Goal: Information Seeking & Learning: Check status

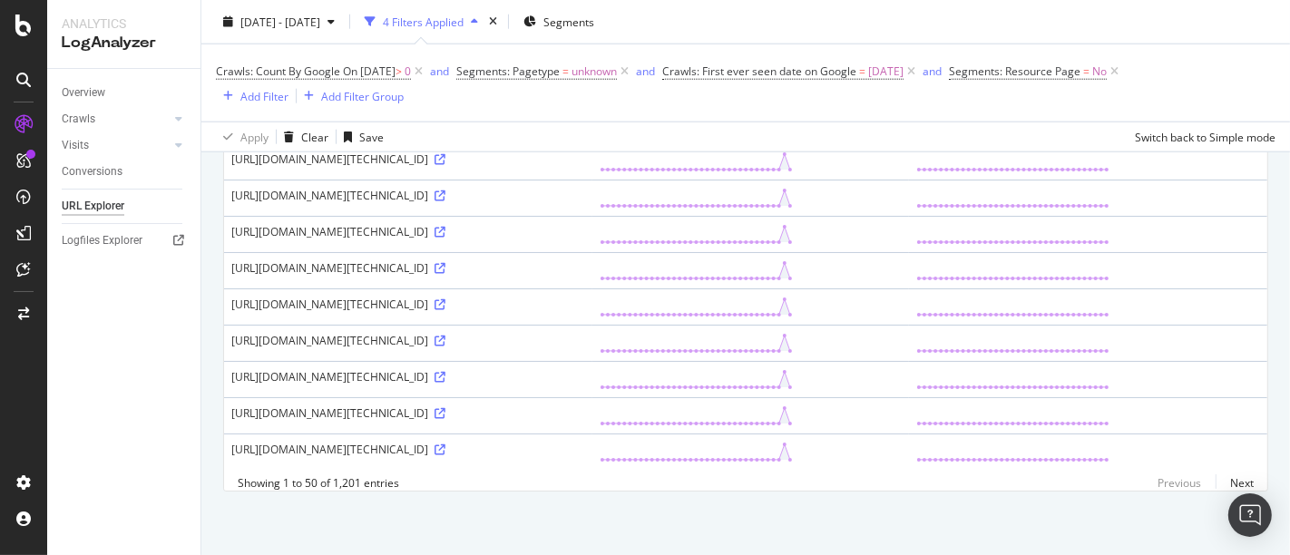
scroll to position [2520, 0]
drag, startPoint x: 346, startPoint y: 358, endPoint x: 485, endPoint y: 361, distance: 138.9
click at [485, 276] on div "https://www.alltricks.fr/cdn-cgi/challenge-platform/h/b/flow/ov1/1877698552:175…" at bounding box center [408, 267] width 354 height 15
drag, startPoint x: 487, startPoint y: 358, endPoint x: 346, endPoint y: 354, distance: 141.6
click at [346, 276] on div "https://www.alltricks.fr/cdn-cgi/challenge-platform/h/b/flow/ov1/1877698552:175…" at bounding box center [408, 267] width 354 height 15
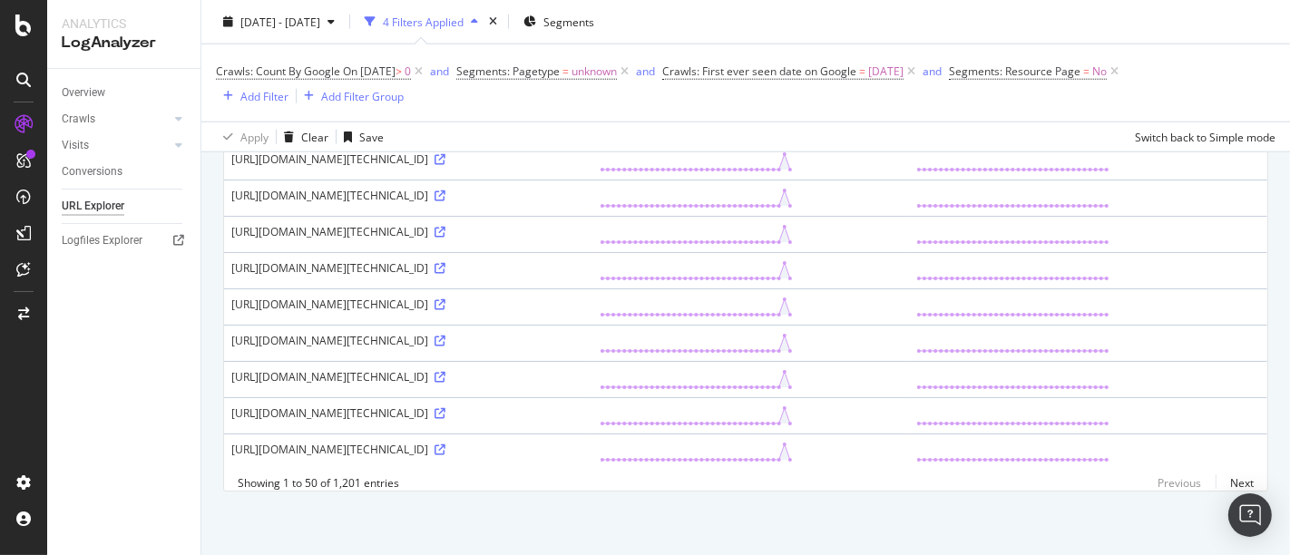
copy div "/cdn-cgi/challenge-platform/"
click at [446, 274] on icon at bounding box center [440, 268] width 11 height 11
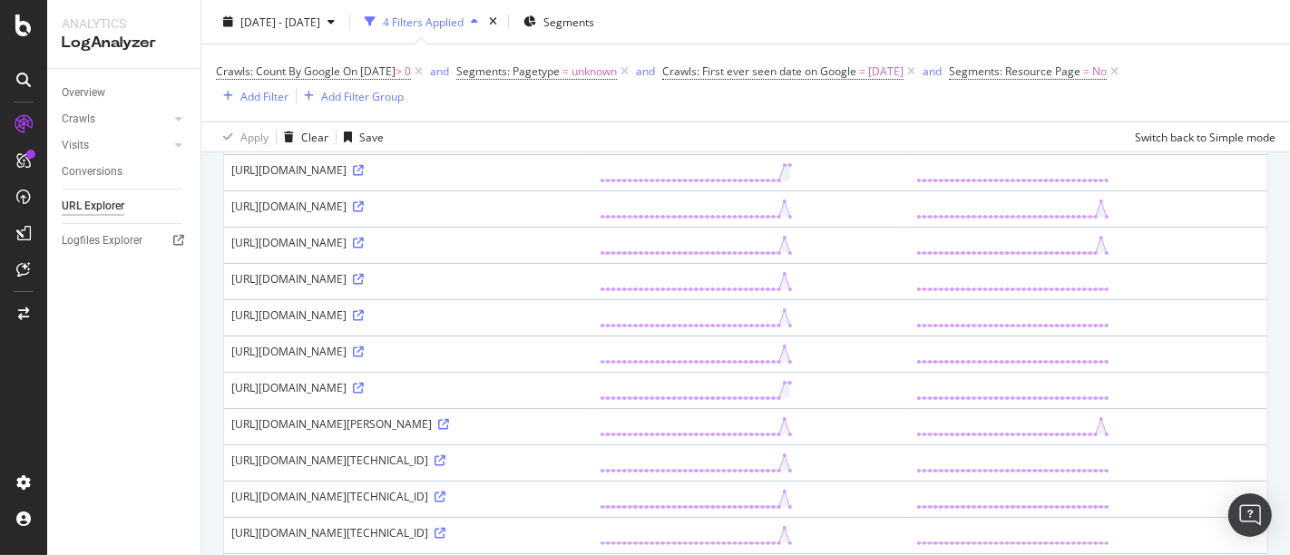
scroll to position [0, 0]
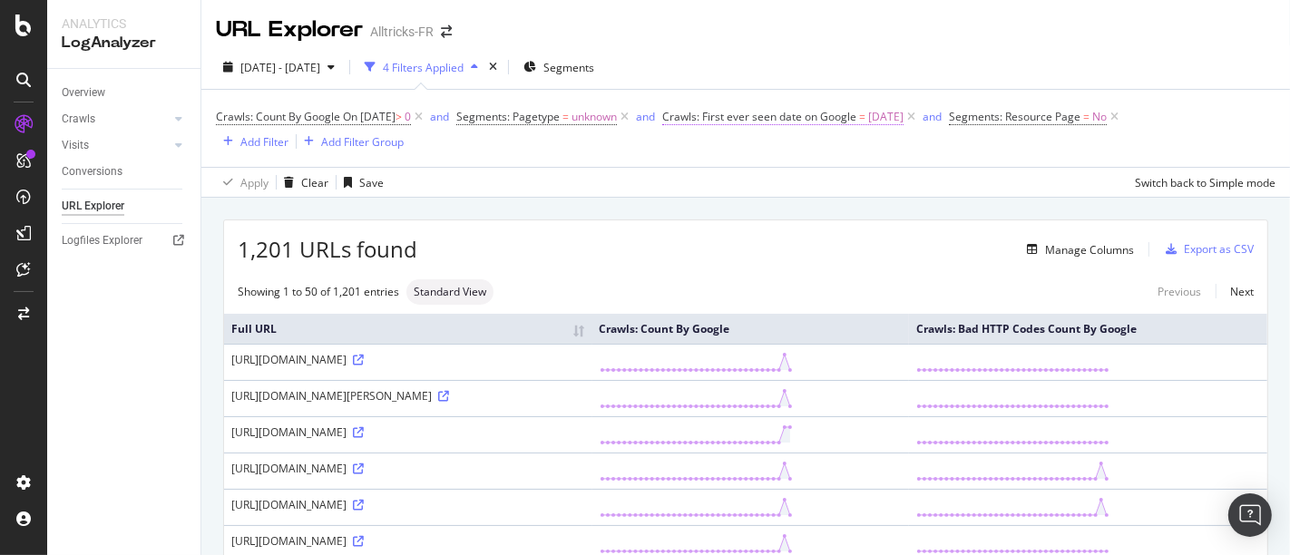
click at [808, 120] on span "Crawls: First ever seen date on Google" at bounding box center [759, 116] width 194 height 15
click at [797, 58] on div "2025 Sep. 1st - Oct. 5th 4 Filters Applied Segments" at bounding box center [745, 71] width 1089 height 36
click at [733, 119] on span "Crawls: First ever seen date on Google" at bounding box center [759, 116] width 194 height 15
click at [629, 148] on div "Crawls: Count By Google On 2025-10-04 > 0 and Segments: Pagetype = unknown and …" at bounding box center [746, 128] width 1060 height 48
click at [309, 115] on span "Crawls: Count By Google" at bounding box center [278, 116] width 124 height 15
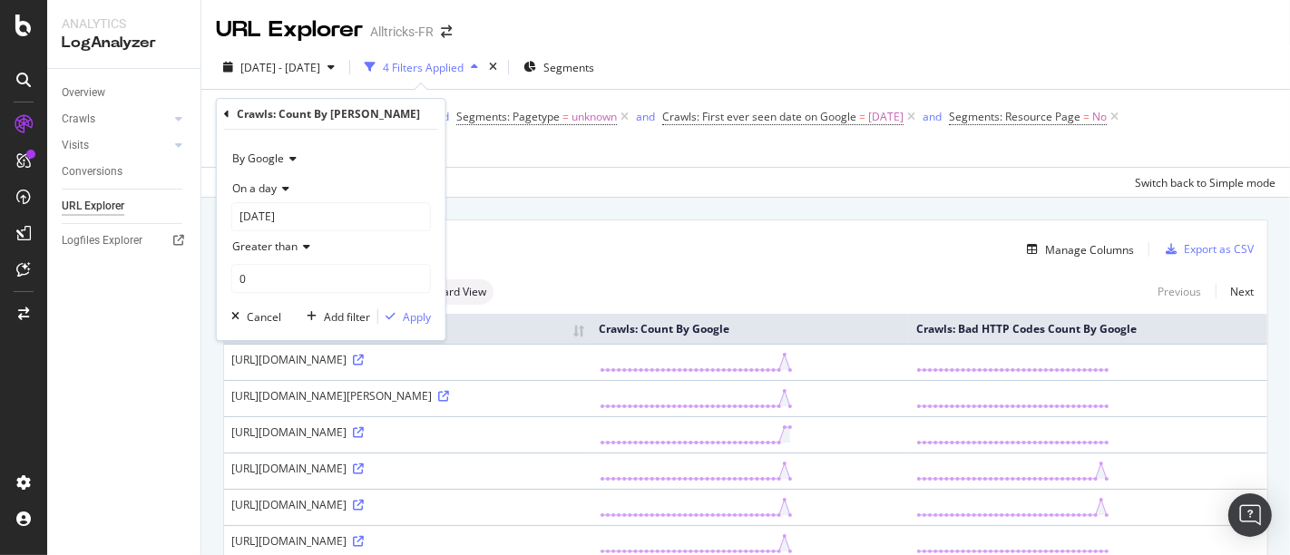
click at [278, 160] on span "By Google" at bounding box center [258, 158] width 52 height 15
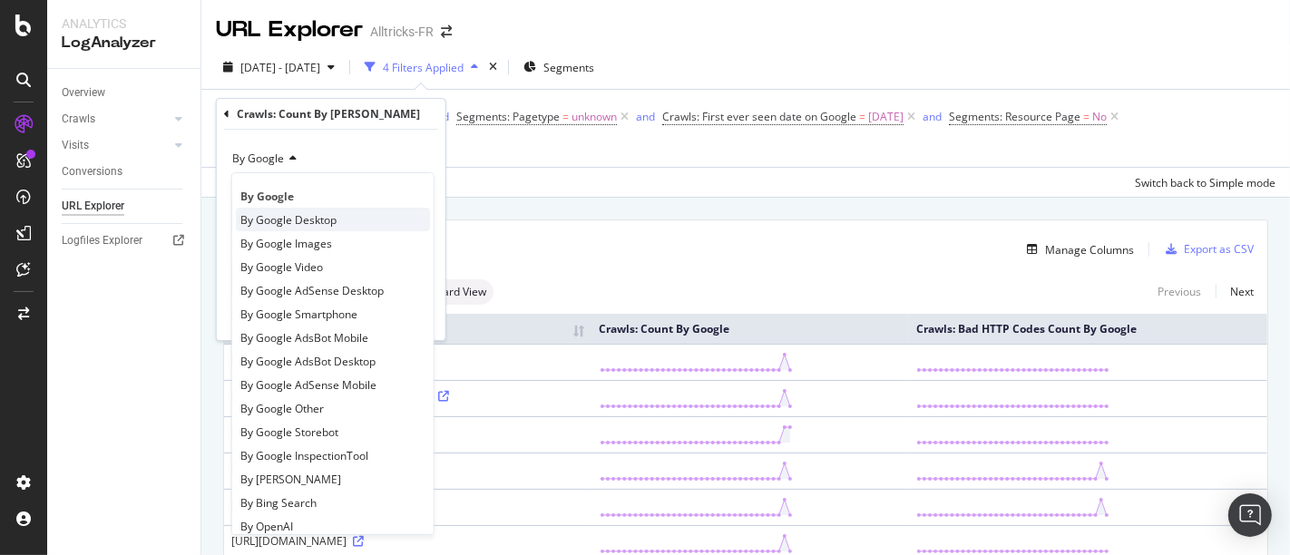
click at [328, 217] on span "By Google Desktop" at bounding box center [288, 219] width 96 height 15
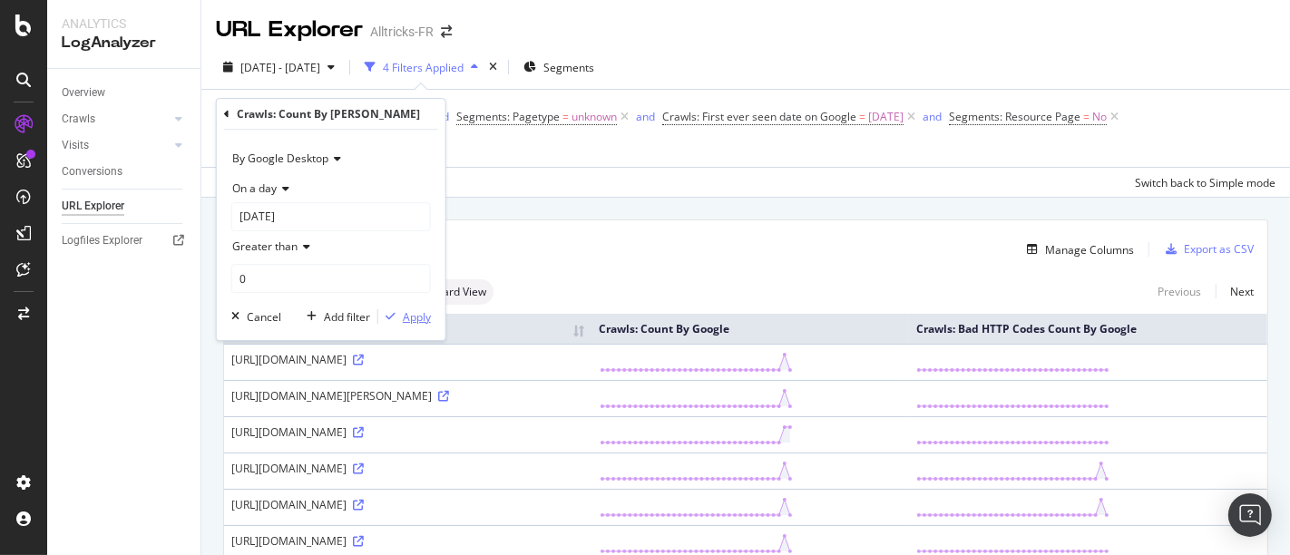
click at [406, 318] on div "Apply" at bounding box center [417, 316] width 28 height 15
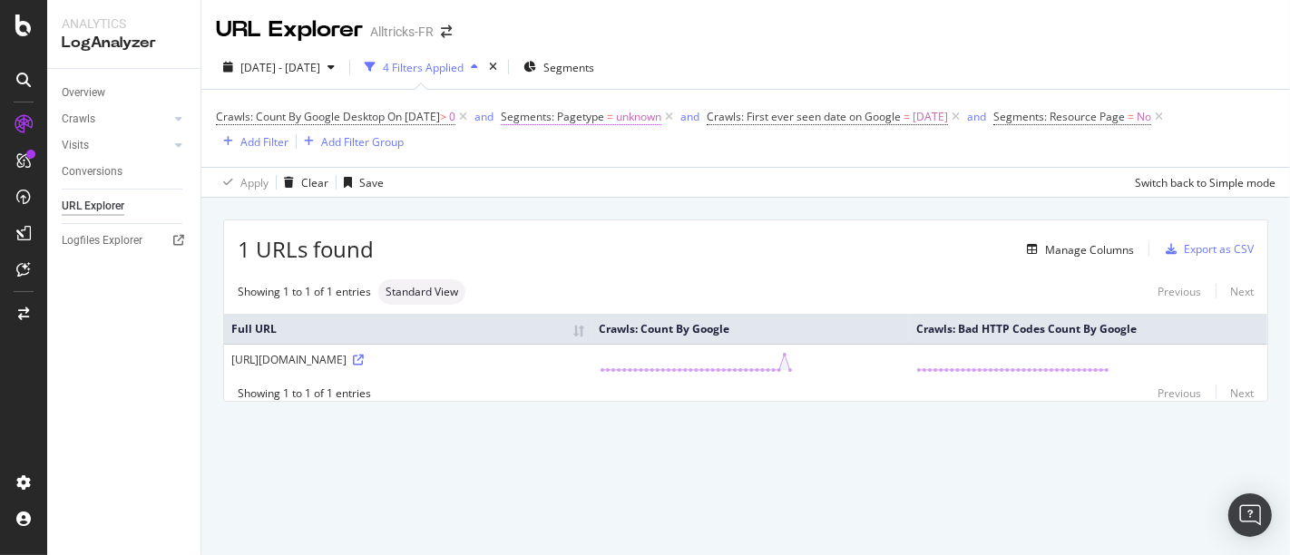
click at [661, 113] on span "unknown" at bounding box center [638, 116] width 45 height 25
click at [753, 83] on div "2025 Sep. 1st - Oct. 5th 4 Filters Applied Segments" at bounding box center [745, 71] width 1089 height 36
click at [440, 114] on span "On 2025-10-04" at bounding box center [413, 116] width 53 height 15
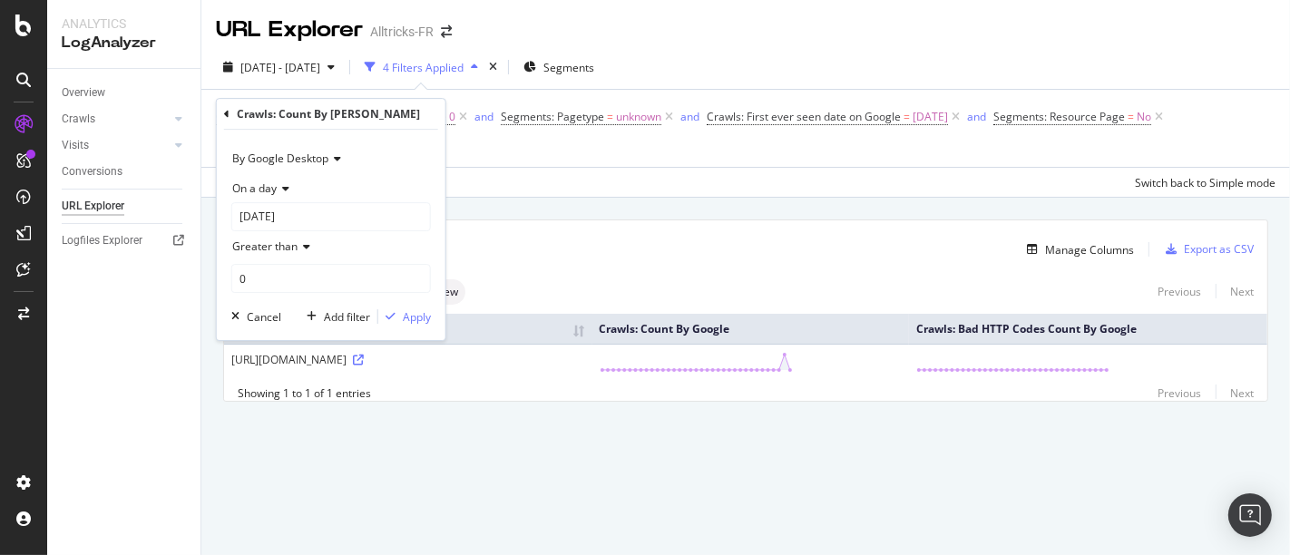
click at [328, 158] on icon at bounding box center [334, 158] width 13 height 11
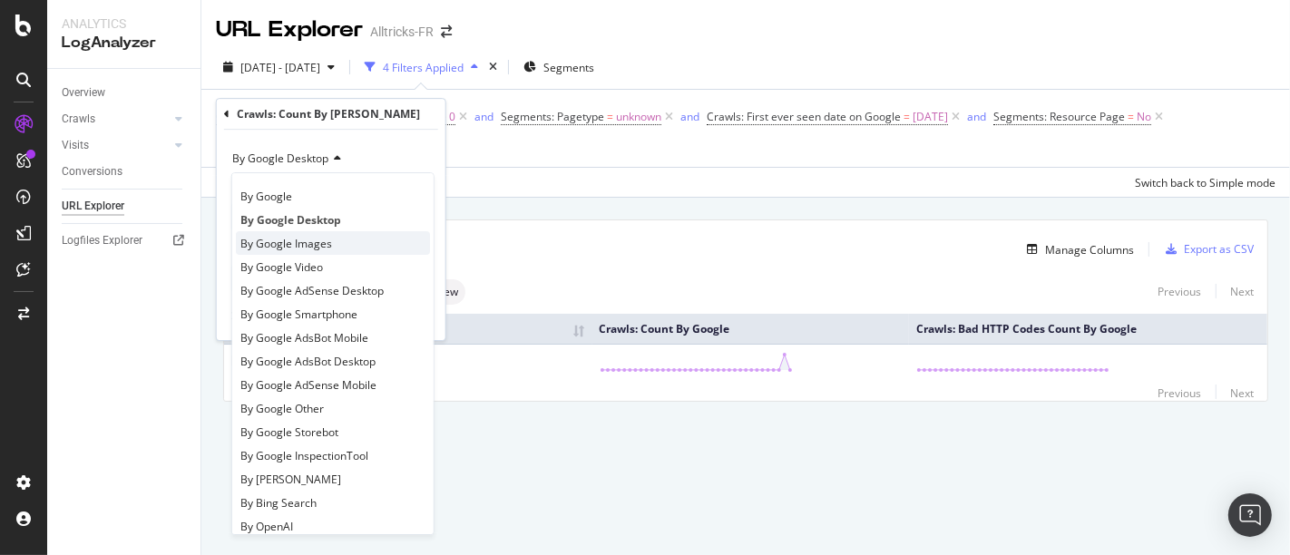
click at [337, 245] on div "By Google Images" at bounding box center [333, 243] width 194 height 24
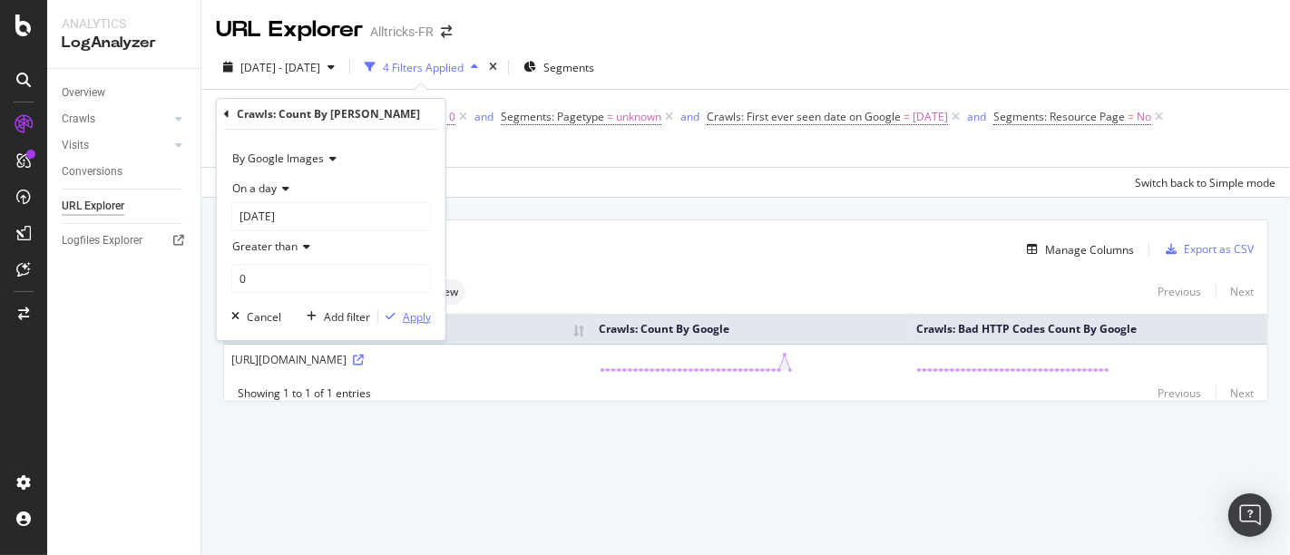
click at [418, 321] on div "Apply" at bounding box center [417, 316] width 28 height 15
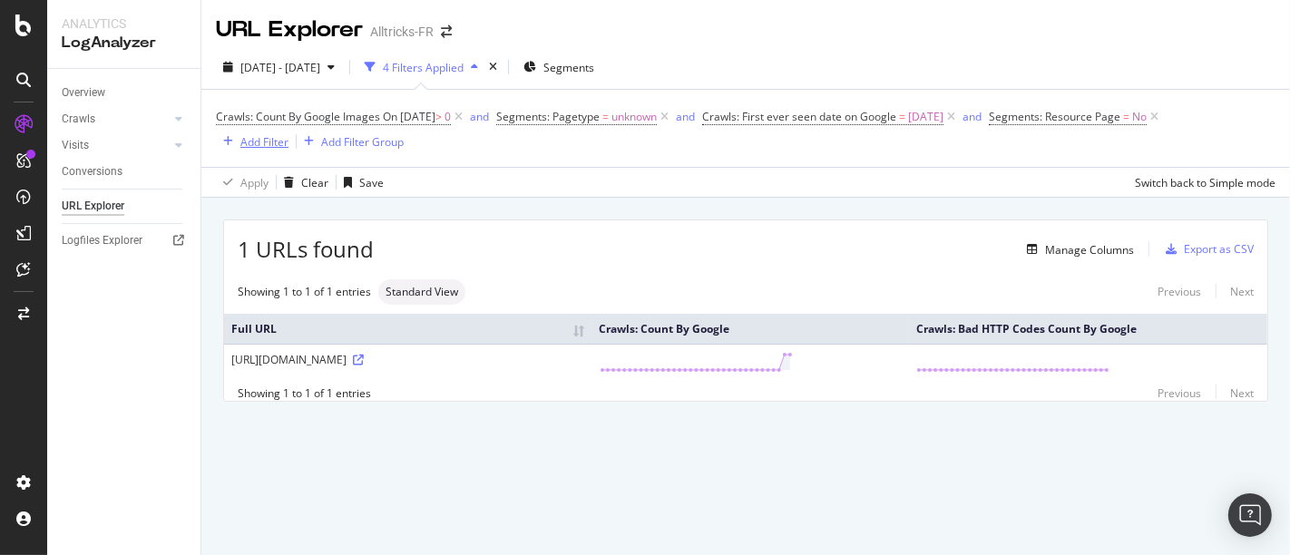
click at [252, 135] on div "Add Filter" at bounding box center [264, 141] width 48 height 15
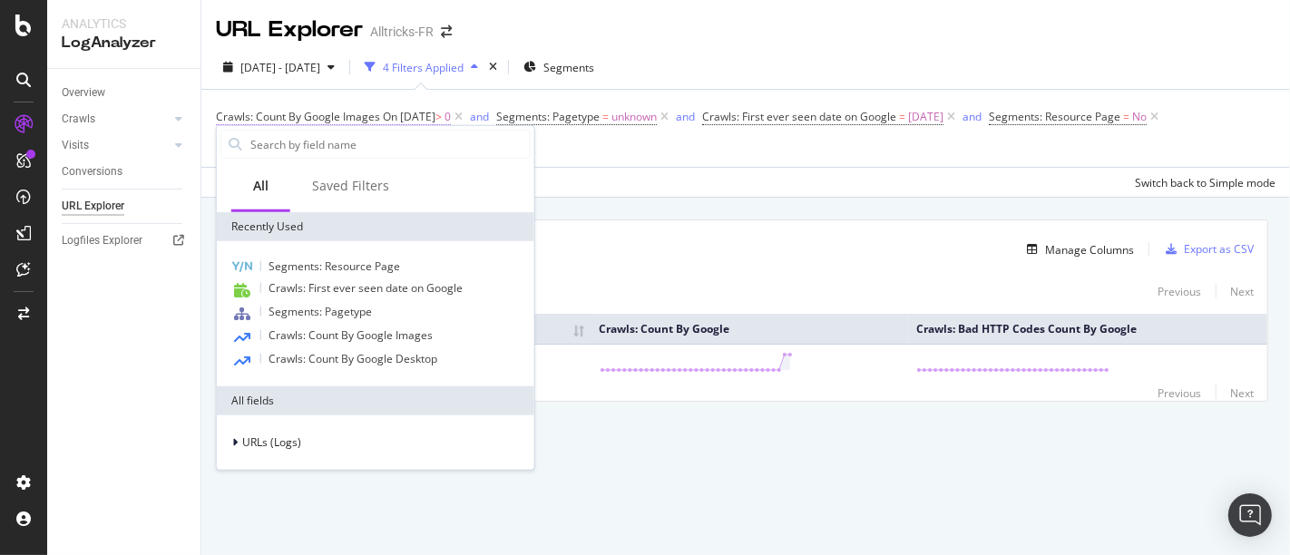
click at [334, 117] on span "Crawls: Count By Google Images" at bounding box center [298, 116] width 164 height 15
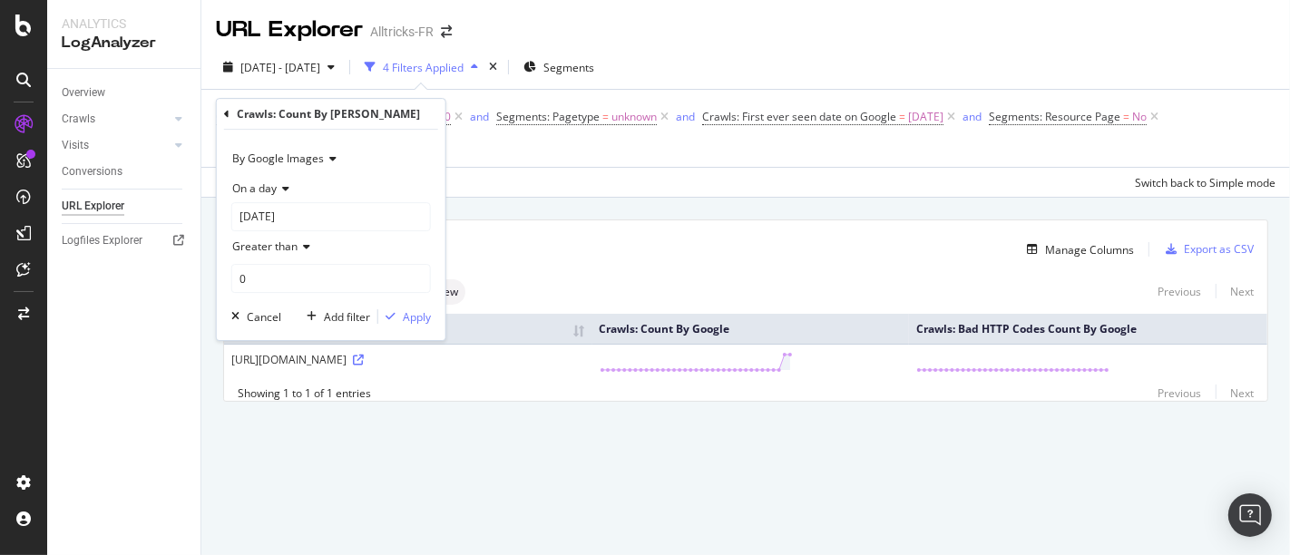
click at [296, 156] on span "By Google Images" at bounding box center [278, 158] width 92 height 15
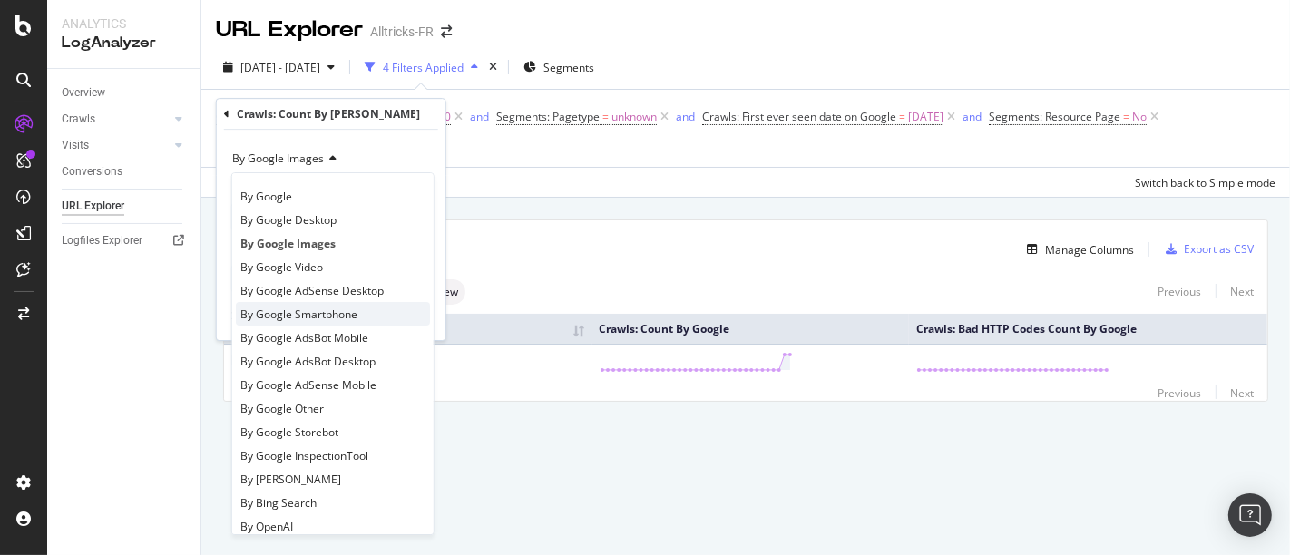
click at [324, 307] on span "By Google Smartphone" at bounding box center [298, 314] width 117 height 15
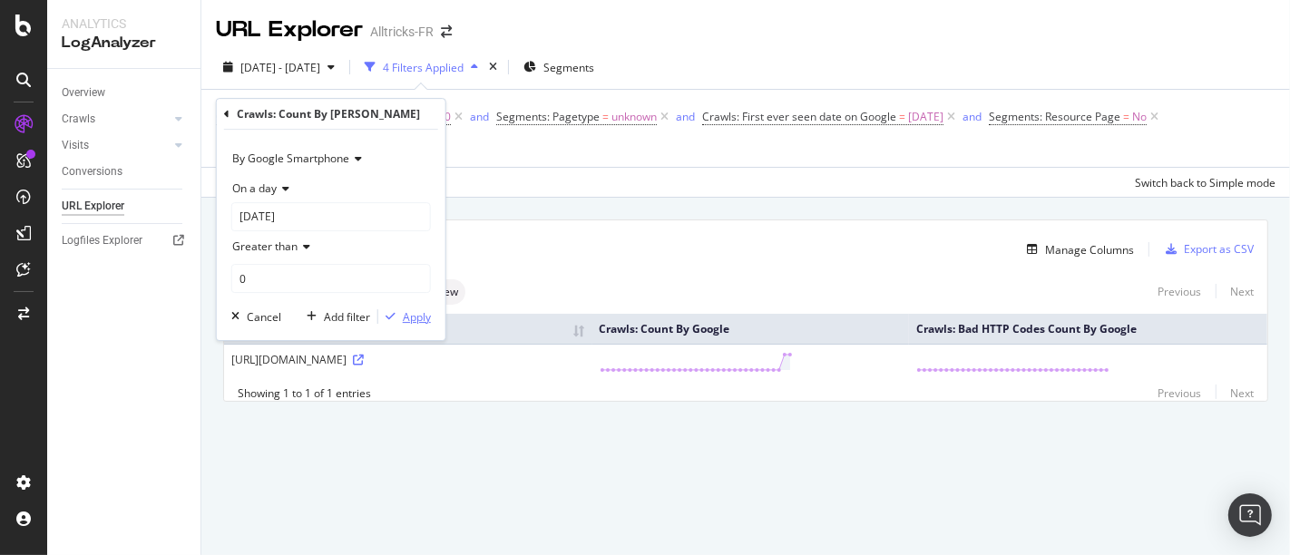
click at [421, 319] on div "Apply" at bounding box center [417, 316] width 28 height 15
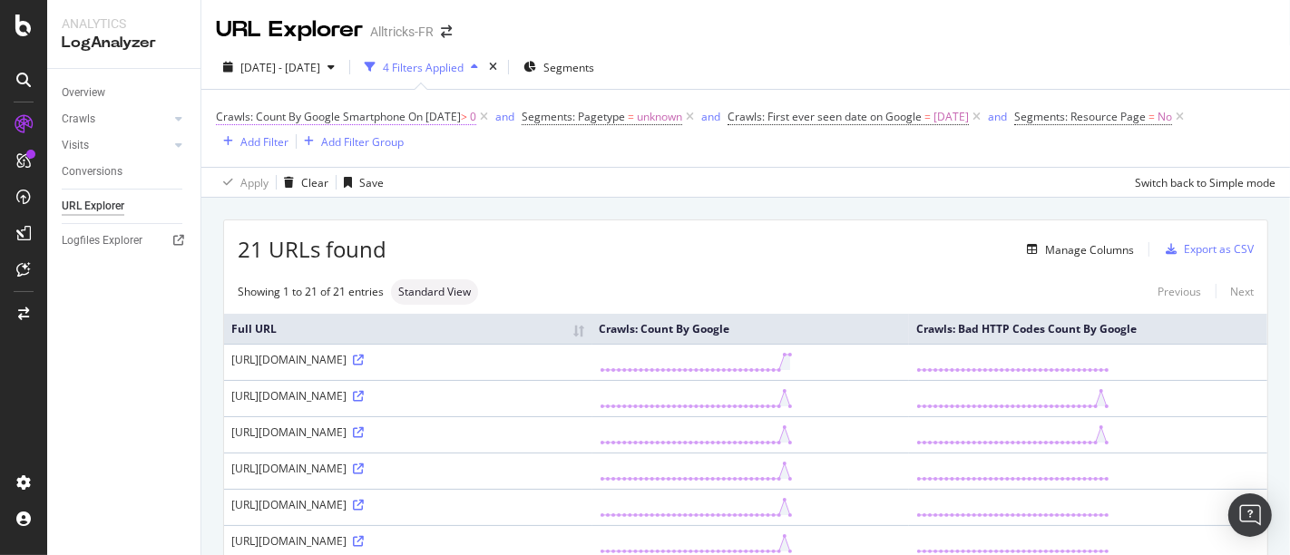
click at [430, 122] on span "On 2025-10-04" at bounding box center [434, 116] width 53 height 15
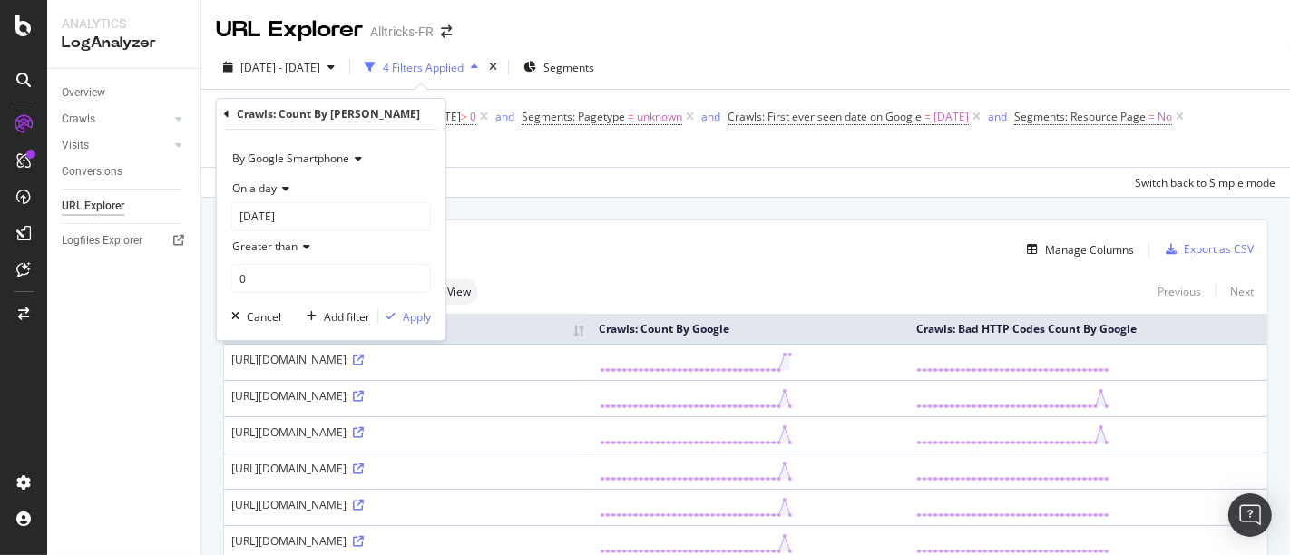
click at [329, 157] on span "By Google Smartphone" at bounding box center [290, 158] width 117 height 15
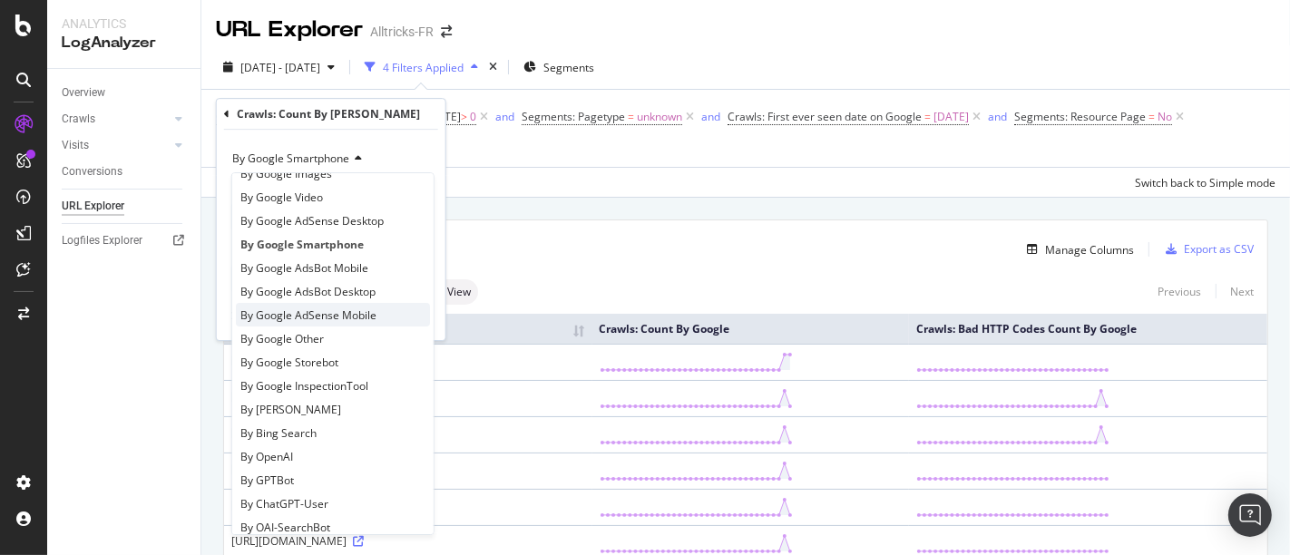
scroll to position [101, 0]
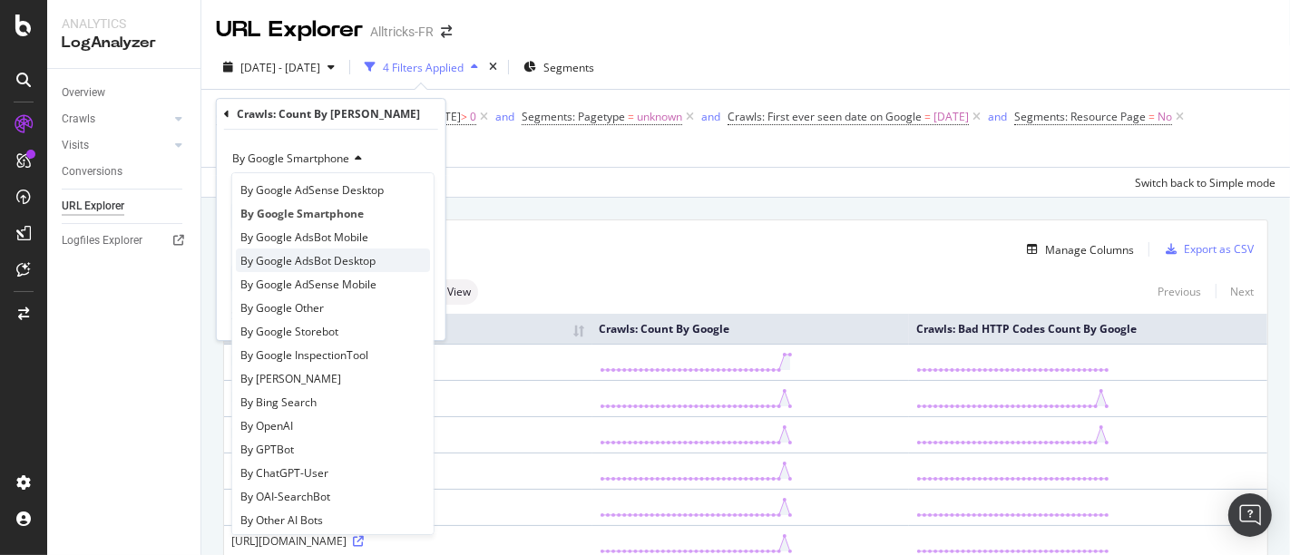
click at [344, 253] on span "By Google AdsBot Desktop" at bounding box center [307, 260] width 135 height 15
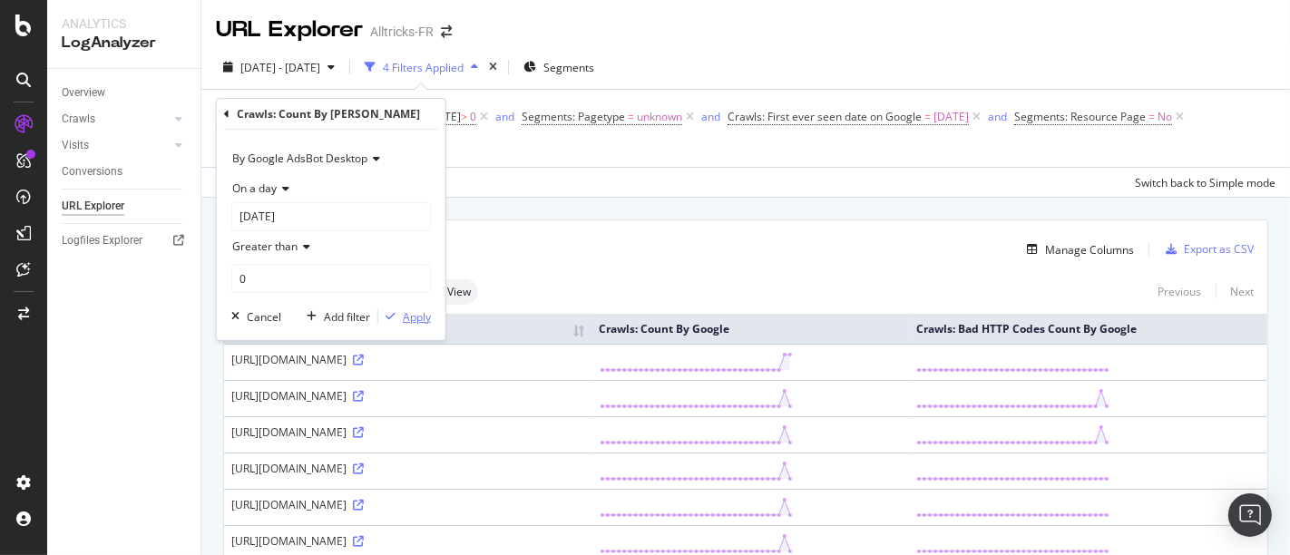
click at [409, 318] on div "Apply" at bounding box center [417, 316] width 28 height 15
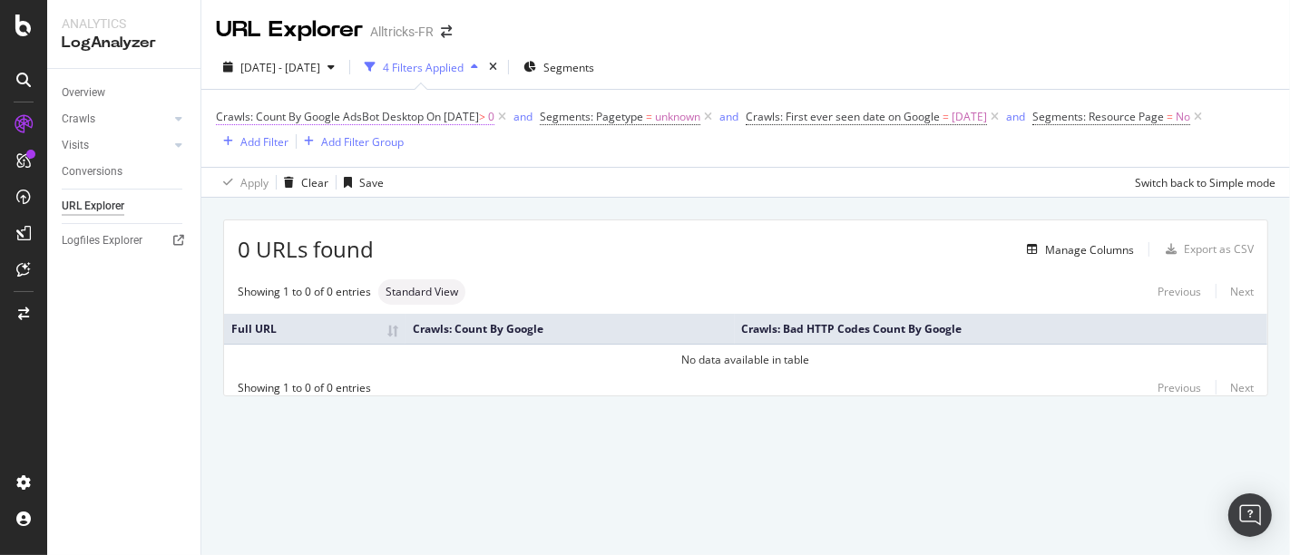
click at [401, 116] on span "Crawls: Count By Google AdsBot Desktop" at bounding box center [320, 116] width 208 height 15
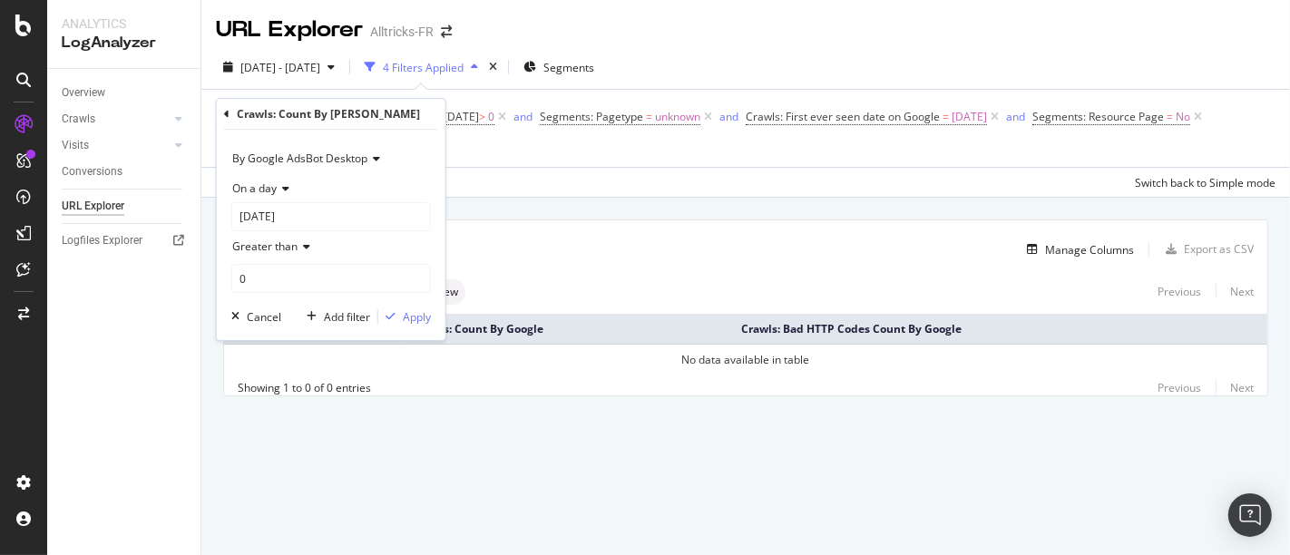
click at [334, 164] on div "By Google AdsBot Desktop" at bounding box center [331, 158] width 200 height 29
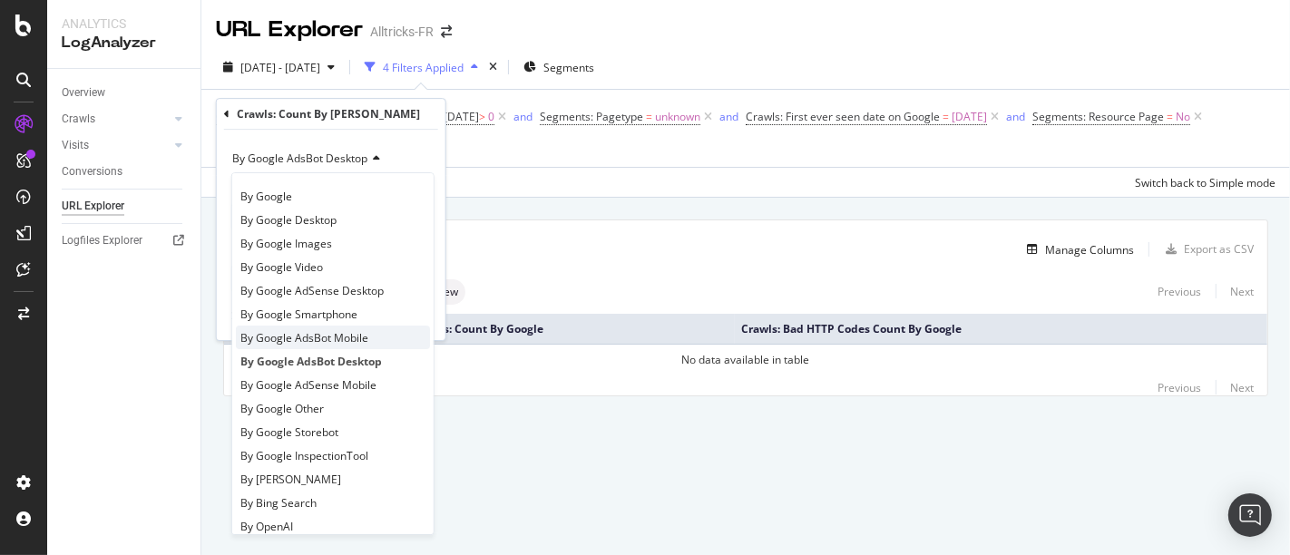
click at [359, 340] on span "By Google AdsBot Mobile" at bounding box center [304, 337] width 128 height 15
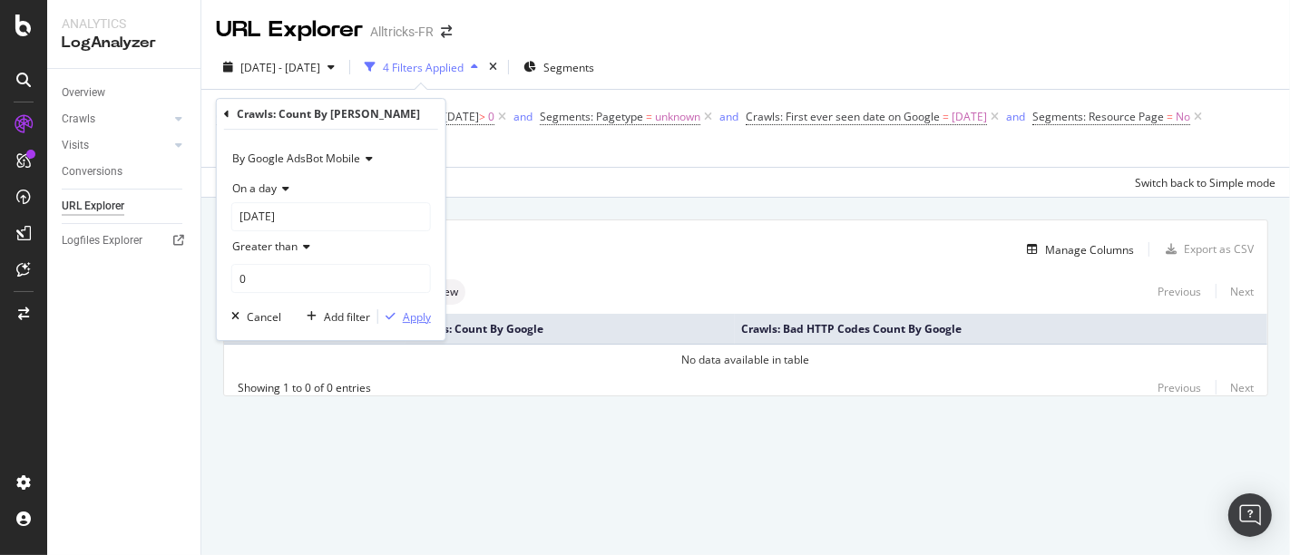
click at [413, 313] on div "Apply" at bounding box center [417, 316] width 28 height 15
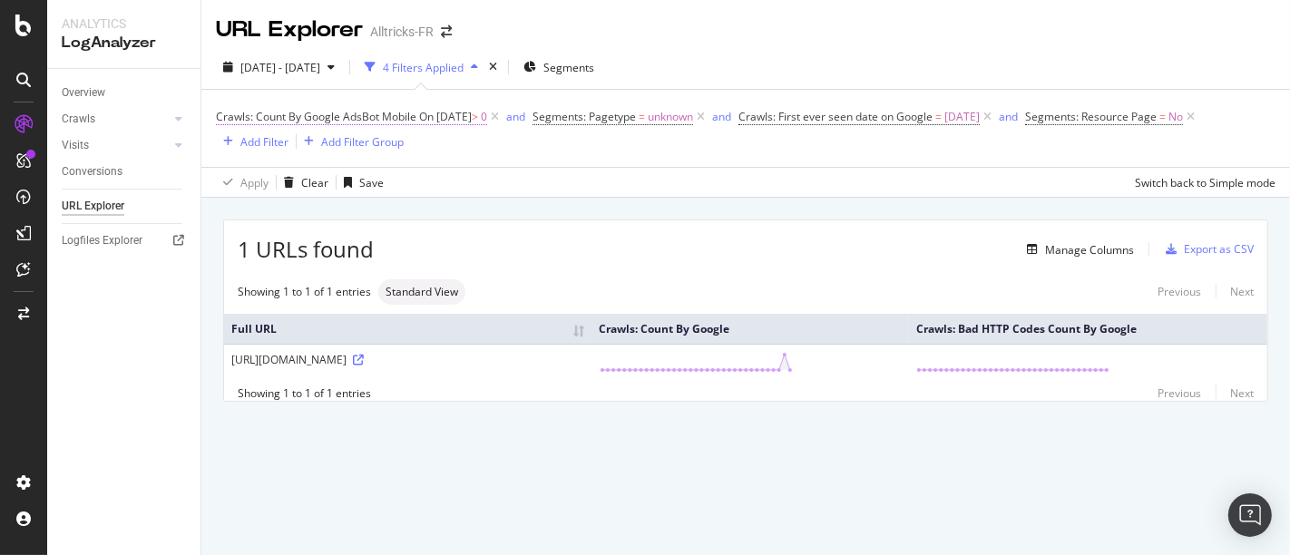
click at [453, 113] on span "On 2025-10-04" at bounding box center [445, 116] width 53 height 15
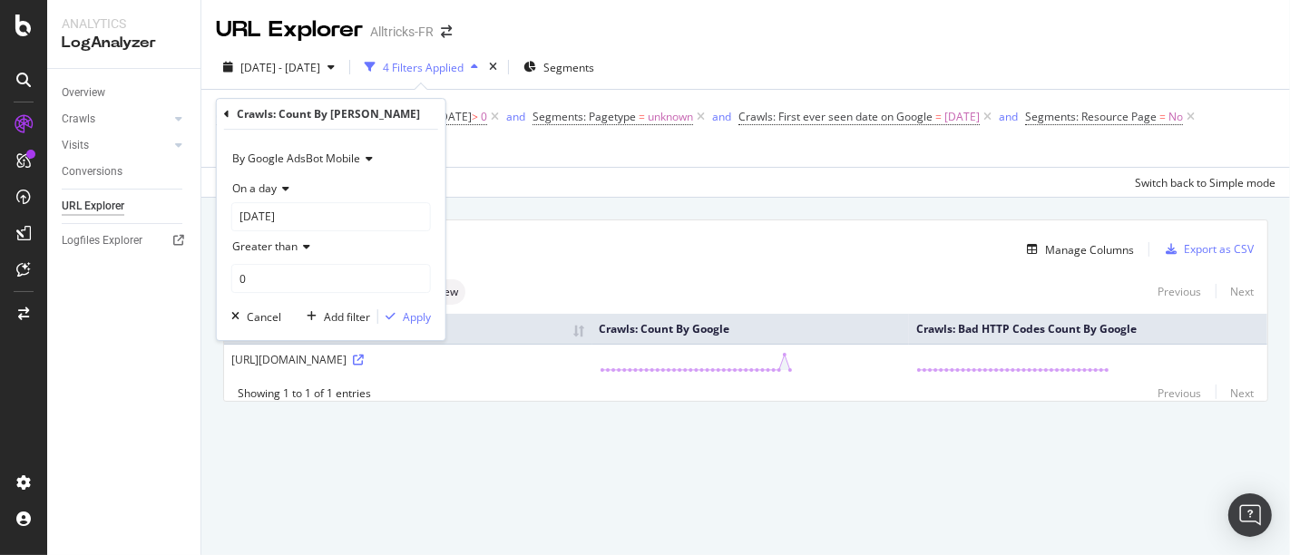
click at [312, 149] on div "By Google AdsBot Mobile" at bounding box center [331, 158] width 200 height 29
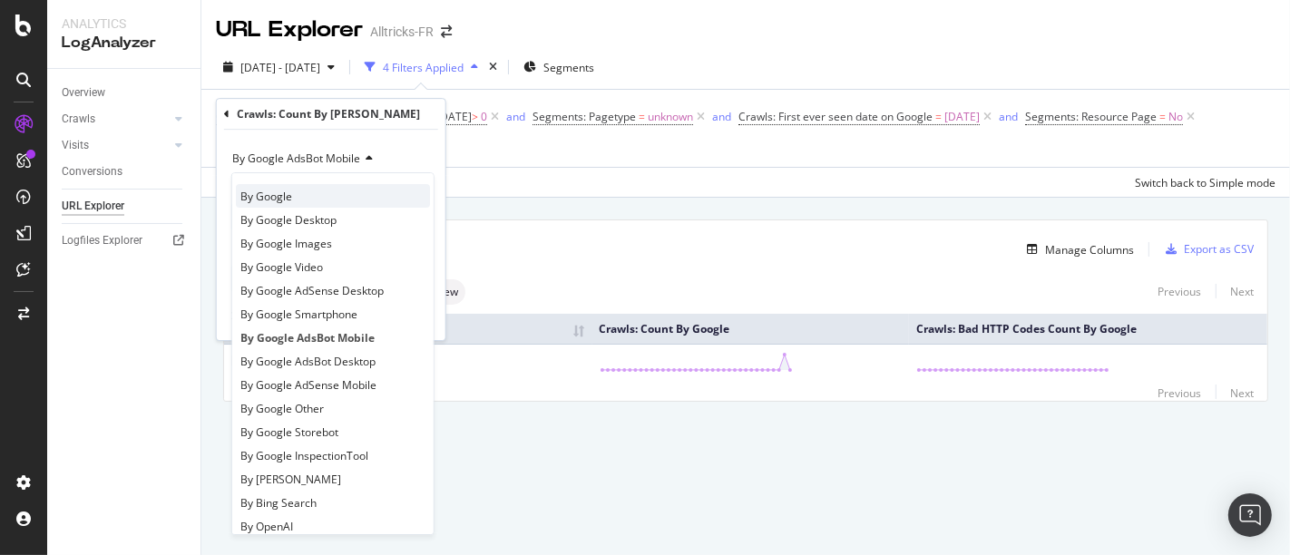
click at [331, 195] on div "By Google" at bounding box center [333, 196] width 194 height 24
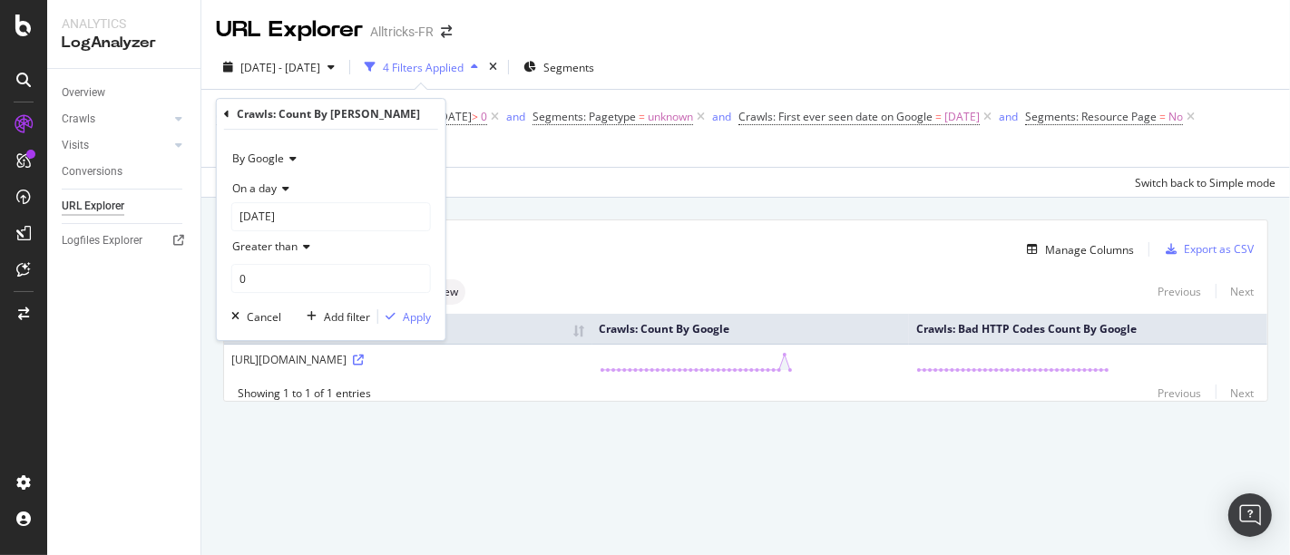
click at [416, 327] on div "By Google On a day 2025-10-04 Greater than 0 Cancel Add filter Apply" at bounding box center [331, 235] width 229 height 211
click at [417, 320] on div "Apply" at bounding box center [417, 316] width 28 height 15
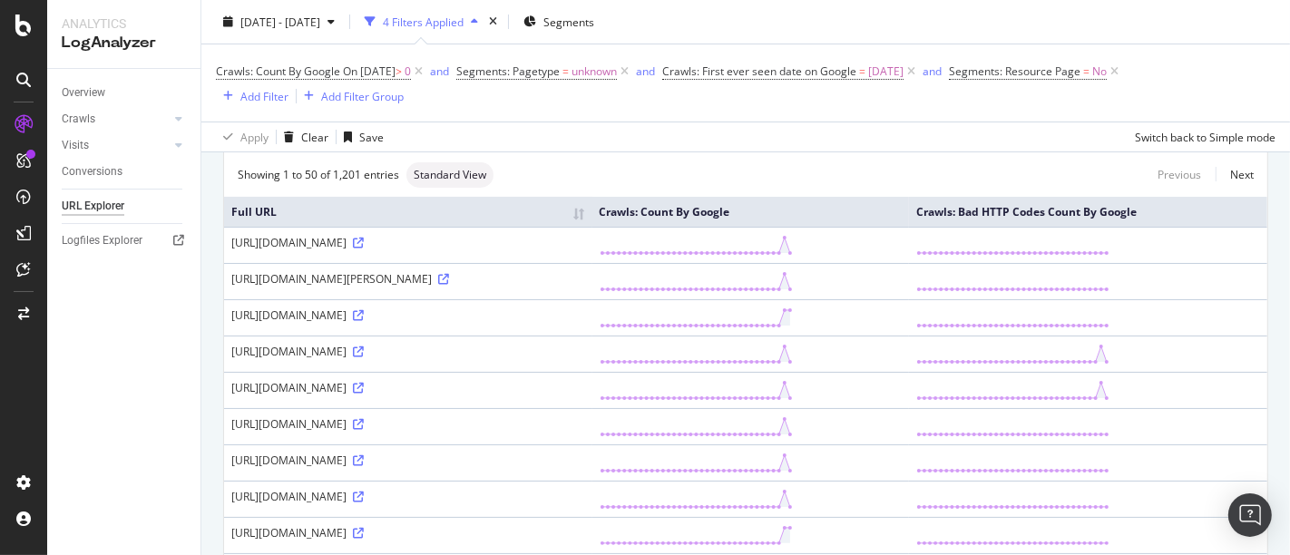
scroll to position [302, 0]
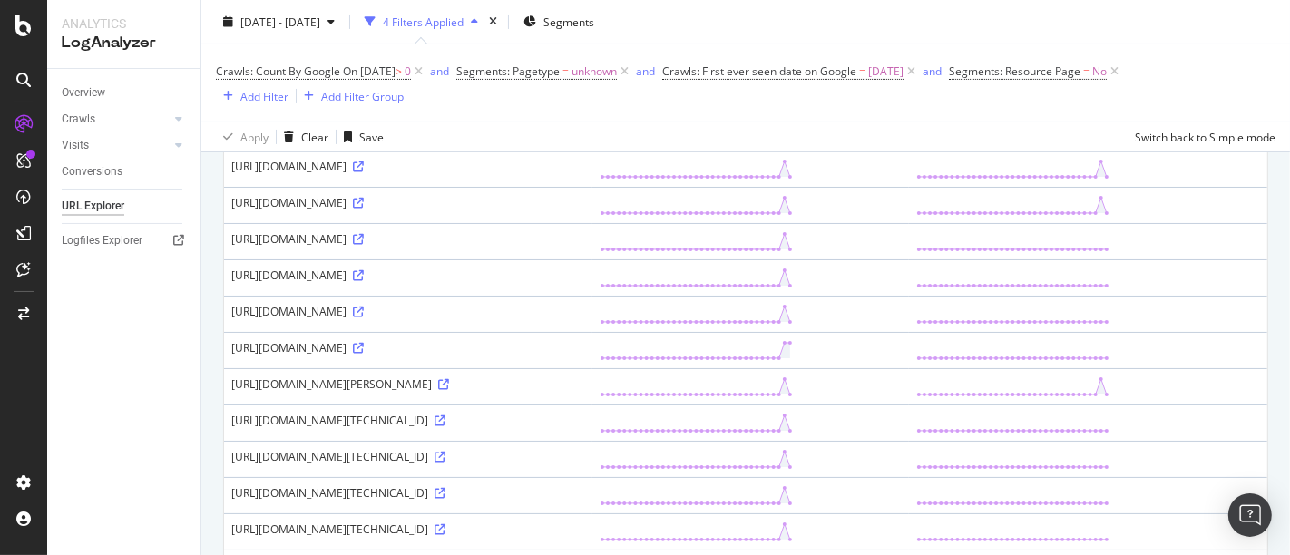
drag, startPoint x: 347, startPoint y: 473, endPoint x: 489, endPoint y: 471, distance: 142.5
click at [489, 428] on div "https://www.alltricks.fr/cdn-cgi/challenge-platform/h/b/flow/ov1/1497033312:175…" at bounding box center [408, 420] width 354 height 15
copy div "/cdn-cgi/challenge-platform/"
drag, startPoint x: 690, startPoint y: 502, endPoint x: 233, endPoint y: 465, distance: 457.9
click at [233, 428] on div "https://www.alltricks.fr/cdn-cgi/challenge-platform/h/b/flow/ov1/1497033312:175…" at bounding box center [408, 420] width 354 height 15
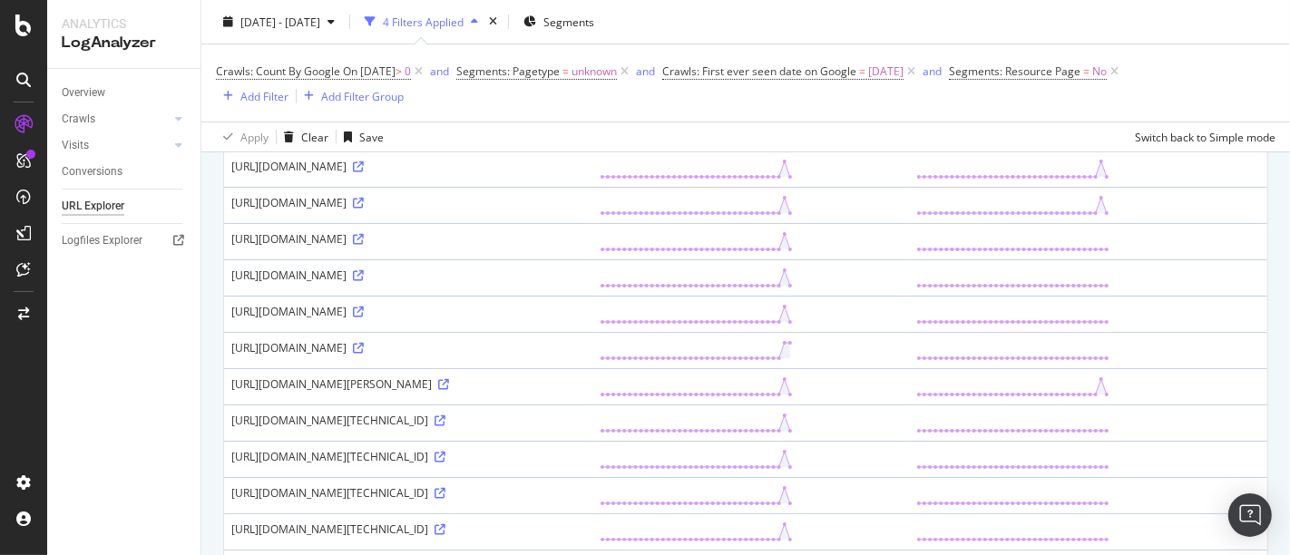
copy div "https://www.alltricks.fr/cdn-cgi/challenge-platform/h/b/flow/ov1/1497033312:175…"
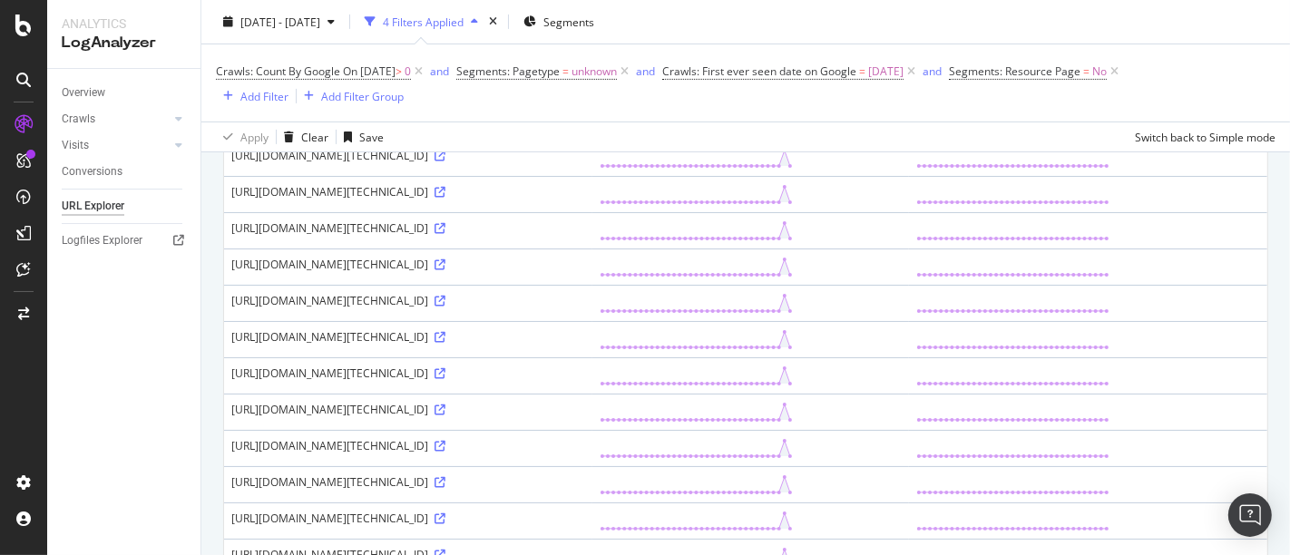
scroll to position [604, 0]
drag, startPoint x: 556, startPoint y: 356, endPoint x: 449, endPoint y: 352, distance: 107.1
click at [449, 235] on div "https://www.alltricks.fr/cdn-cgi/challenge-platform/h/b/flow/ov1/1497033312:175…" at bounding box center [408, 227] width 354 height 15
drag, startPoint x: 558, startPoint y: 358, endPoint x: 347, endPoint y: 354, distance: 211.4
click at [347, 235] on div "https://www.alltricks.fr/cdn-cgi/challenge-platform/h/b/flow/ov1/1497033312:175…" at bounding box center [408, 227] width 354 height 15
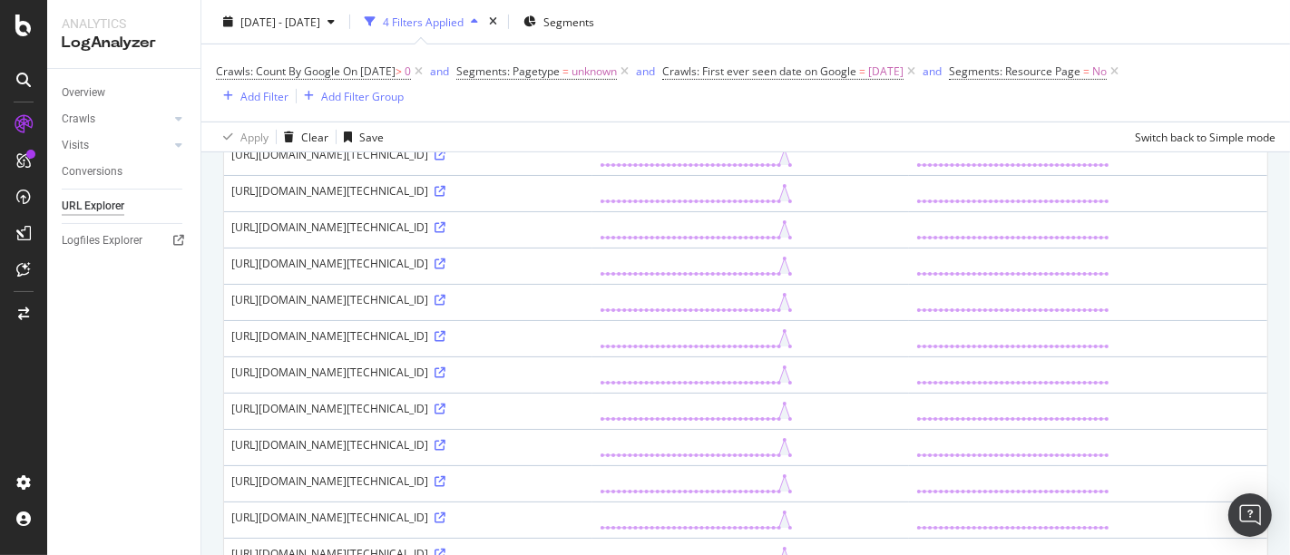
copy div "/cdn-cgi/challenge-platform/h/b/flow/ov1/"
drag, startPoint x: 646, startPoint y: 389, endPoint x: 222, endPoint y: 348, distance: 425.7
click at [231, 235] on div "https://www.alltricks.fr/cdn-cgi/challenge-platform/h/b/flow/ov1/1497033312:175…" at bounding box center [408, 227] width 354 height 15
drag, startPoint x: 230, startPoint y: 351, endPoint x: 653, endPoint y: 391, distance: 424.7
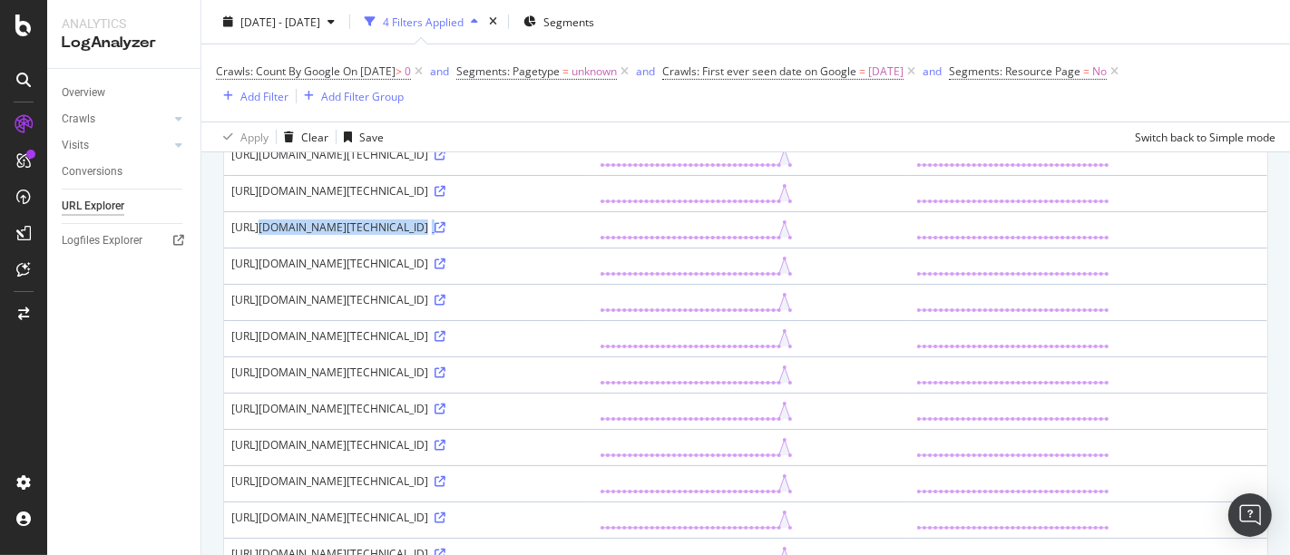
click at [585, 235] on div "https://www.alltricks.fr/cdn-cgi/challenge-platform/h/b/flow/ov1/1497033312:175…" at bounding box center [408, 227] width 354 height 15
copy div "https://www.alltricks.fr/cdn-cgi/challenge-platform/h/b/flow/ov1/1497033312:175…"
drag, startPoint x: 345, startPoint y: 354, endPoint x: 560, endPoint y: 353, distance: 215.0
click at [560, 235] on div "https://www.alltricks.fr/cdn-cgi/challenge-platform/h/b/flow/ov1/1497033312:175…" at bounding box center [408, 227] width 354 height 15
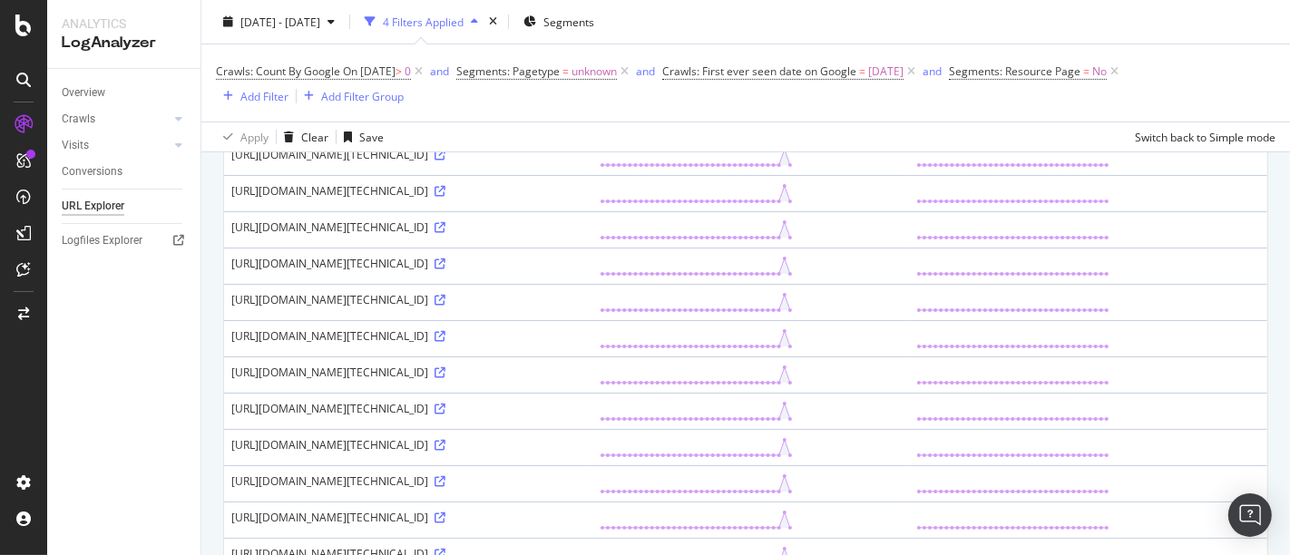
copy div "/cdn-cgi/challenge-platform/h/b/flow/ov1/"
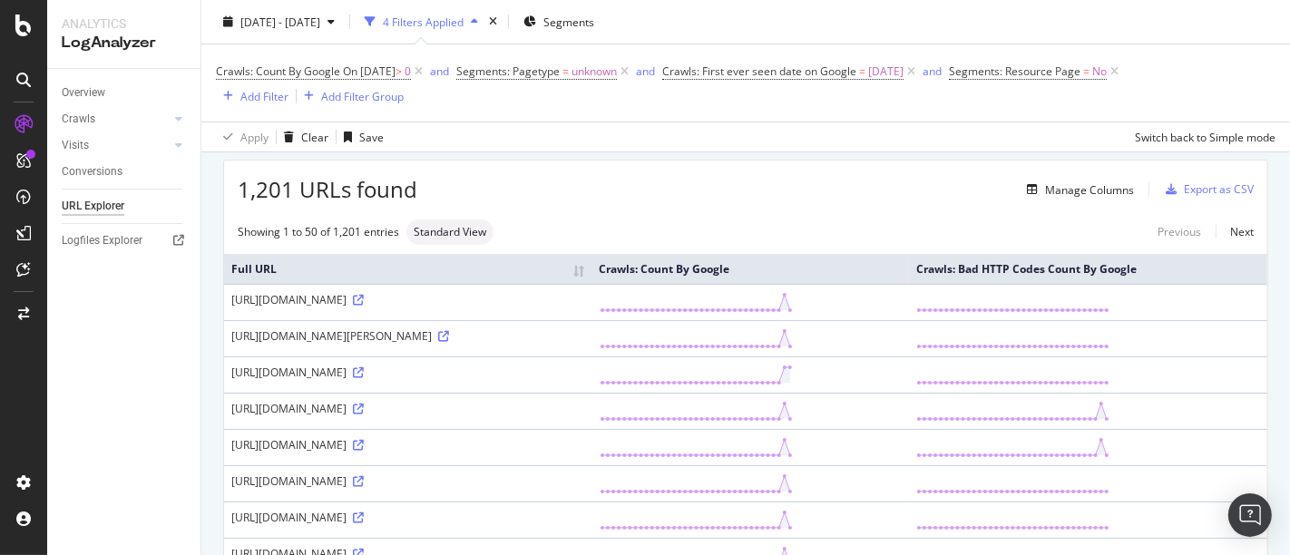
scroll to position [0, 0]
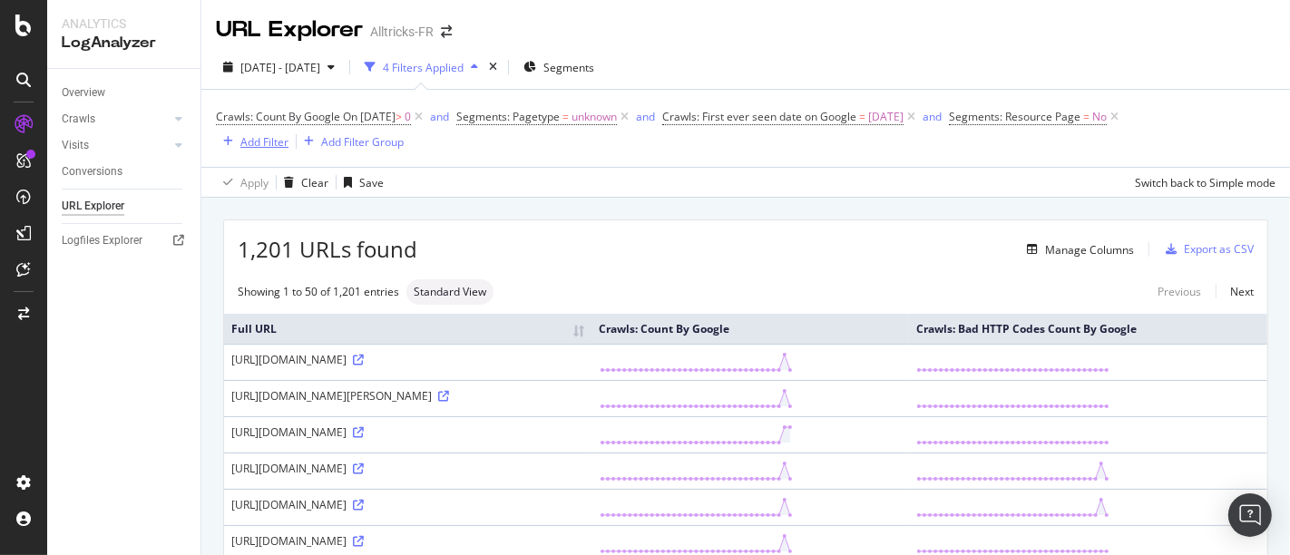
click at [267, 138] on div "Add Filter" at bounding box center [264, 141] width 48 height 15
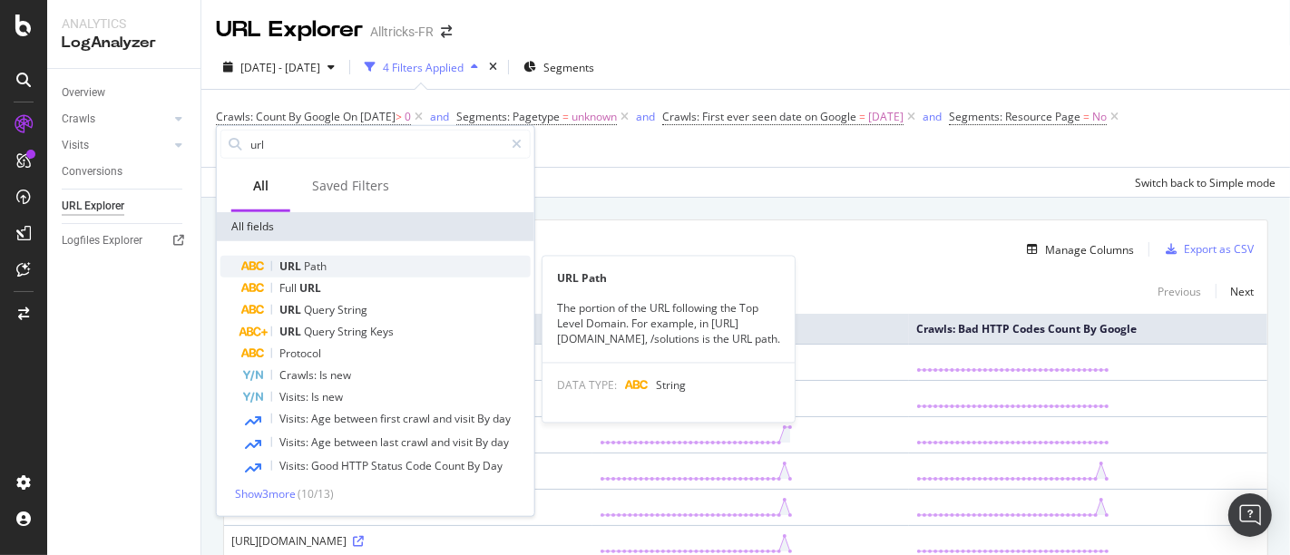
type input "url"
click at [316, 261] on span "Path" at bounding box center [315, 266] width 23 height 15
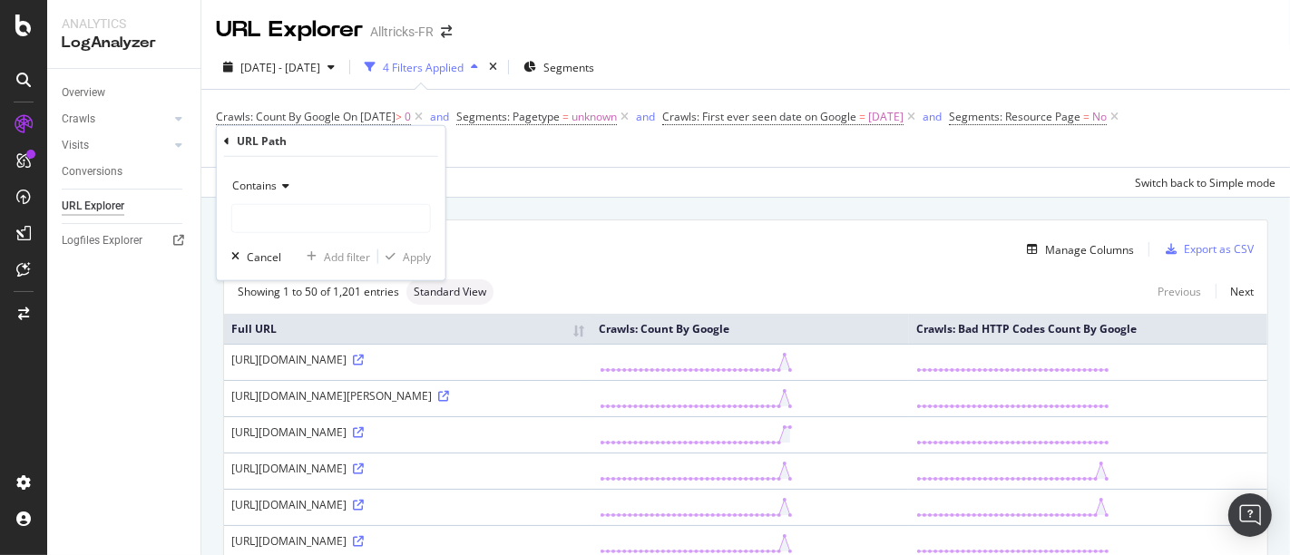
click at [274, 182] on span "Contains" at bounding box center [254, 185] width 44 height 15
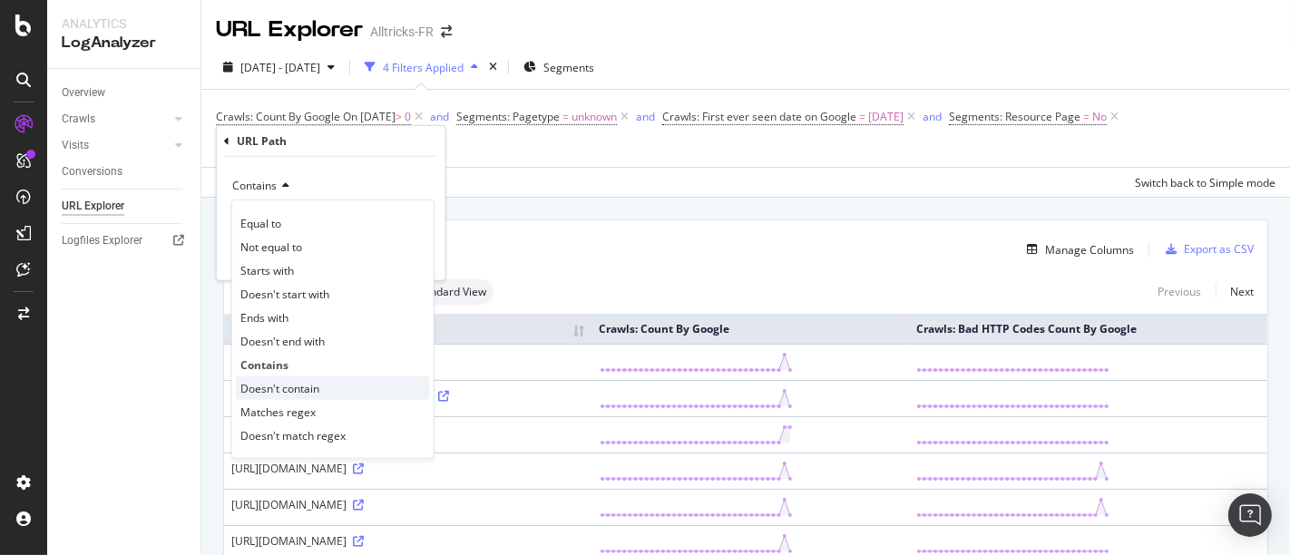
click at [290, 383] on span "Doesn't contain" at bounding box center [279, 387] width 79 height 15
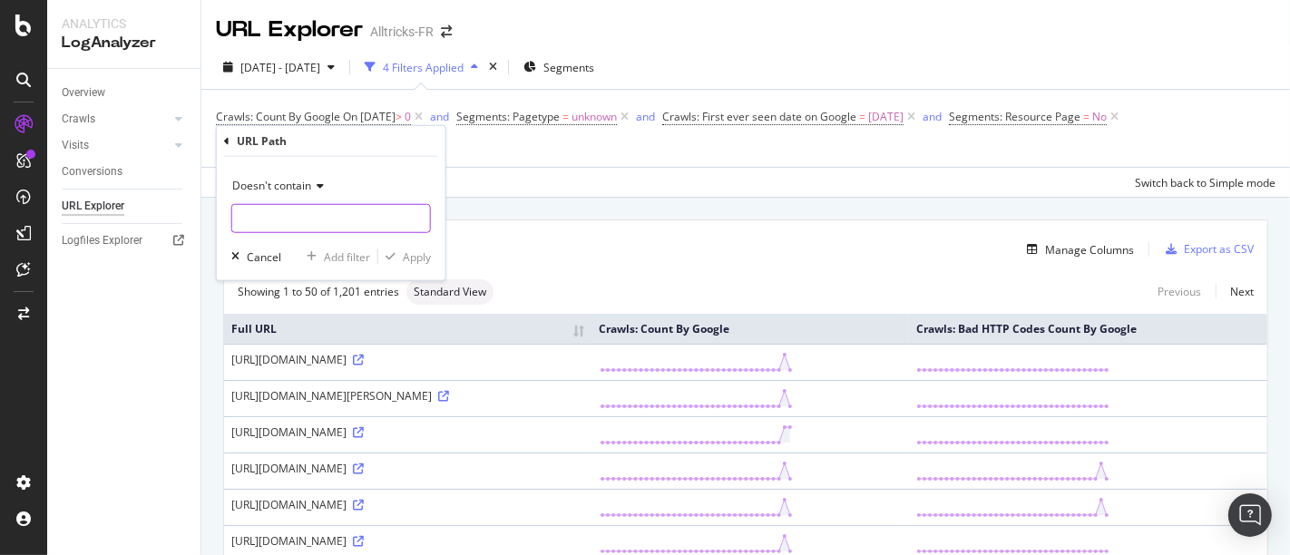
click at [320, 218] on input "text" at bounding box center [331, 218] width 198 height 29
paste input "/cdn-cgi/challenge-platform/h/b/flow/ov1/"
type input "/cdn-cgi/challenge-platform/h/b/flow/ov1/"
click at [410, 257] on div "Apply" at bounding box center [417, 256] width 28 height 15
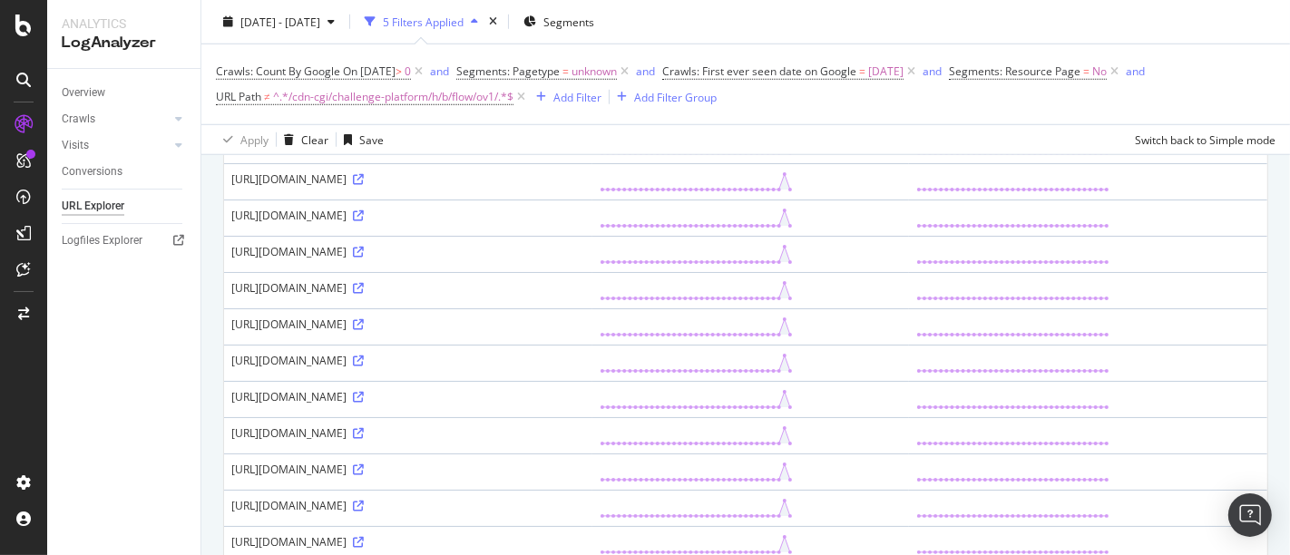
scroll to position [1310, 0]
drag, startPoint x: 345, startPoint y: 382, endPoint x: 490, endPoint y: 384, distance: 145.2
click at [490, 330] on div "https://www.alltricks.fr/cdn-cgi/challenge-platform/h/b/orchestrate/chl_page/v1…" at bounding box center [408, 322] width 354 height 15
copy div "/cdn-cgi/challenge-platform/"
click at [464, 101] on span "^.*/cdn-cgi/challenge-platform/h/b/flow/ov1/.*$" at bounding box center [393, 96] width 240 height 25
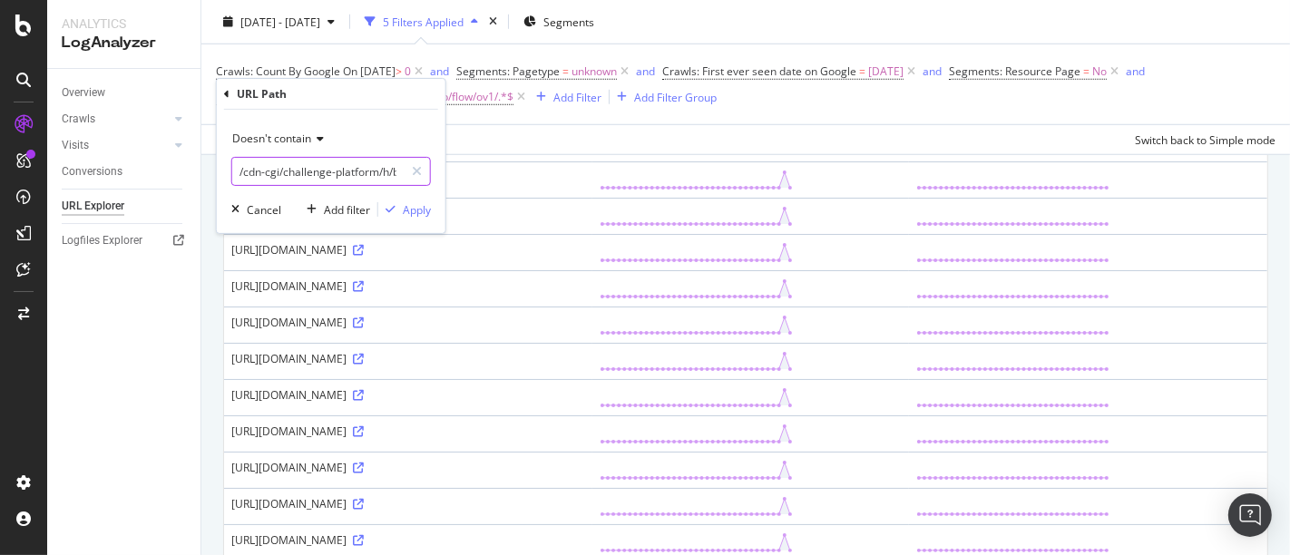
click at [377, 174] on input "/cdn-cgi/challenge-platform/h/b/flow/ov1/" at bounding box center [317, 171] width 171 height 29
drag, startPoint x: 382, startPoint y: 170, endPoint x: 598, endPoint y: 182, distance: 216.3
click at [598, 183] on body "Analytics LogAnalyzer Overview Crawls Daily Distribution Segments Distribution …" at bounding box center [645, 277] width 1290 height 555
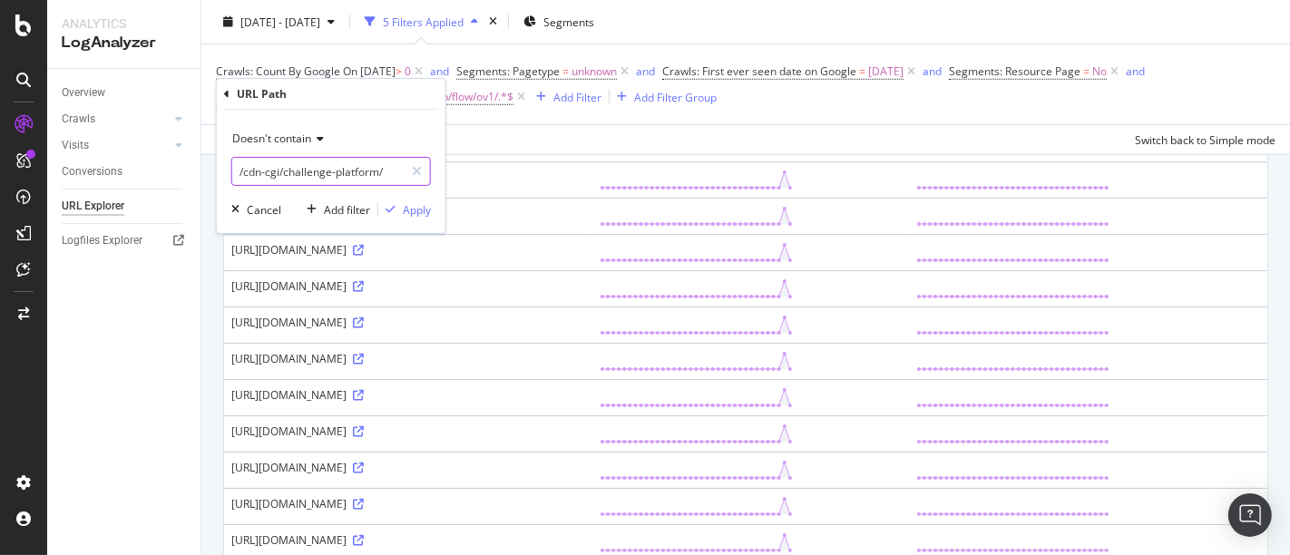
type input "/cdn-cgi/challenge-platform/"
click at [408, 215] on div "Apply" at bounding box center [417, 208] width 28 height 15
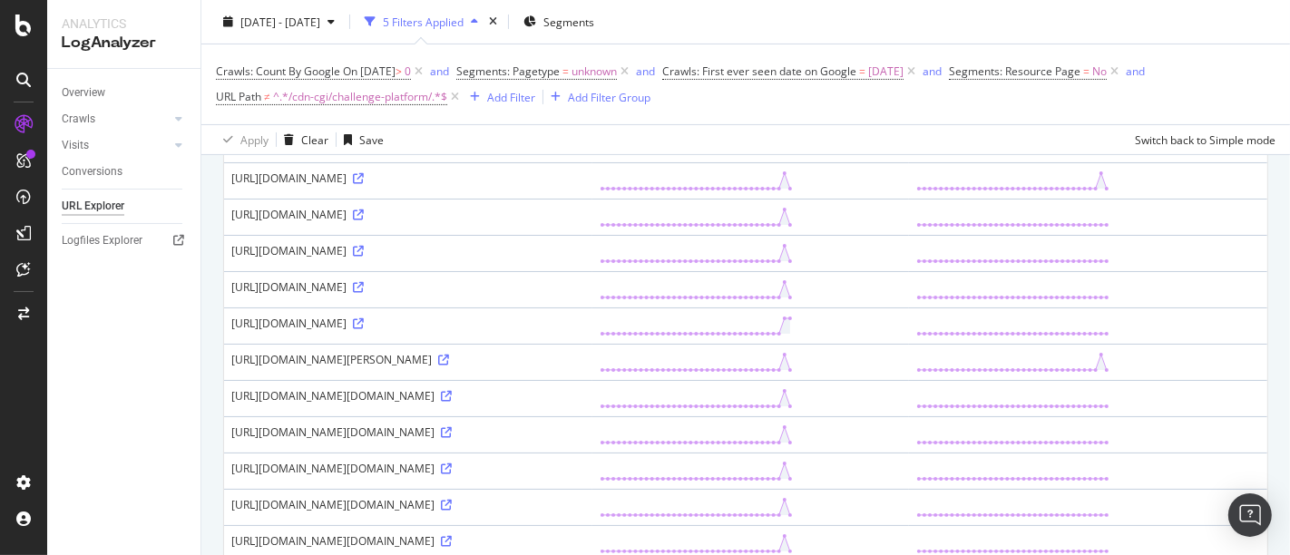
scroll to position [604, 0]
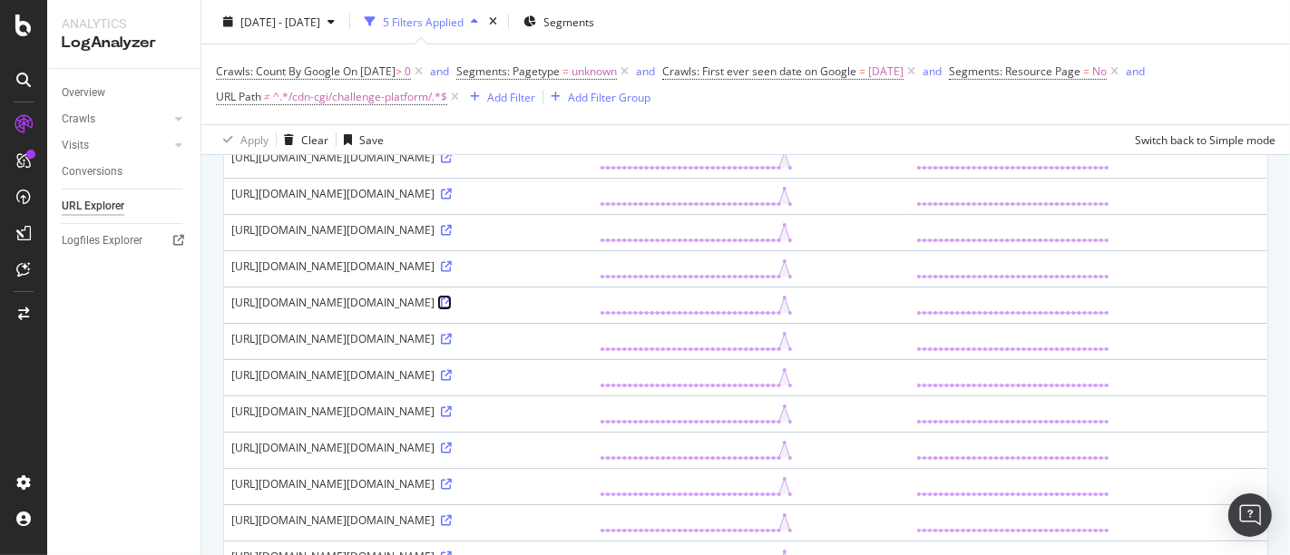
click at [452, 309] on icon at bounding box center [446, 303] width 11 height 11
click at [452, 272] on icon at bounding box center [446, 266] width 11 height 11
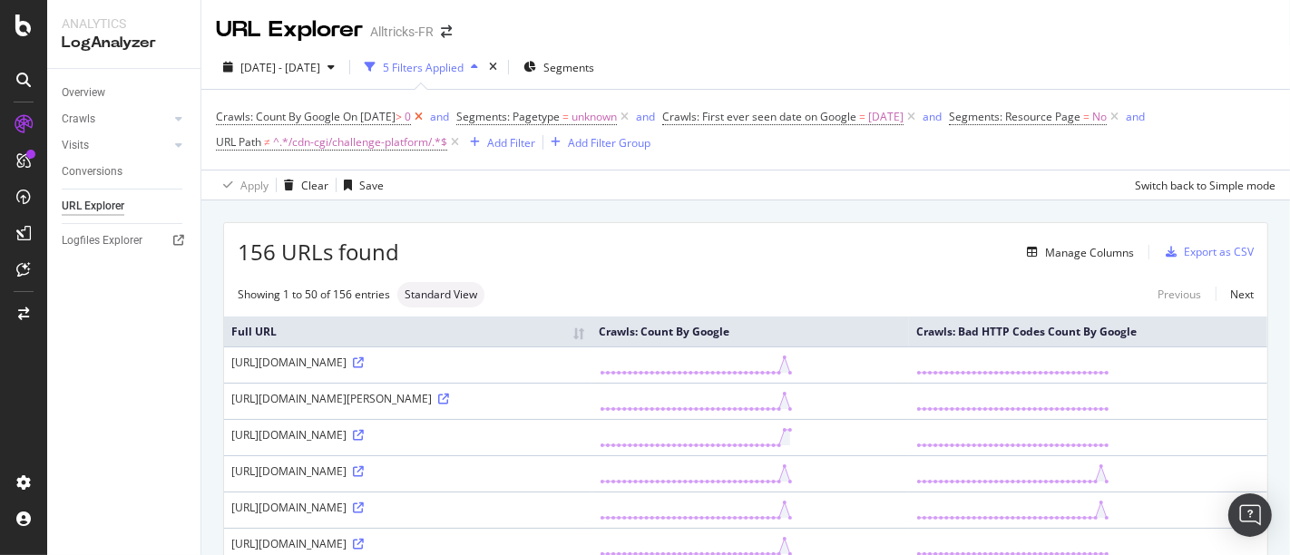
click at [426, 113] on icon at bounding box center [418, 117] width 15 height 18
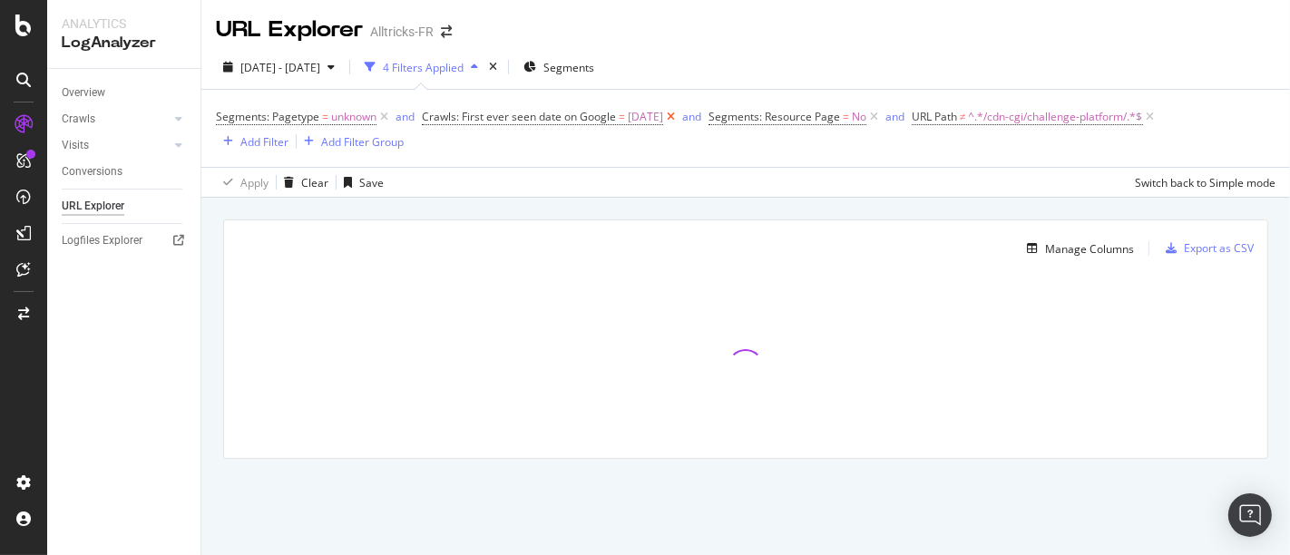
click at [679, 113] on icon at bounding box center [670, 117] width 15 height 18
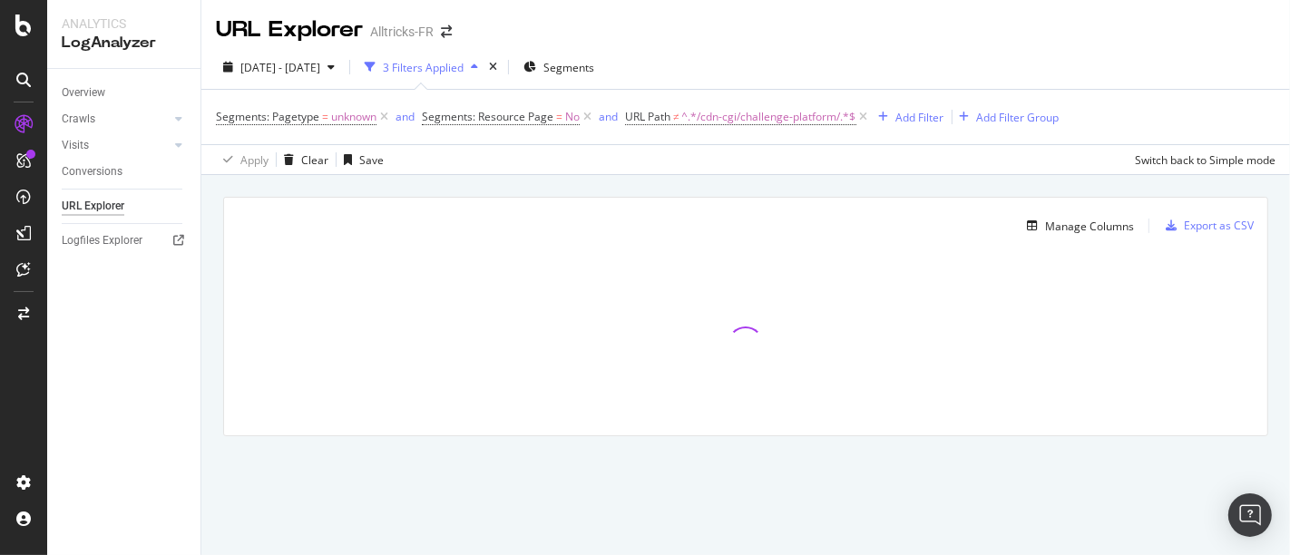
click at [864, 116] on icon at bounding box center [864, 117] width 15 height 18
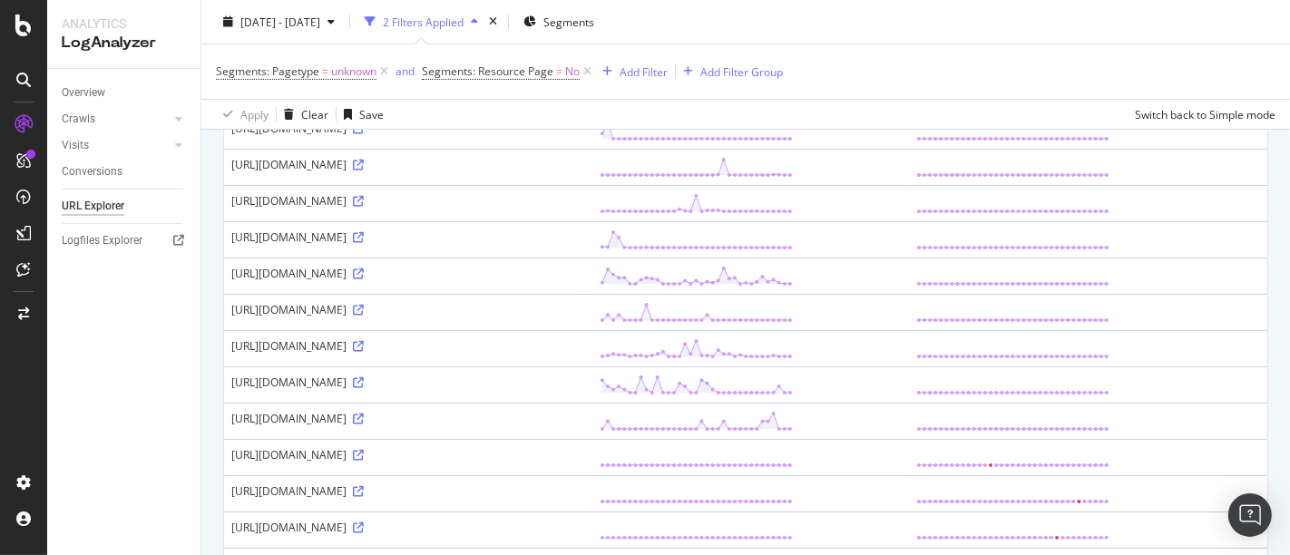
scroll to position [201, 0]
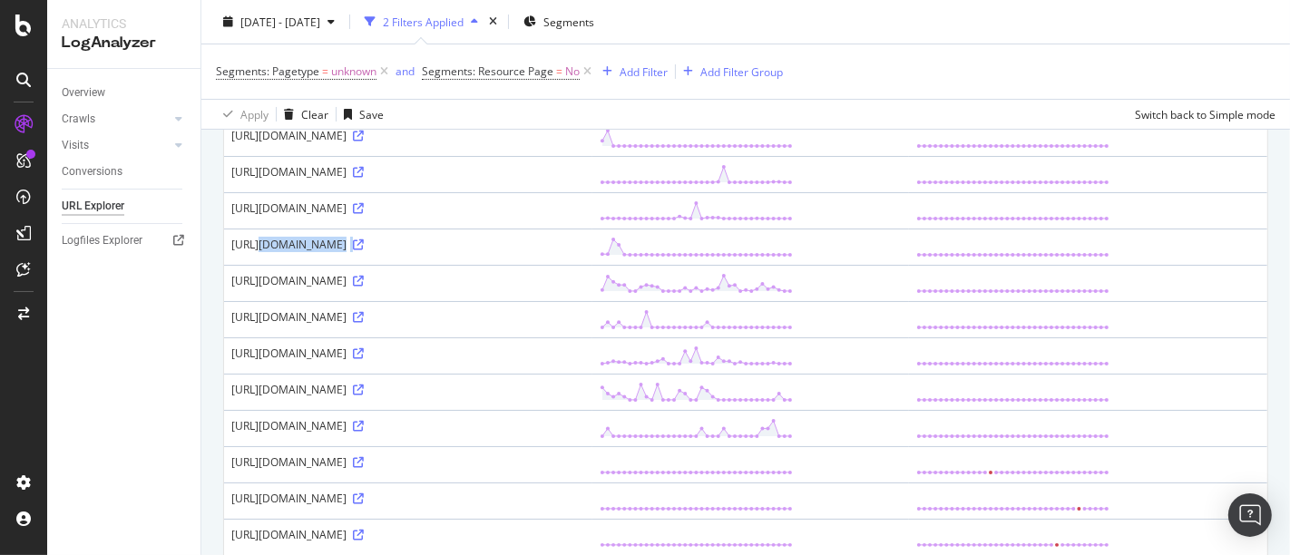
drag, startPoint x: 232, startPoint y: 282, endPoint x: 394, endPoint y: 304, distance: 163.0
click at [394, 252] on div "https://c81528.csd.dotomi.com/profile/visit/js/1_0?dtm_cid=81528&dtm_cmagic=1f8…" at bounding box center [408, 244] width 354 height 15
copy div "https://c81528.csd.dotomi.com/profile/visit/js/1_0?dtm_cid=81528&dtm_cmagic=1f8…"
click at [364, 250] on icon at bounding box center [358, 245] width 11 height 11
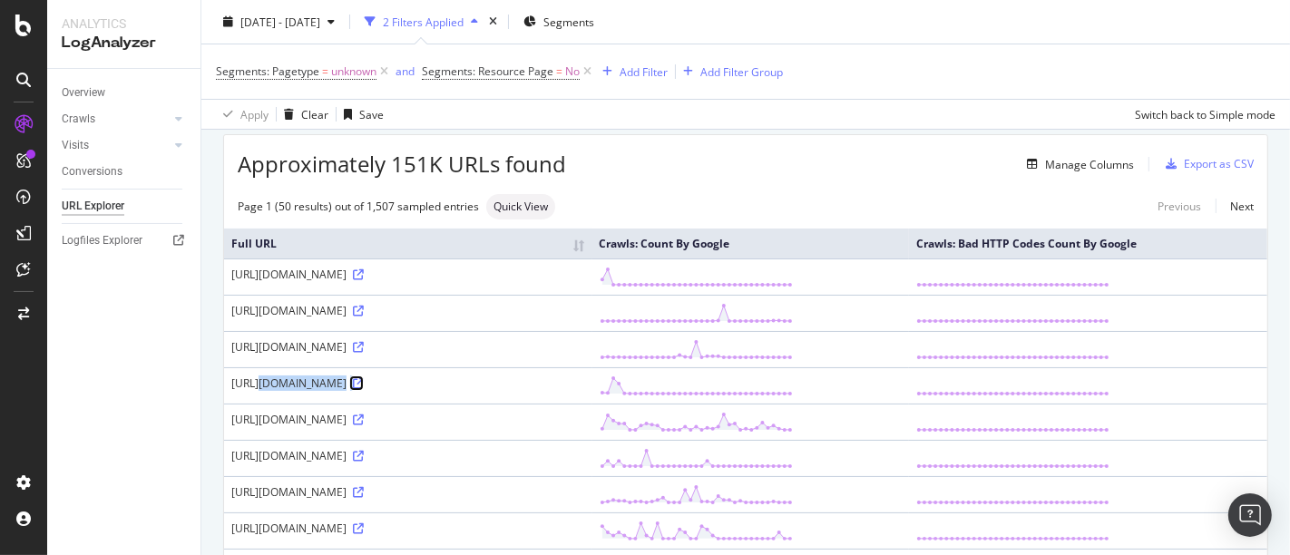
scroll to position [0, 0]
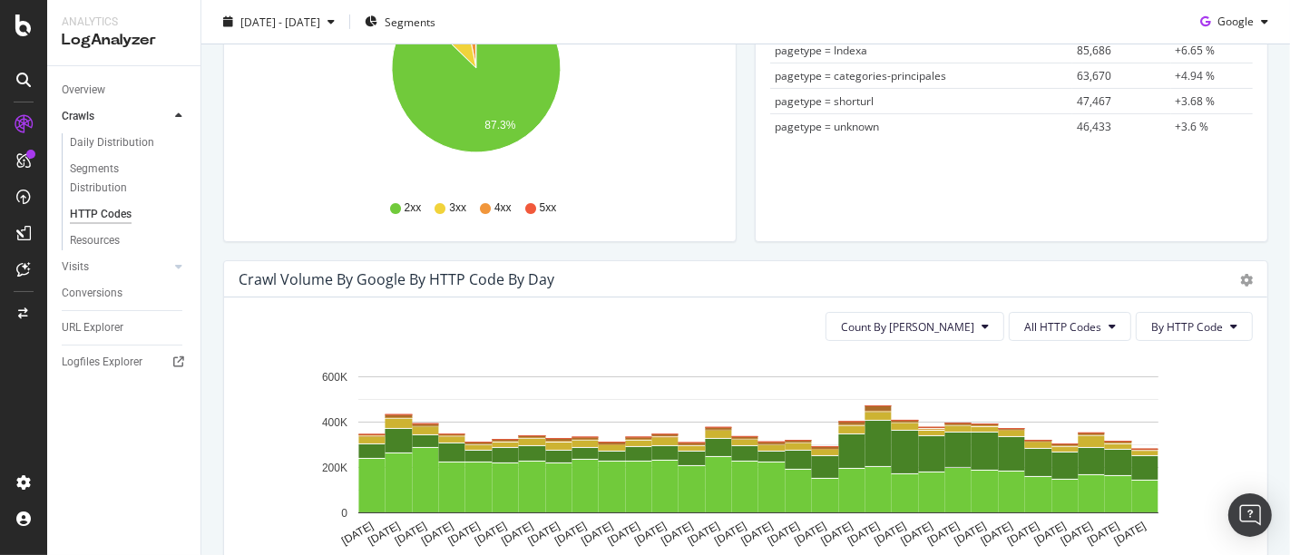
scroll to position [7, 0]
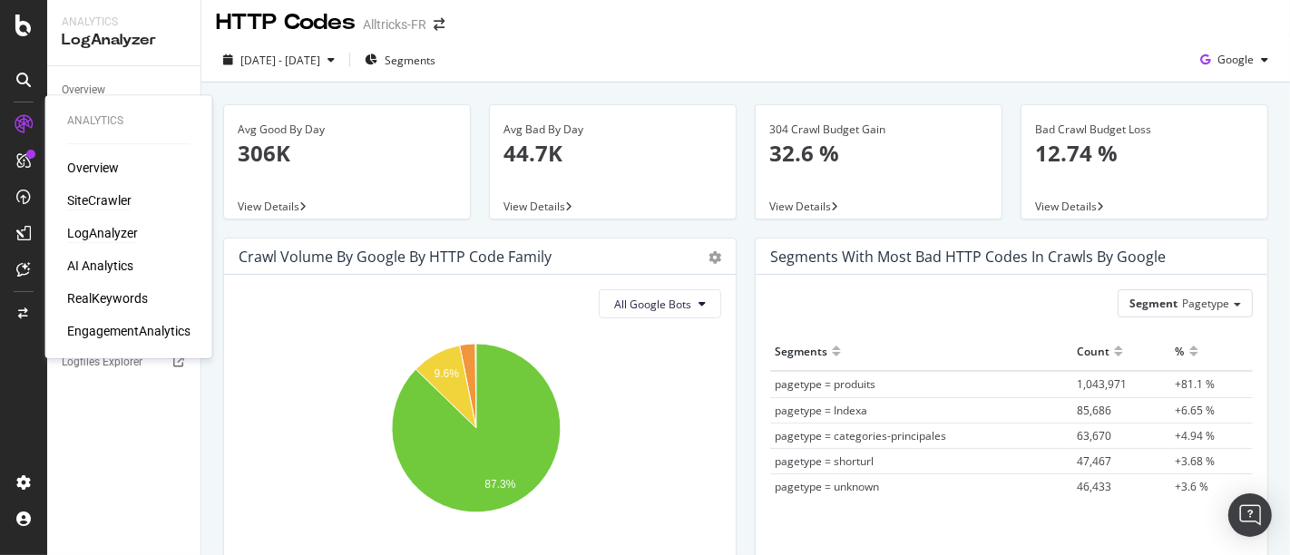
click at [106, 198] on div "SiteCrawler" at bounding box center [99, 200] width 64 height 18
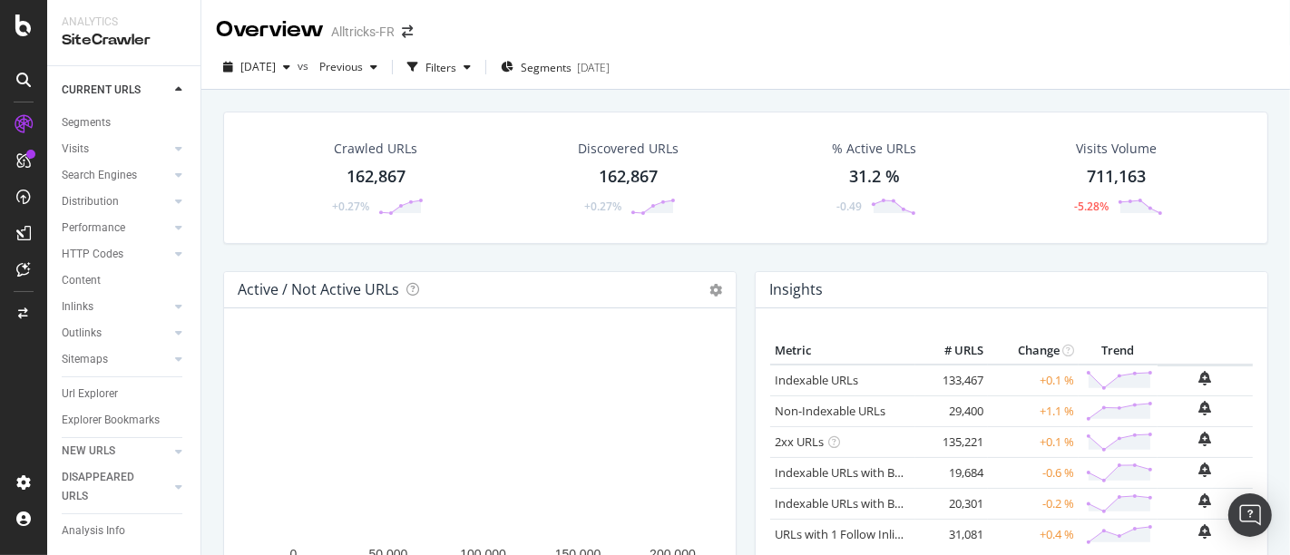
scroll to position [71, 0]
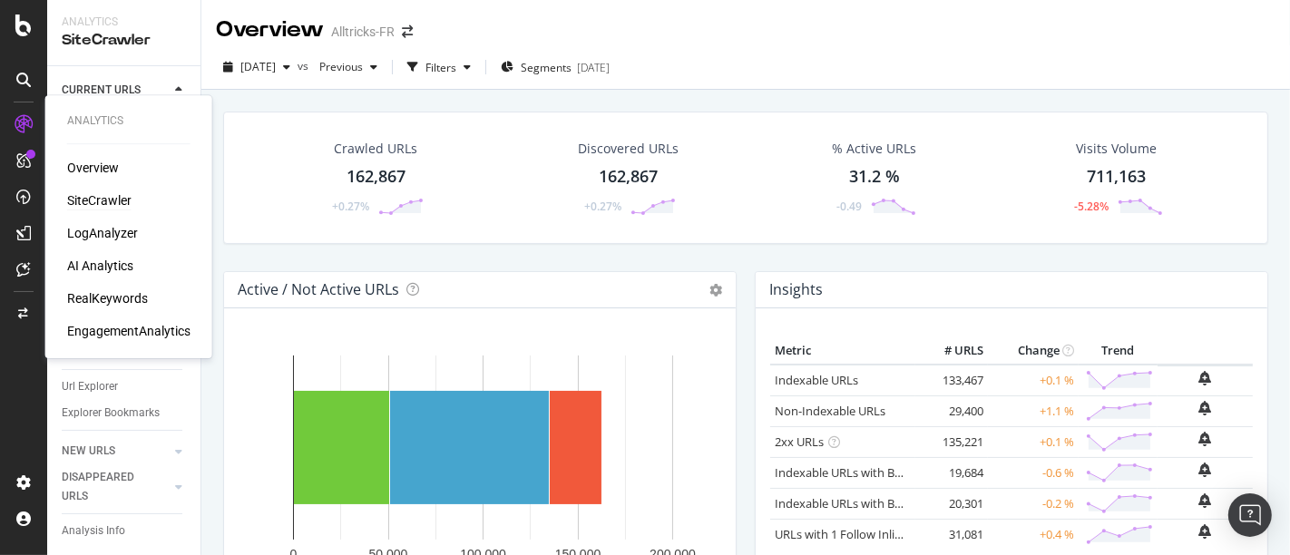
click at [102, 198] on div "SiteCrawler" at bounding box center [99, 200] width 64 height 18
click at [106, 203] on div "SiteCrawler" at bounding box center [99, 200] width 64 height 18
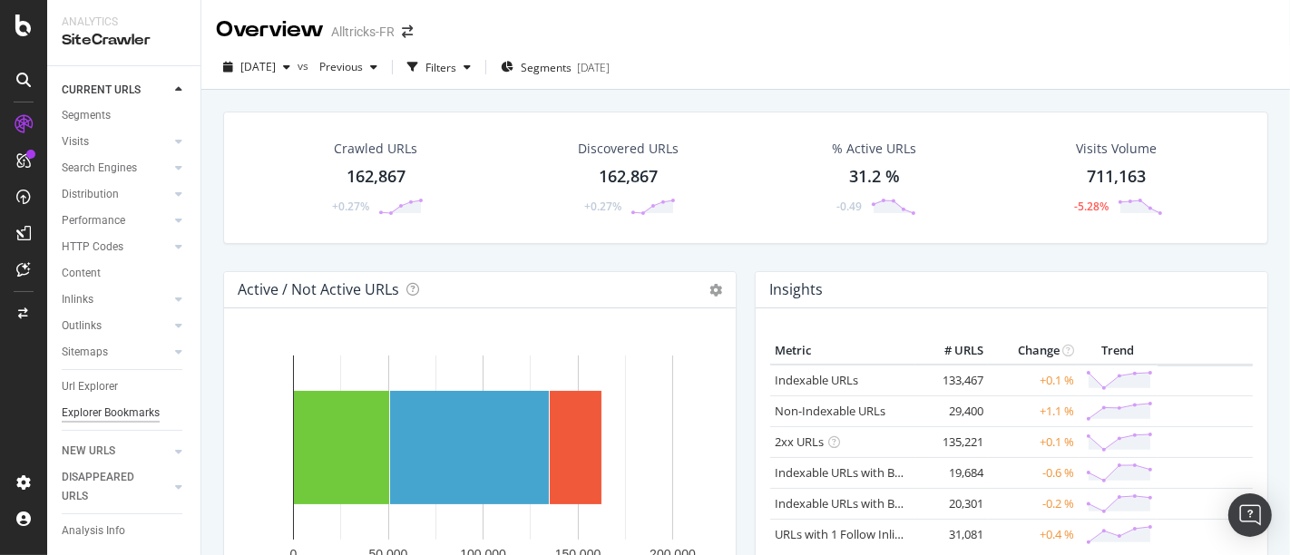
scroll to position [71, 0]
drag, startPoint x: 93, startPoint y: 372, endPoint x: 661, endPoint y: 248, distance: 582.3
click at [93, 377] on div "Url Explorer" at bounding box center [90, 386] width 56 height 19
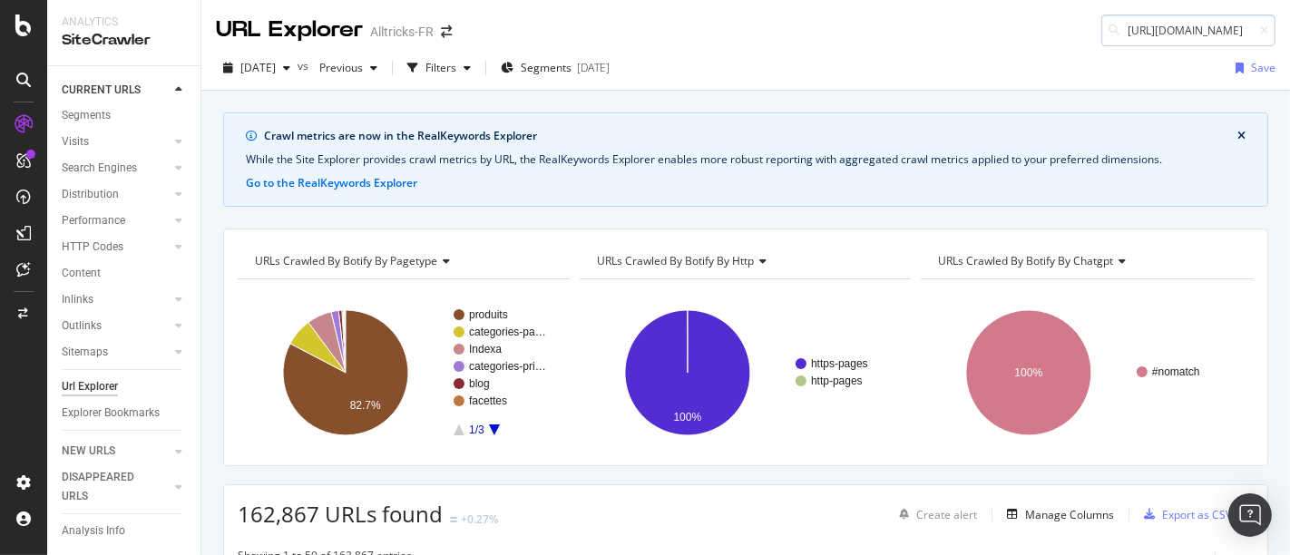
scroll to position [0, 531]
type input "https://www.alltricks.fr/F-643559-chaussons-escalade/P-3147692-chaussons_d_esca…"
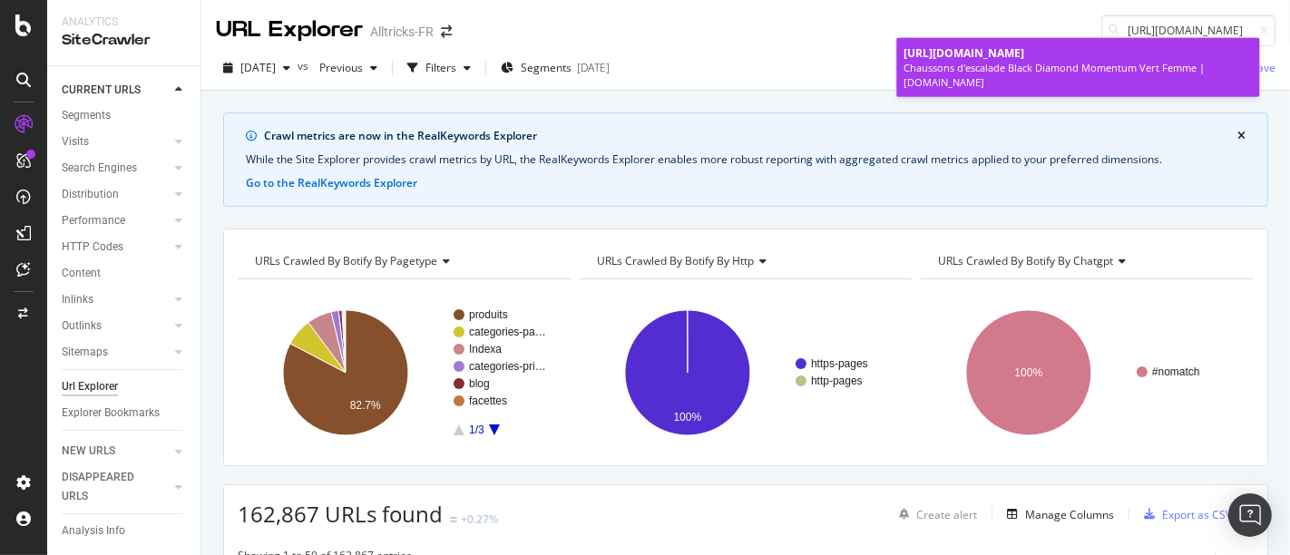
click at [1159, 61] on div "https://www.alltricks.fr/F-643559-chaussons-escalade/P-3147692-chaussons_d_esca…" at bounding box center [1078, 52] width 348 height 15
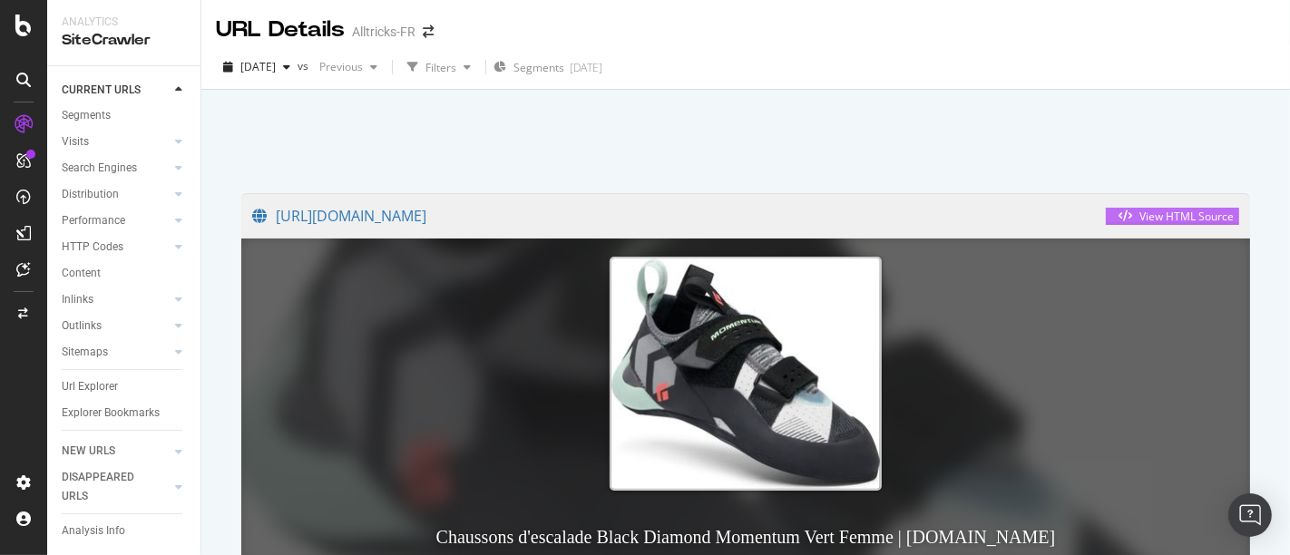
click at [1140, 211] on div "View HTML Source" at bounding box center [1187, 216] width 94 height 15
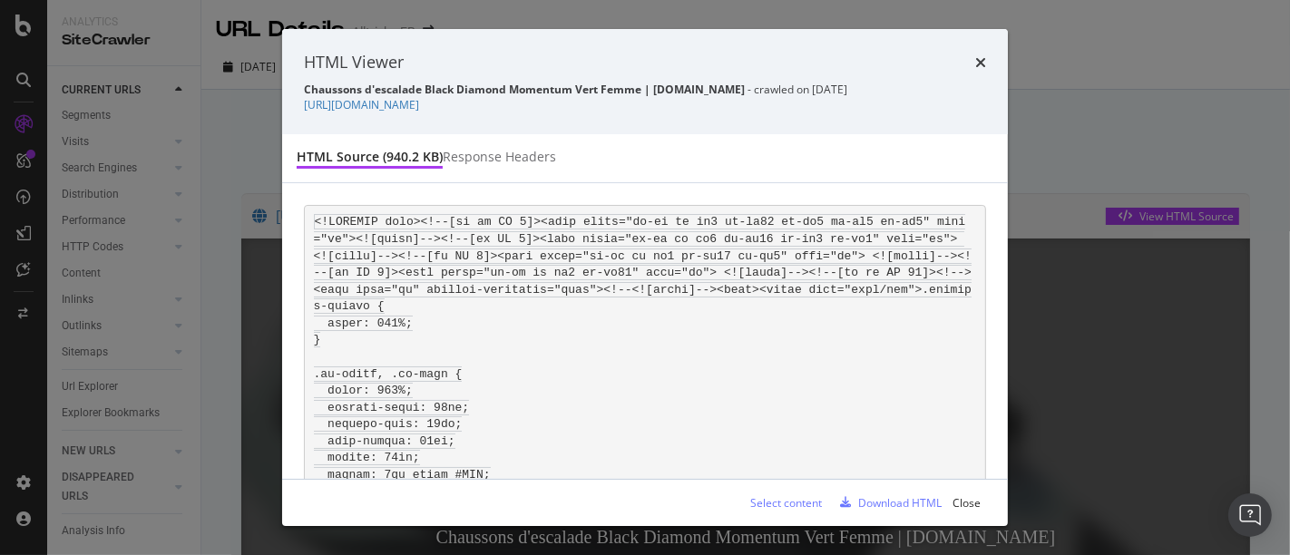
scroll to position [164211, 0]
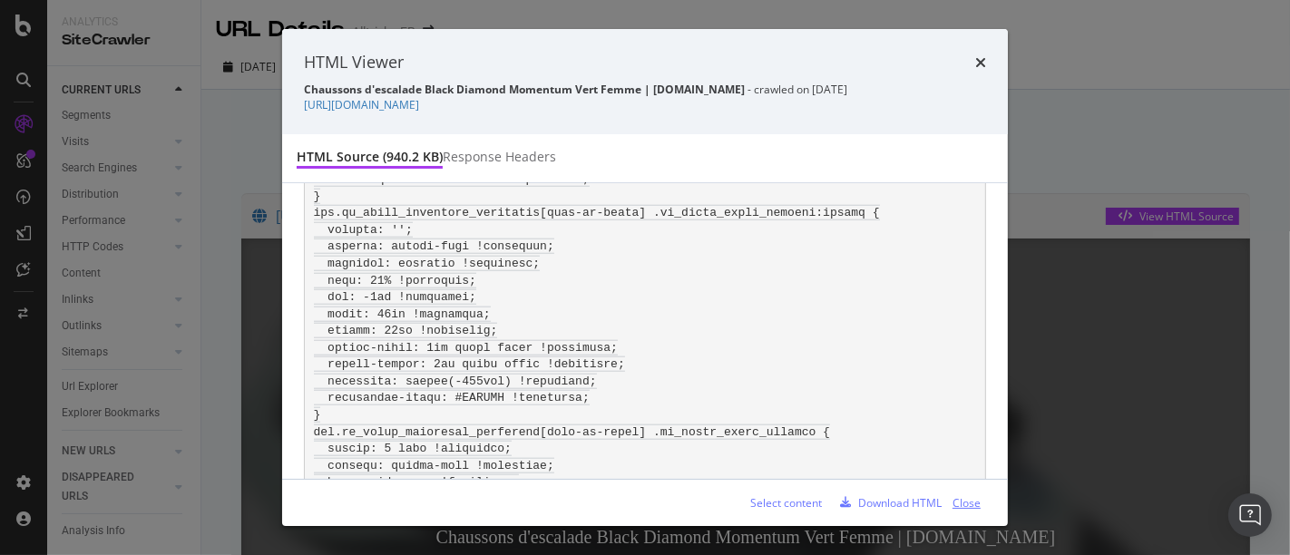
click at [970, 495] on div "Close" at bounding box center [967, 502] width 28 height 15
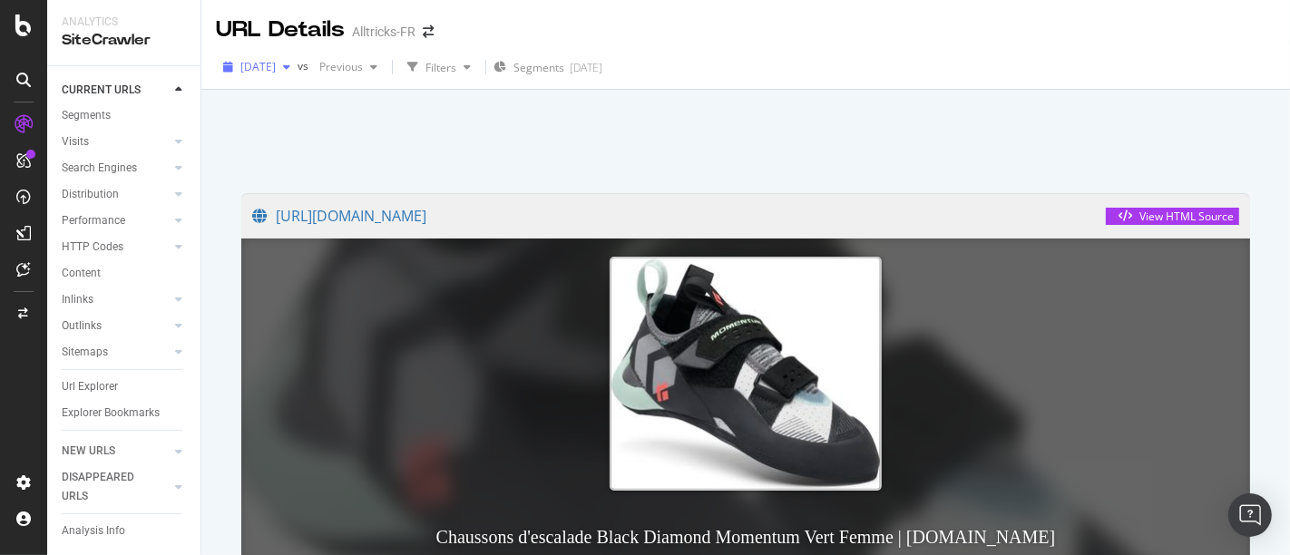
click at [276, 73] on span "2025 Oct. 6th" at bounding box center [257, 66] width 35 height 15
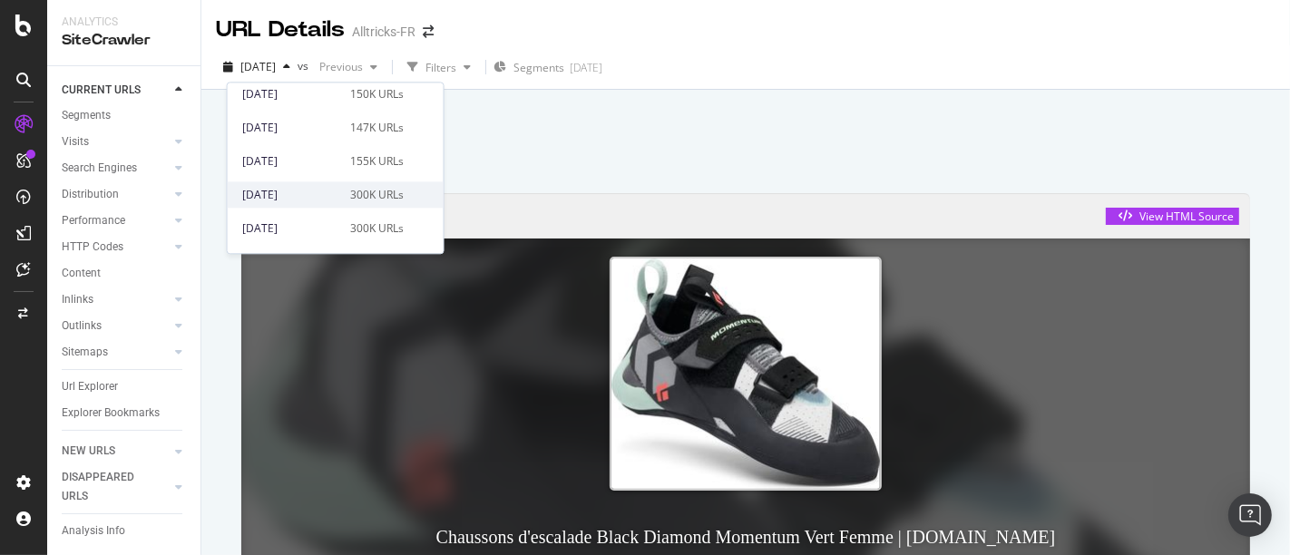
scroll to position [403, 0]
click at [337, 162] on div "2025 May. 26th 149K URLs" at bounding box center [323, 161] width 162 height 16
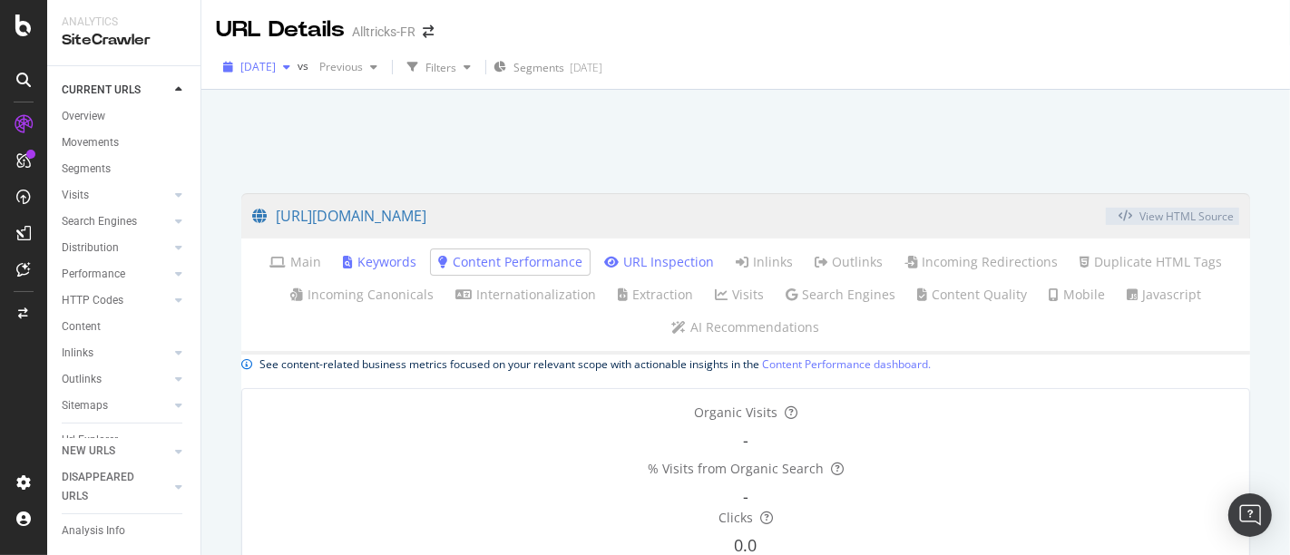
click at [298, 76] on div "2025 May. 26th" at bounding box center [257, 67] width 82 height 27
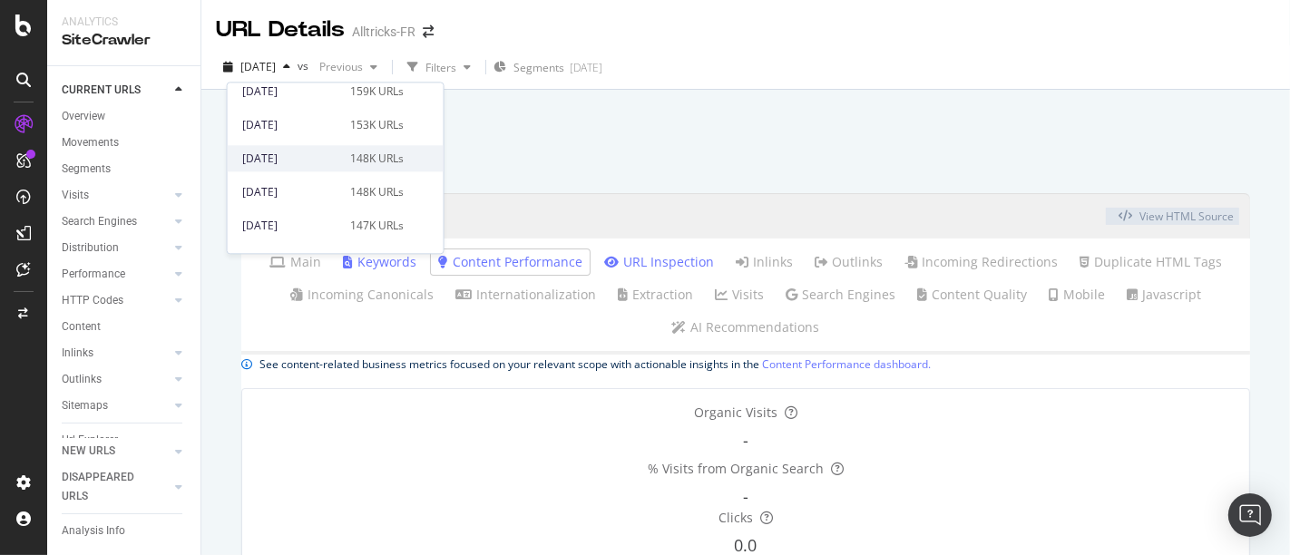
scroll to position [201, 0]
click at [327, 164] on div "2025 Aug. 18th" at bounding box center [290, 166] width 97 height 16
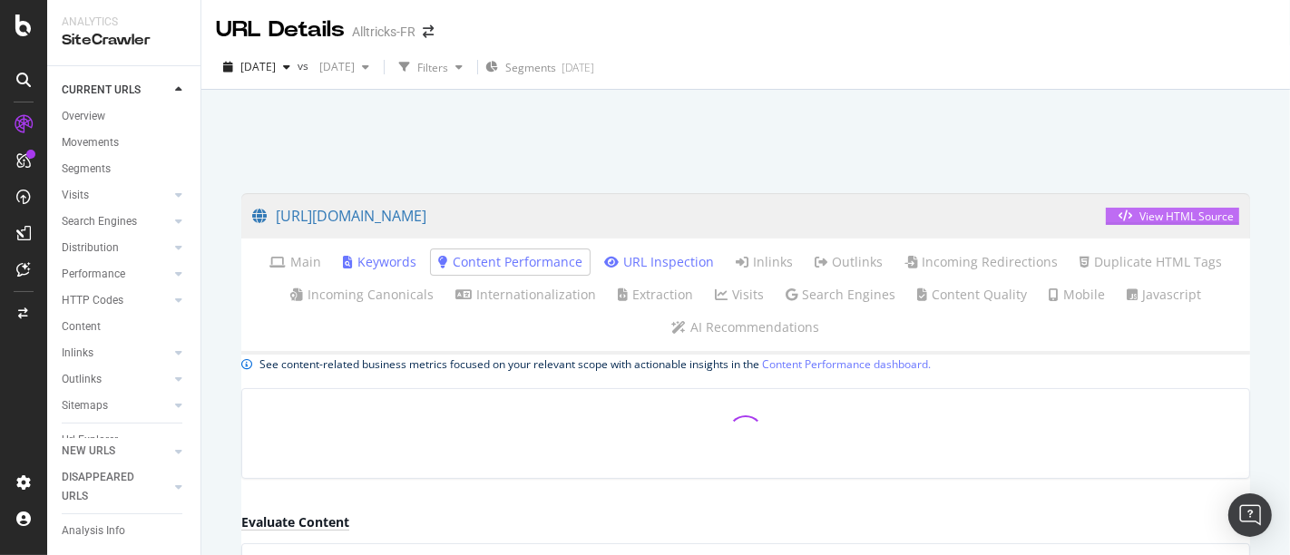
click at [1152, 224] on div "View HTML Source" at bounding box center [1173, 216] width 122 height 15
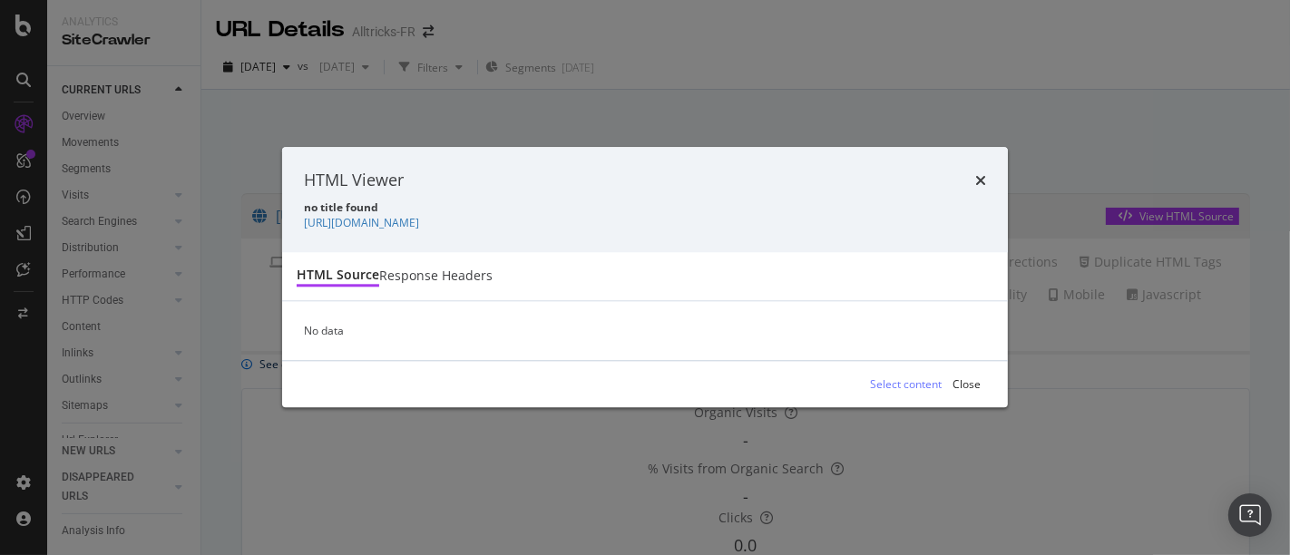
click at [493, 269] on div "Response Headers" at bounding box center [435, 277] width 113 height 18
click at [980, 173] on icon "times" at bounding box center [980, 180] width 11 height 15
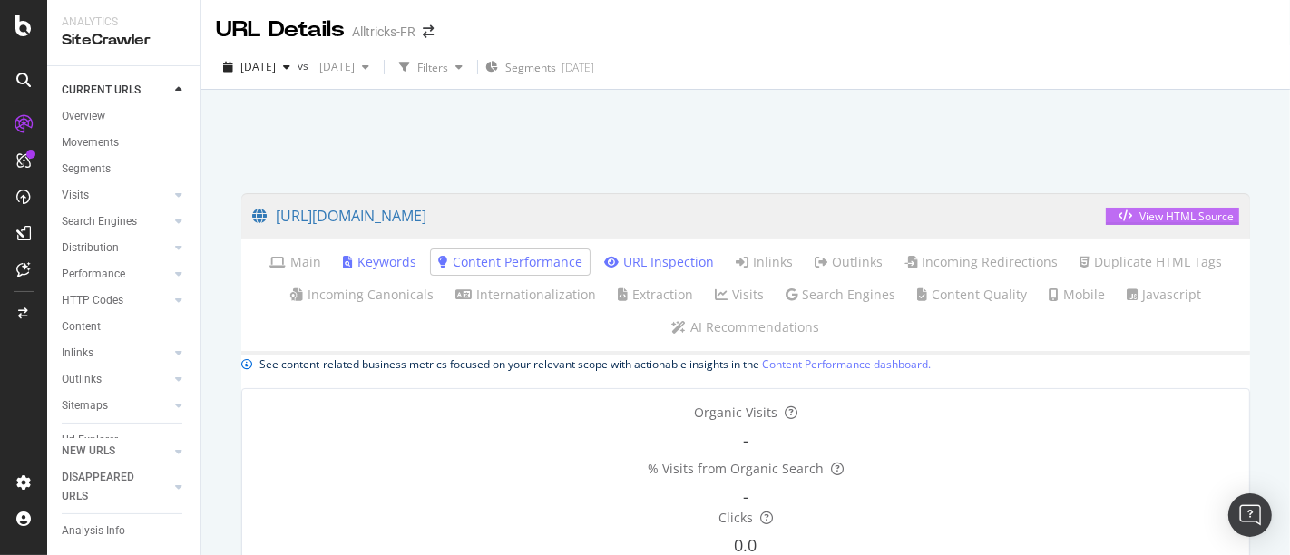
click at [1140, 215] on div "View HTML Source" at bounding box center [1187, 216] width 94 height 15
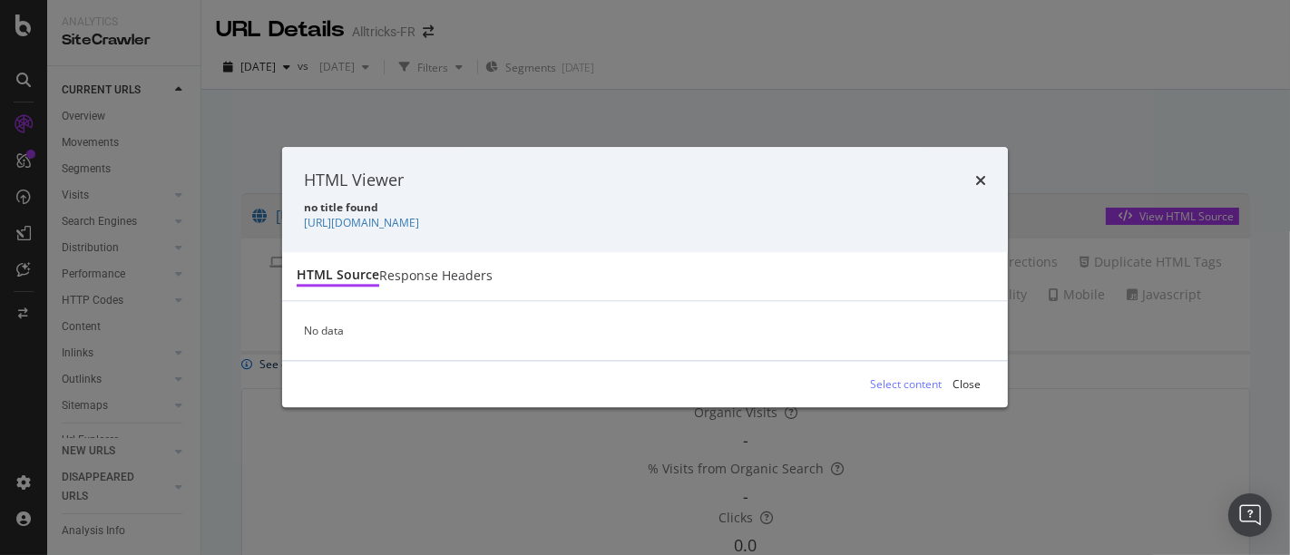
click at [679, 83] on div "HTML Viewer no title found https://www.alltricks.fr/F-643559-chaussons-escalade…" at bounding box center [645, 277] width 1290 height 555
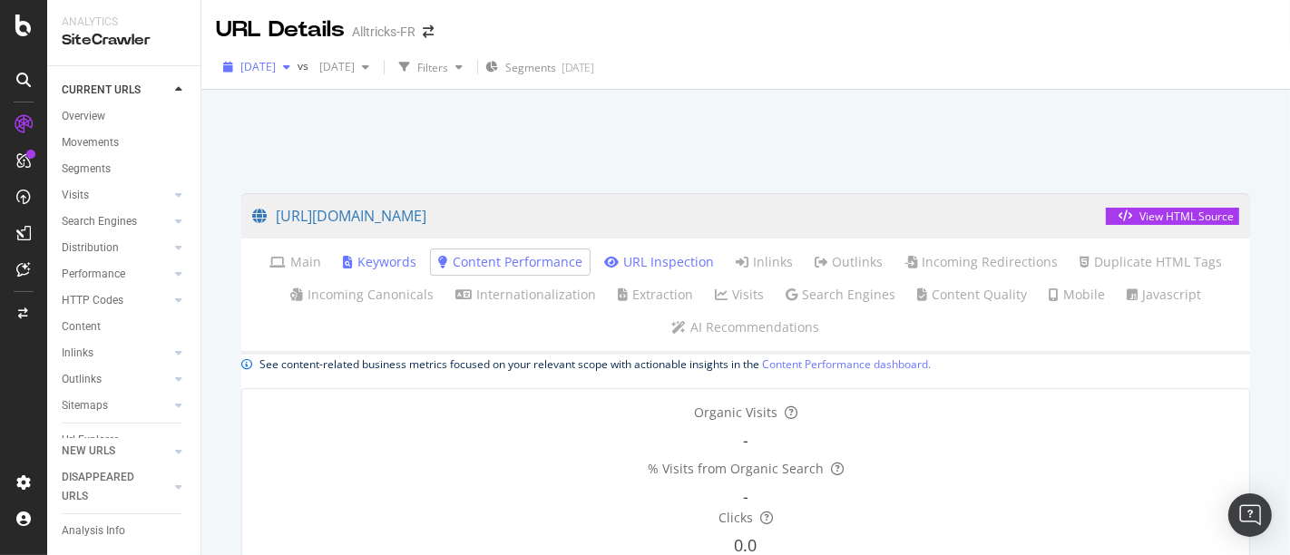
click at [276, 71] on span "2025 Aug. 18th" at bounding box center [257, 66] width 35 height 15
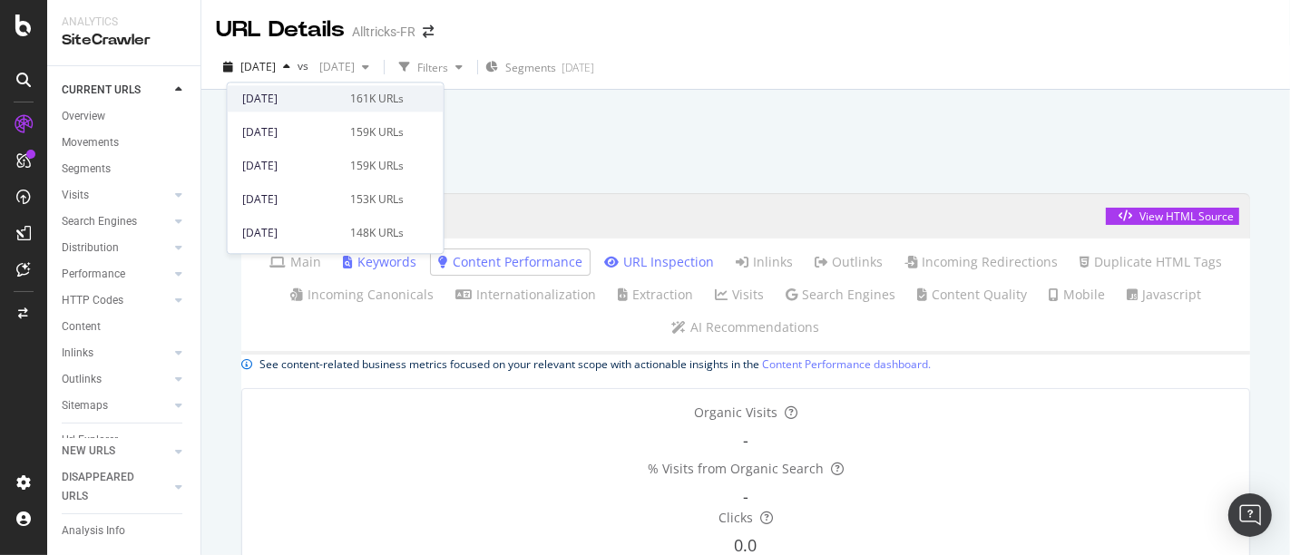
scroll to position [201, 0]
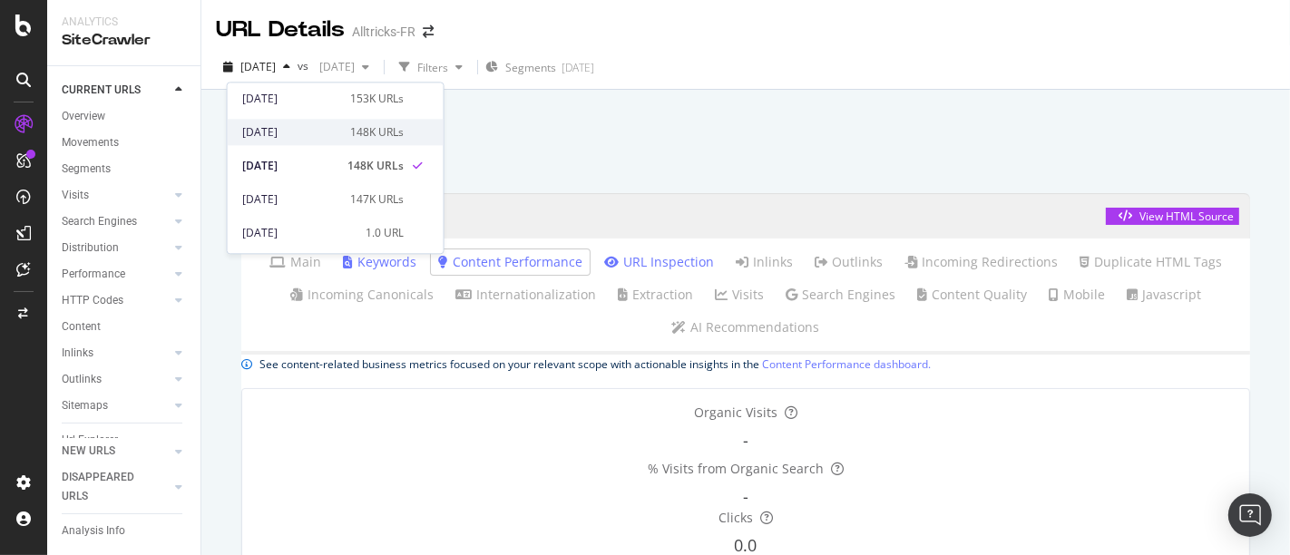
click at [338, 136] on div "2025 Aug. 25th 148K URLs" at bounding box center [323, 132] width 162 height 16
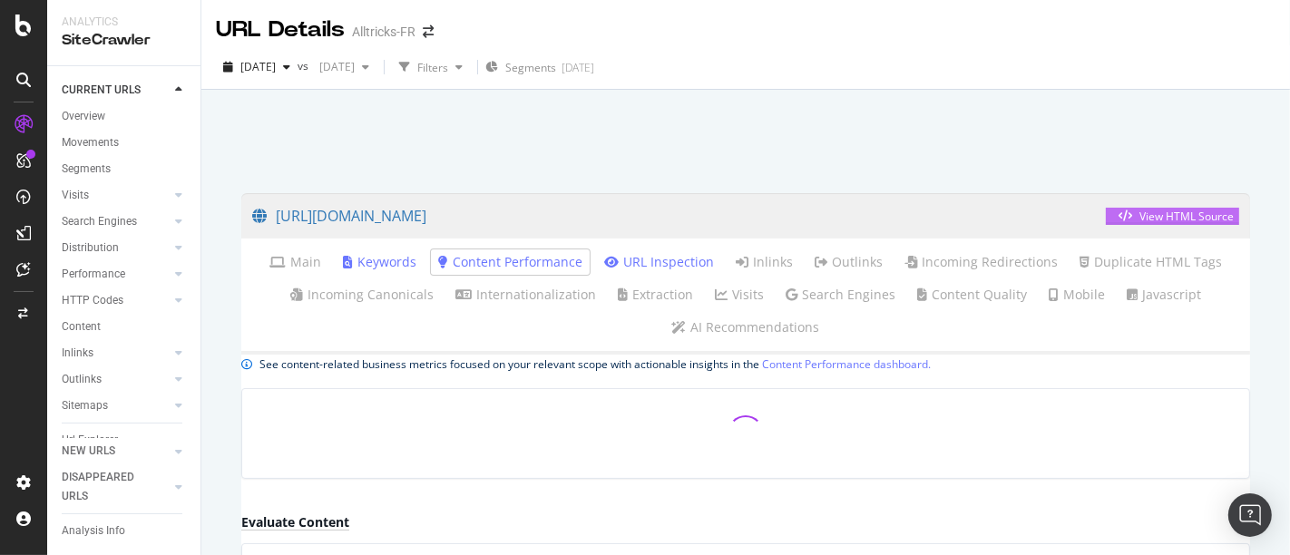
click at [1141, 214] on div "View HTML Source" at bounding box center [1187, 216] width 94 height 15
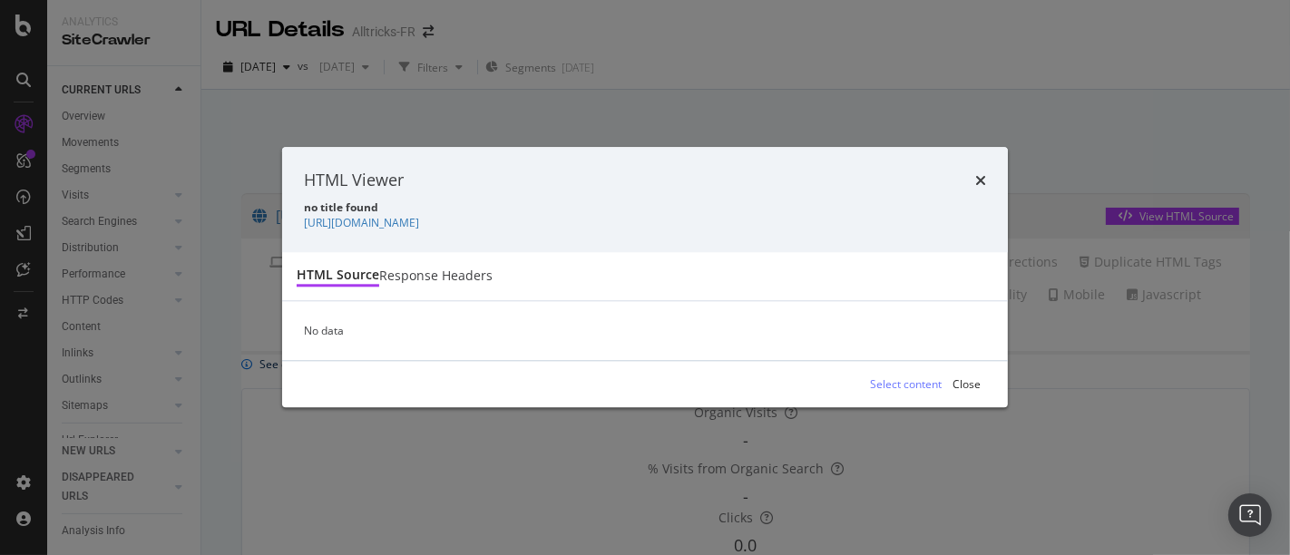
click at [975, 173] on icon "times" at bounding box center [980, 180] width 11 height 15
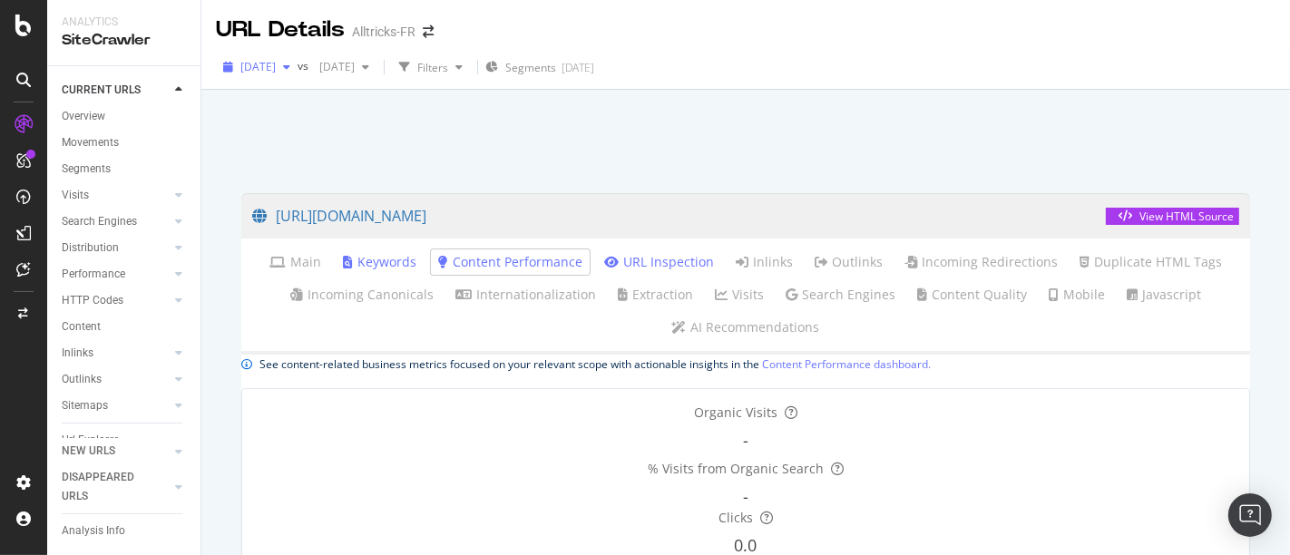
click at [298, 78] on div "2025 Aug. 25th" at bounding box center [257, 67] width 82 height 27
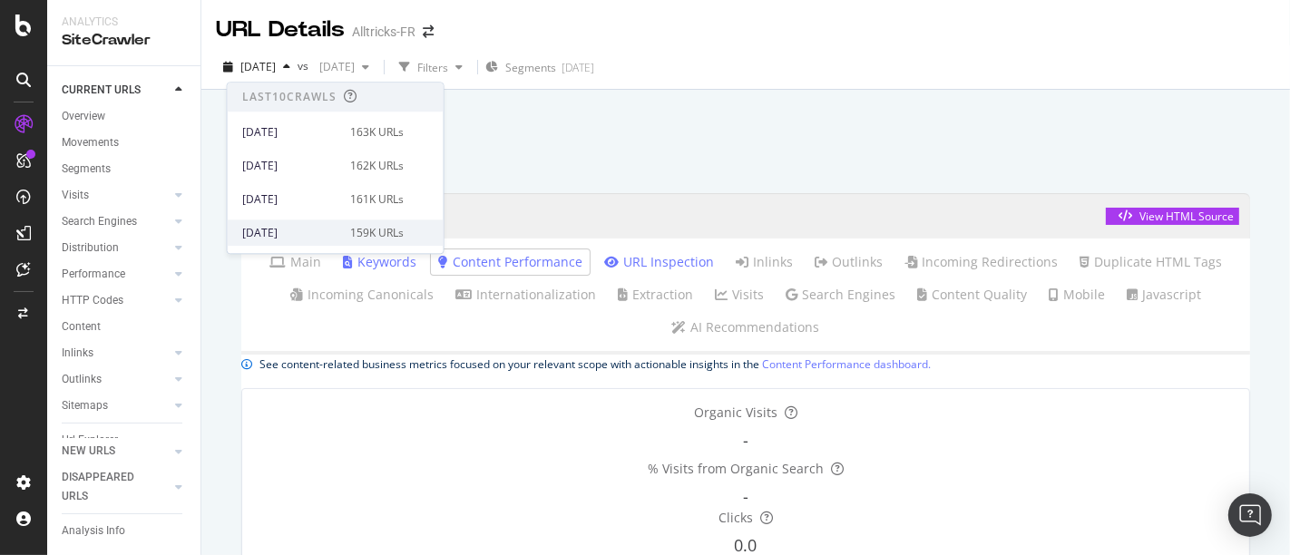
click at [350, 231] on div "159K URLs" at bounding box center [377, 233] width 54 height 16
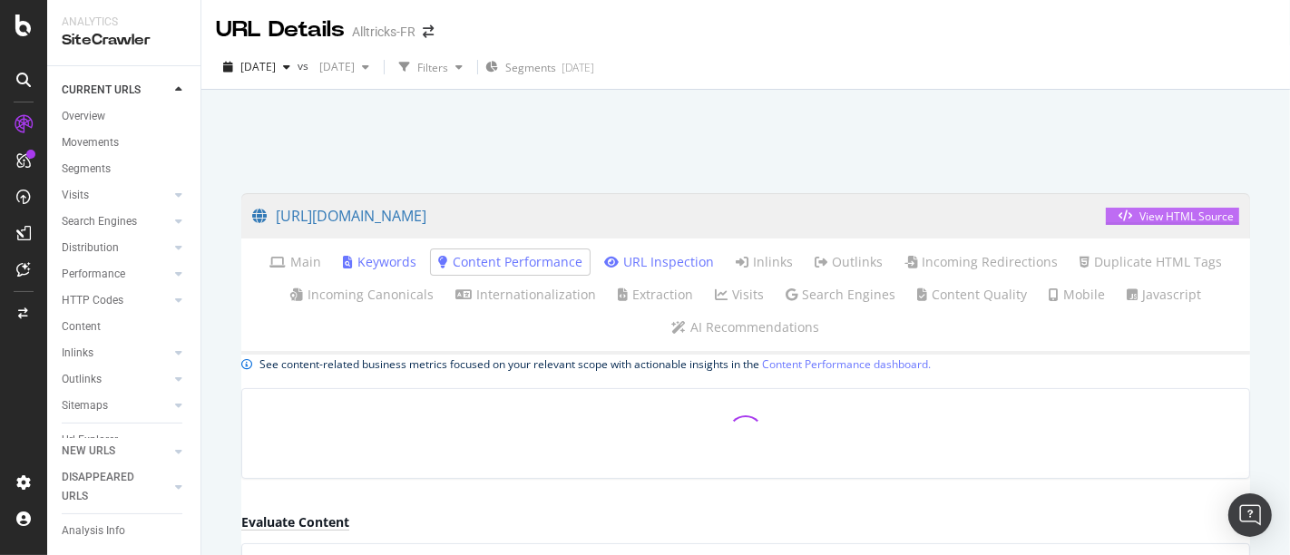
click at [1143, 214] on div "View HTML Source" at bounding box center [1187, 216] width 94 height 15
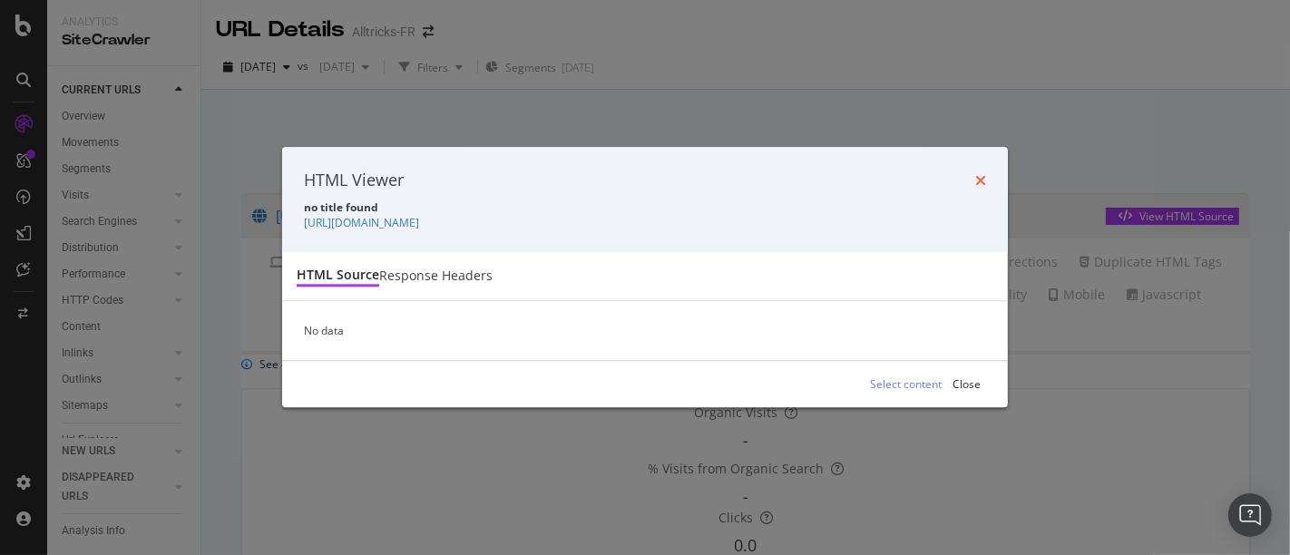
click at [976, 173] on icon "times" at bounding box center [980, 180] width 11 height 15
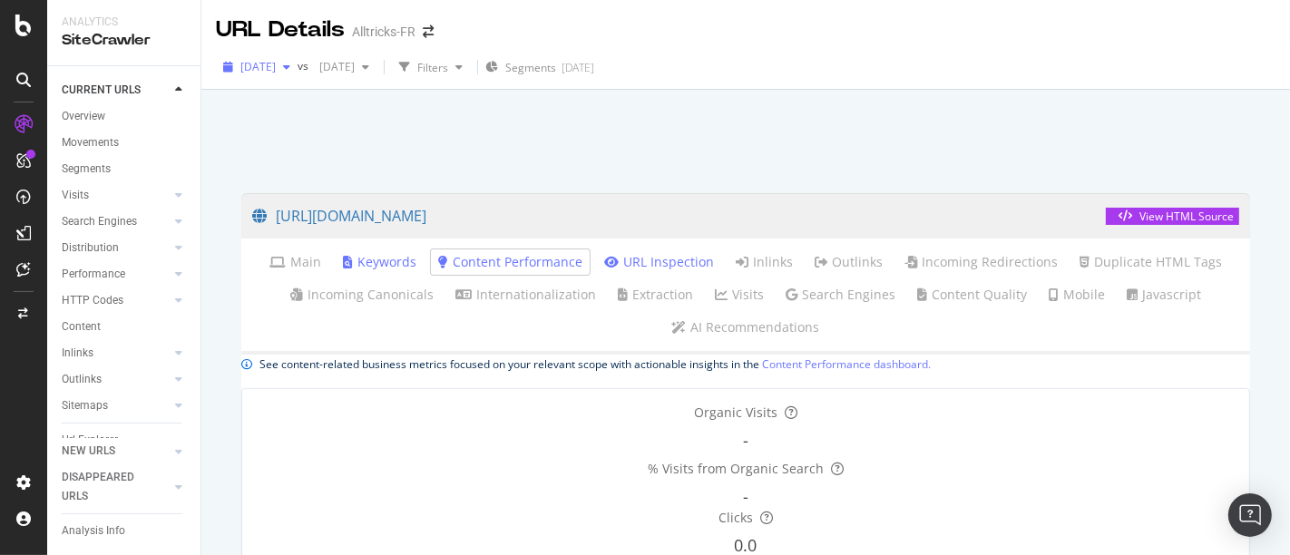
click at [276, 71] on span "2025 Sep. 15th" at bounding box center [257, 66] width 35 height 15
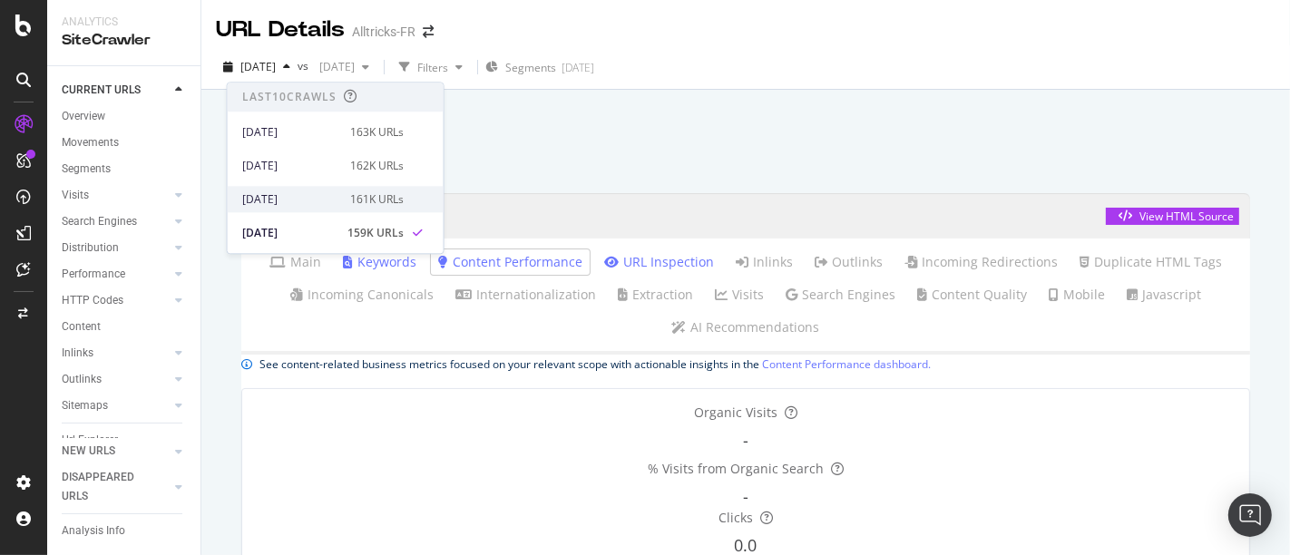
click at [350, 203] on div "161K URLs" at bounding box center [377, 199] width 54 height 16
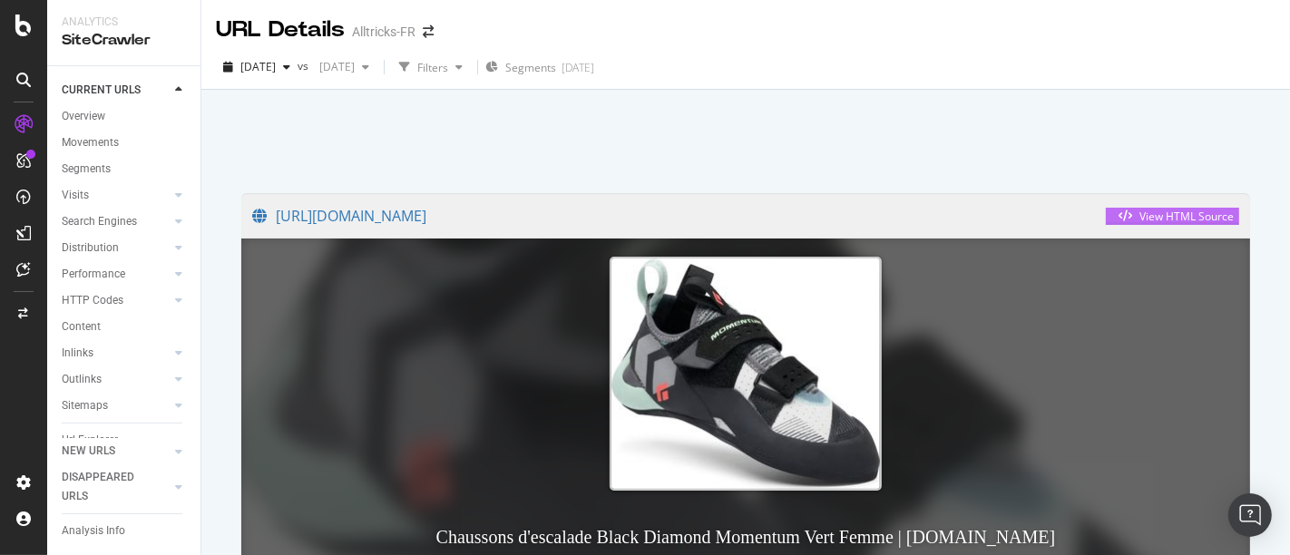
click at [1140, 214] on div "View HTML Source" at bounding box center [1187, 216] width 94 height 15
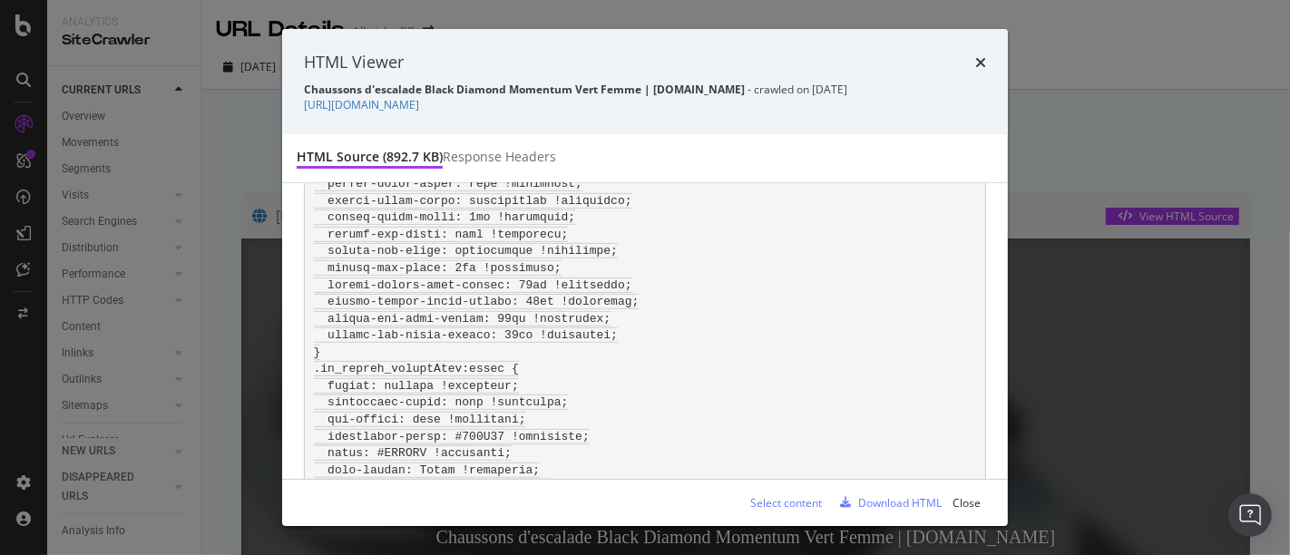
scroll to position [157773, 0]
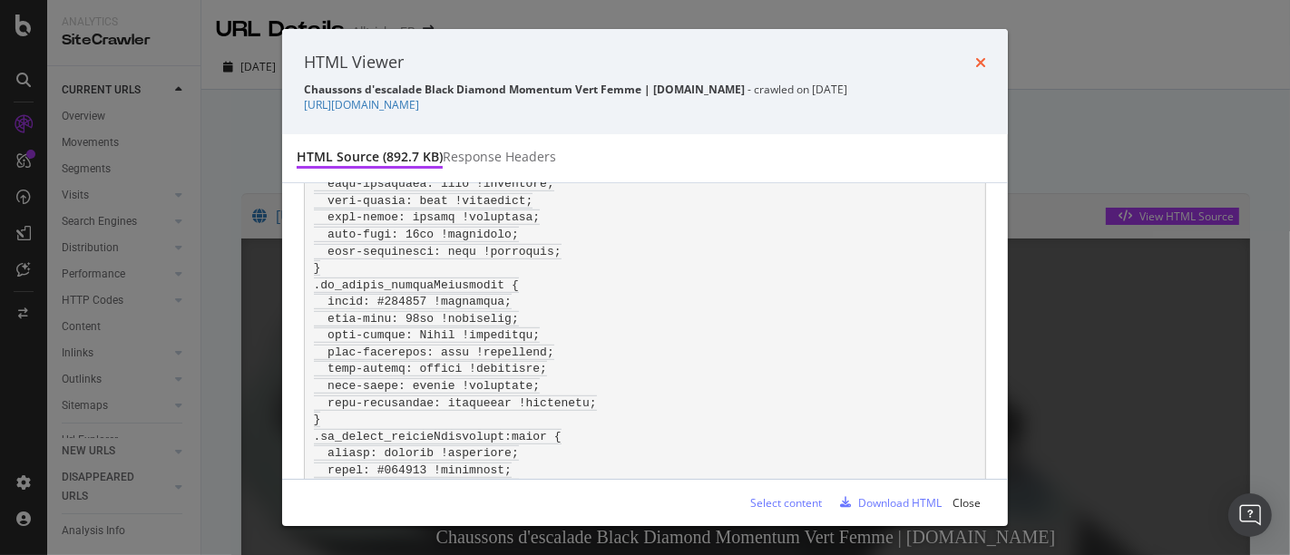
click at [982, 60] on icon "times" at bounding box center [980, 62] width 11 height 15
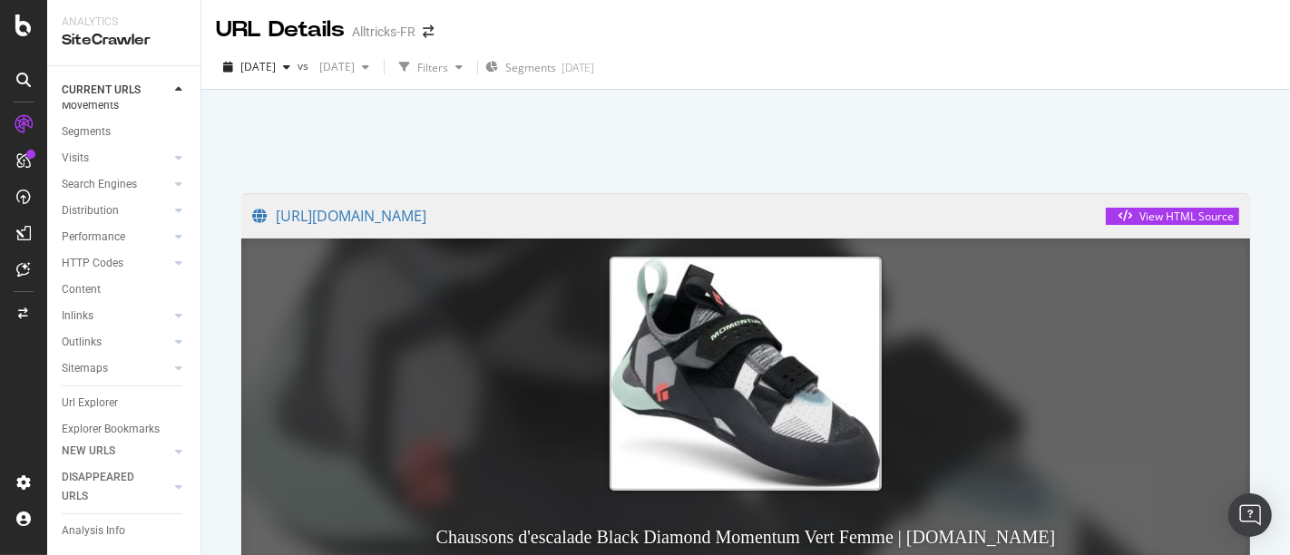
scroll to position [71, 0]
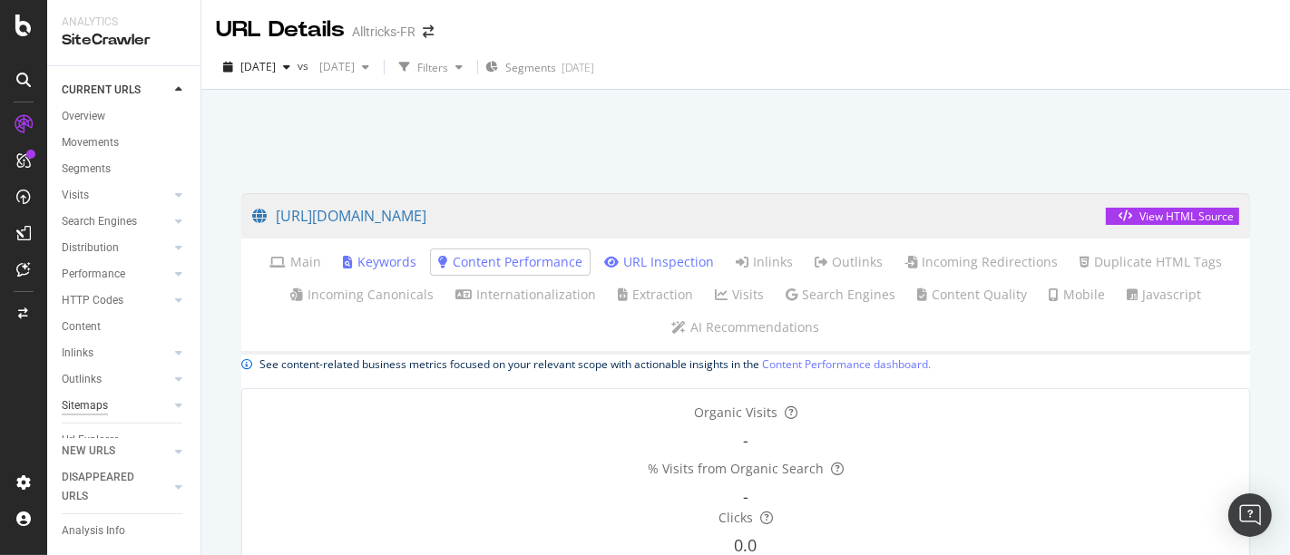
scroll to position [71, 0]
drag, startPoint x: 91, startPoint y: 364, endPoint x: 334, endPoint y: 366, distance: 243.2
click at [91, 377] on div "Url Explorer" at bounding box center [90, 386] width 56 height 19
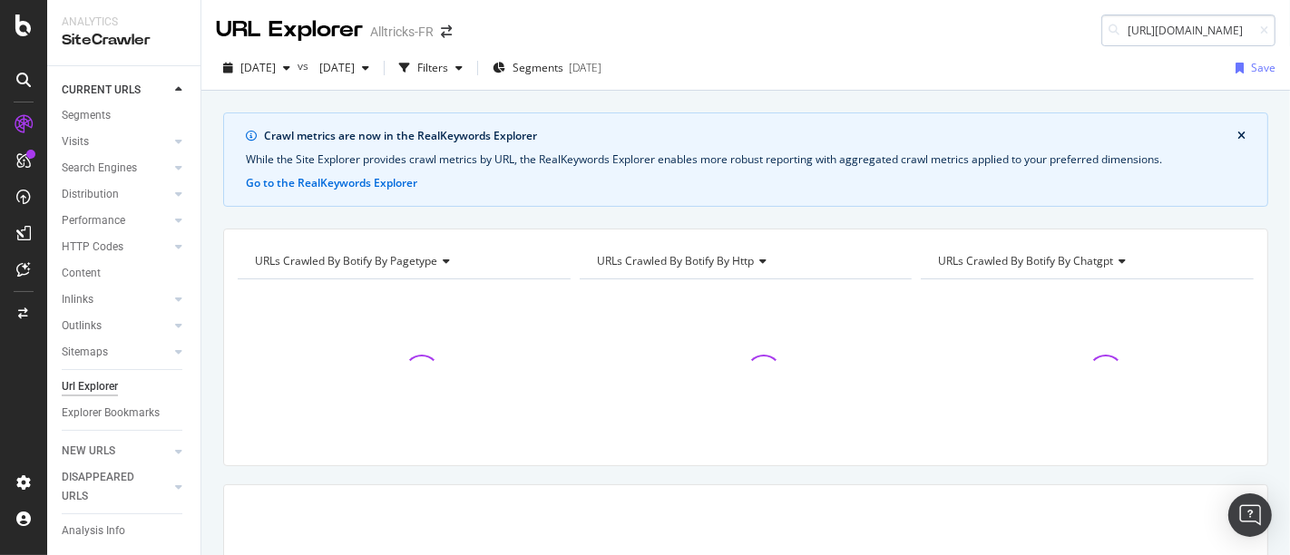
scroll to position [0, 626]
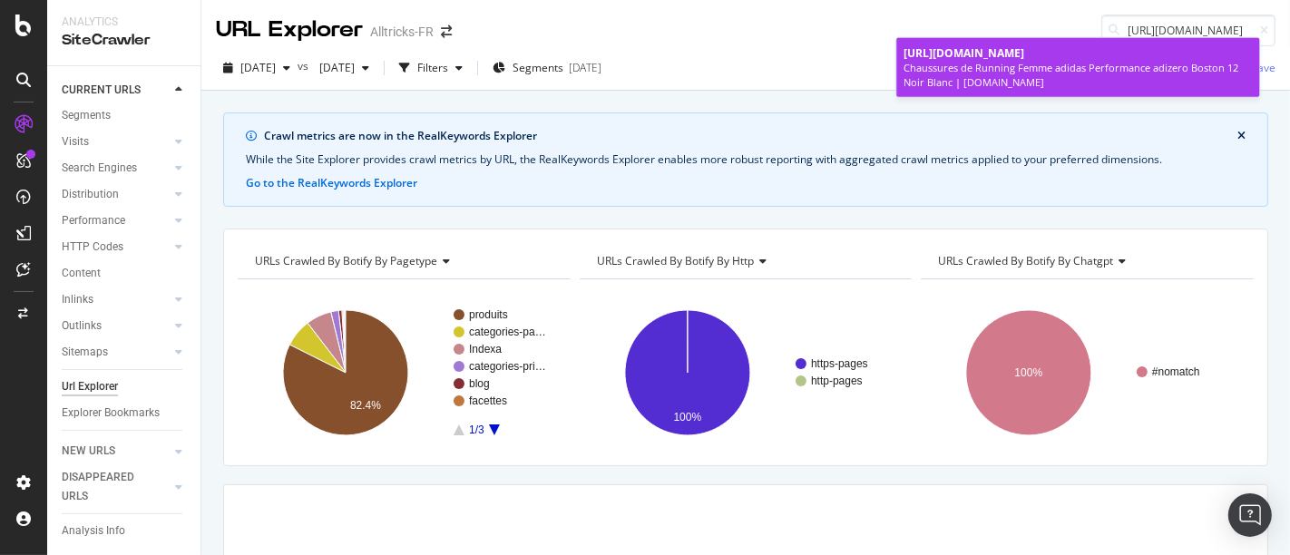
type input "https://www.alltricks.fr/F-11912-chaussures-running/P-2682911-chaussures_de_run…"
click at [1022, 61] on span "https://www.alltricks.fr/F-11912-chaussures-running/P-2682911-chaussures_de_run…" at bounding box center [964, 52] width 121 height 15
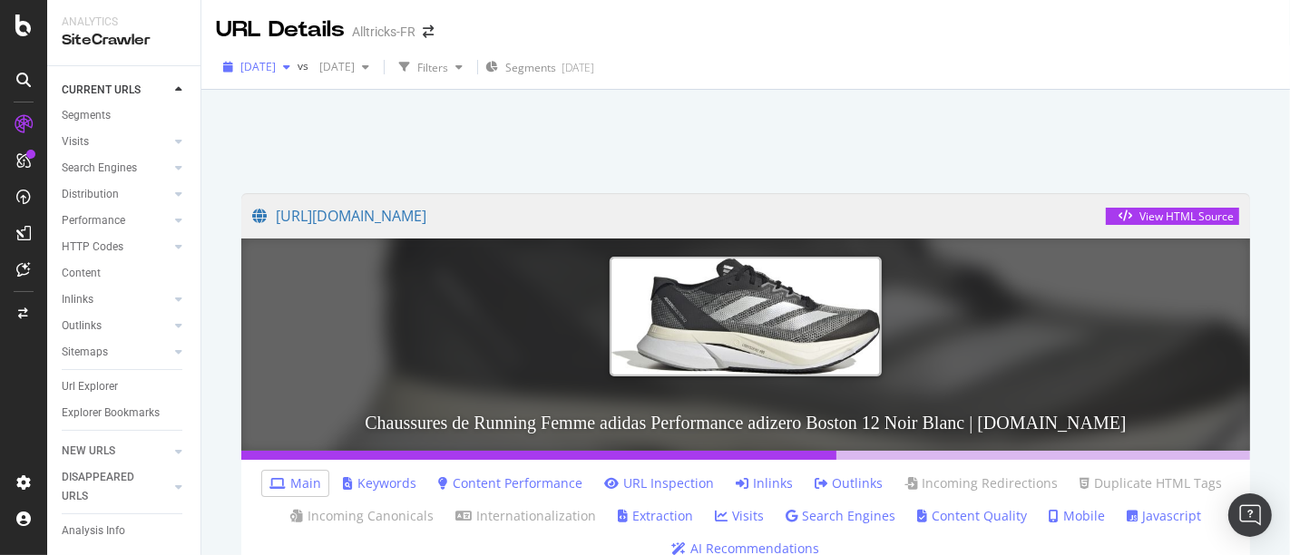
click at [276, 70] on span "2025 Sep. 15th" at bounding box center [257, 66] width 35 height 15
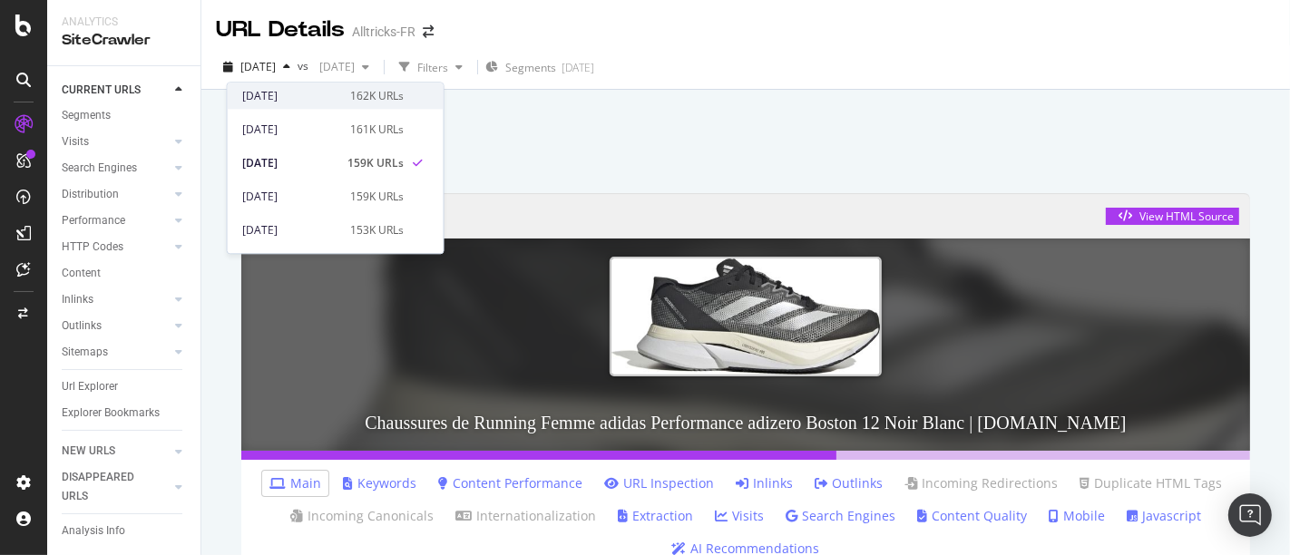
scroll to position [101, 0]
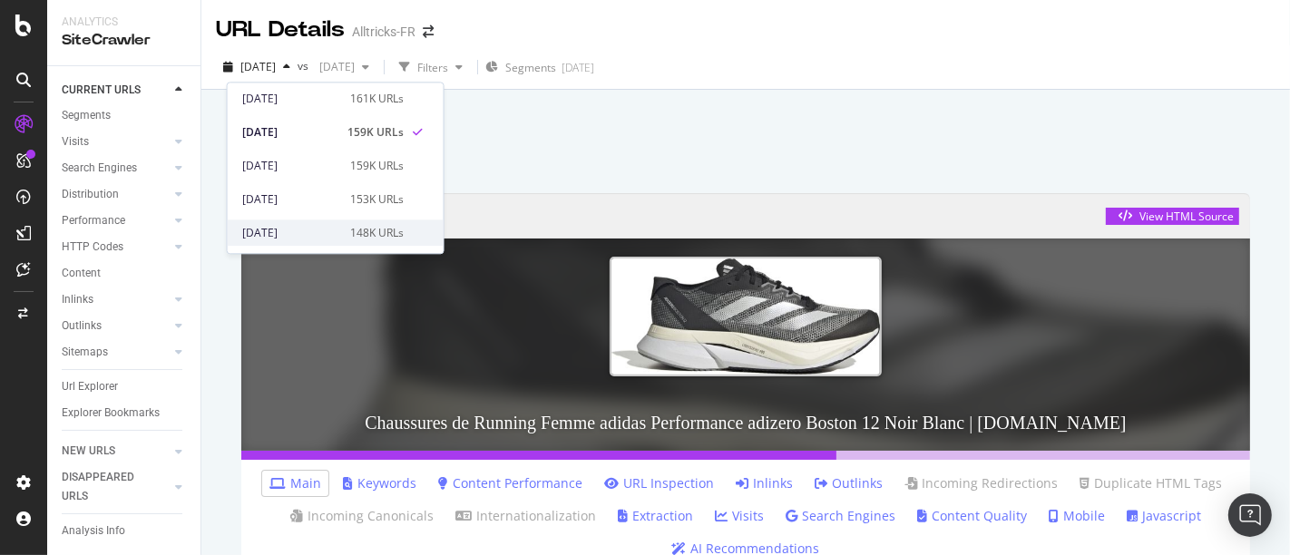
click at [328, 225] on div "2025 Aug. 25th" at bounding box center [290, 233] width 97 height 16
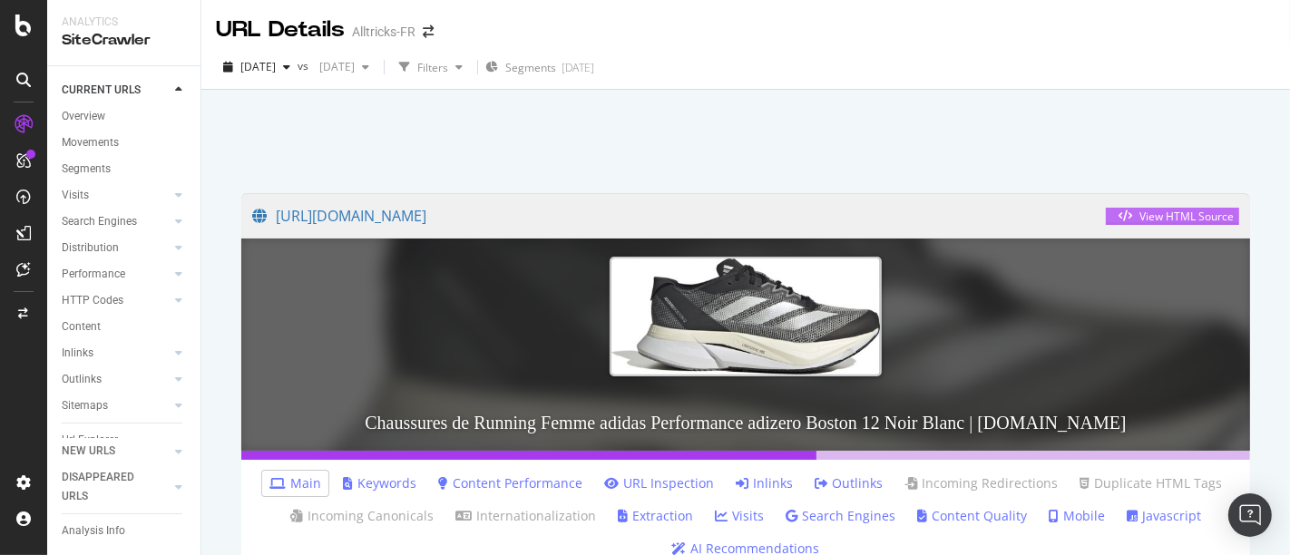
click at [1154, 214] on div "View HTML Source" at bounding box center [1187, 216] width 94 height 15
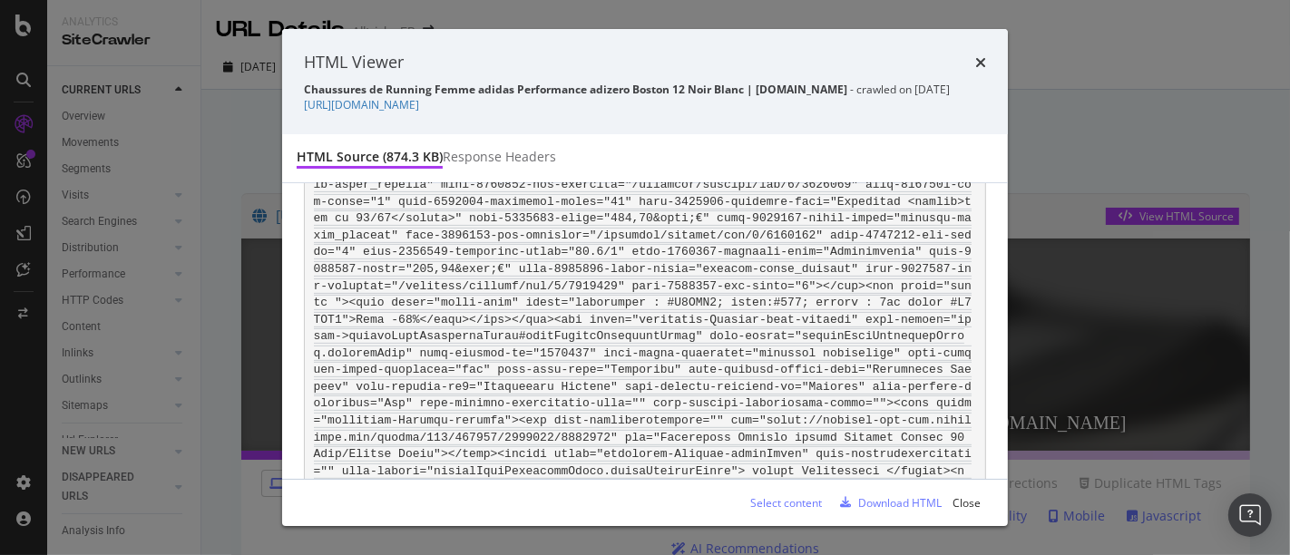
scroll to position [128159, 0]
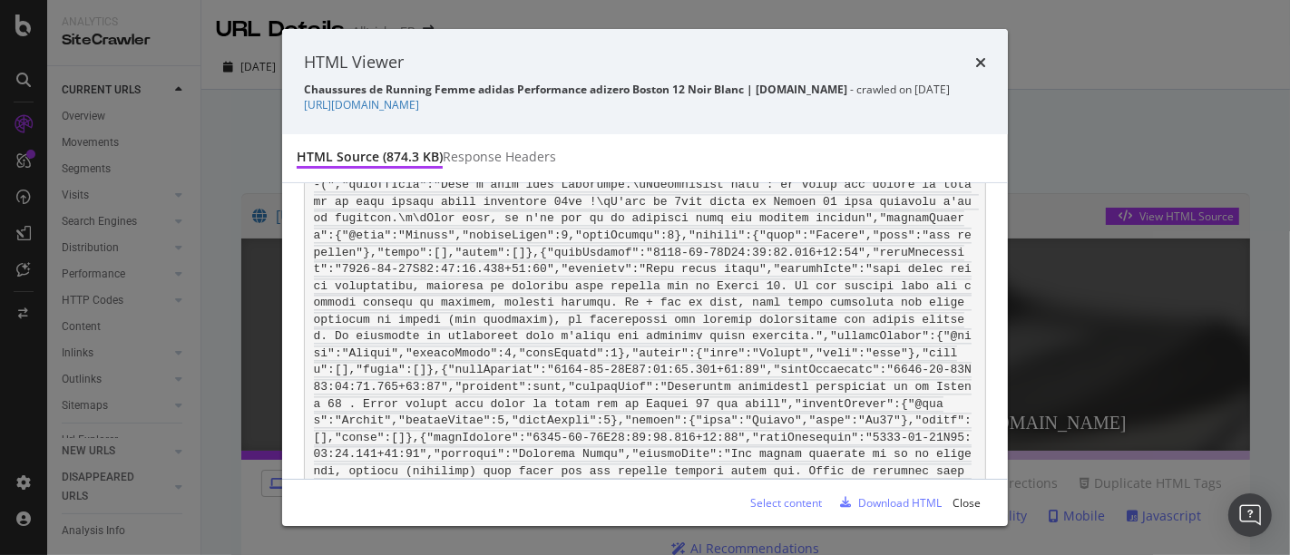
scroll to position [3927, 0]
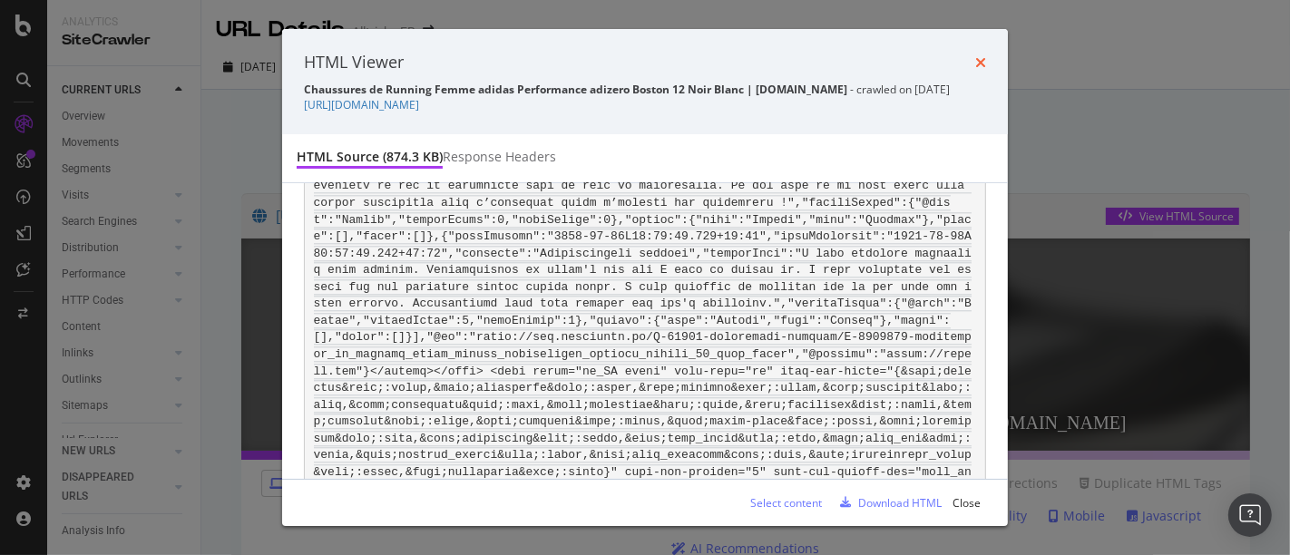
click at [978, 64] on div "times" at bounding box center [980, 63] width 11 height 24
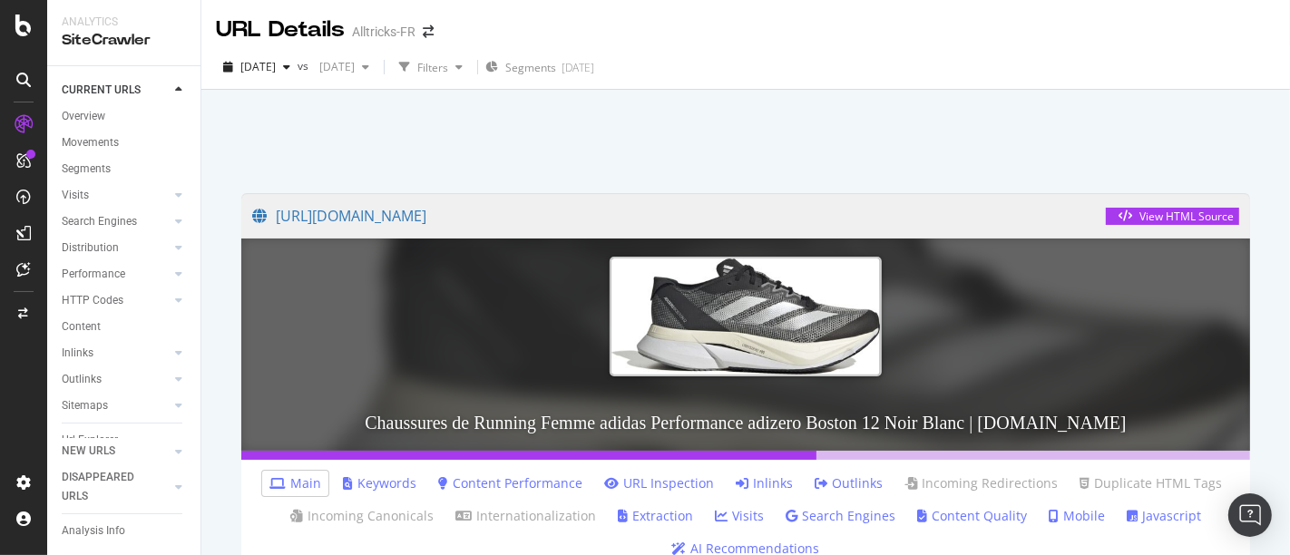
scroll to position [71, 0]
click at [96, 377] on div "Url Explorer" at bounding box center [90, 386] width 56 height 19
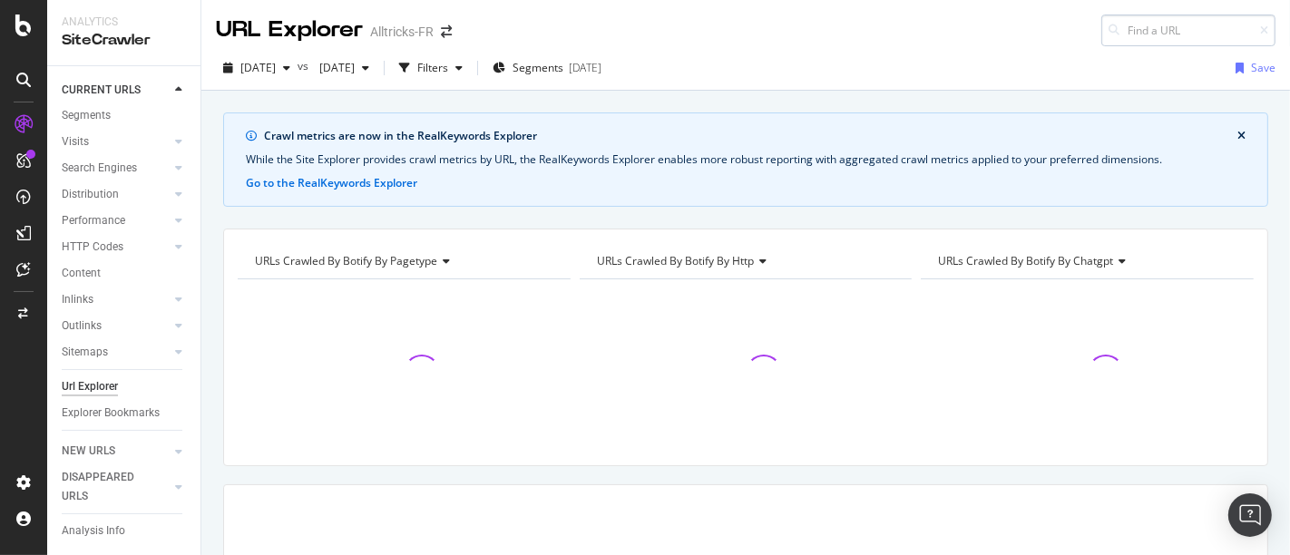
click at [1147, 24] on input at bounding box center [1189, 31] width 174 height 32
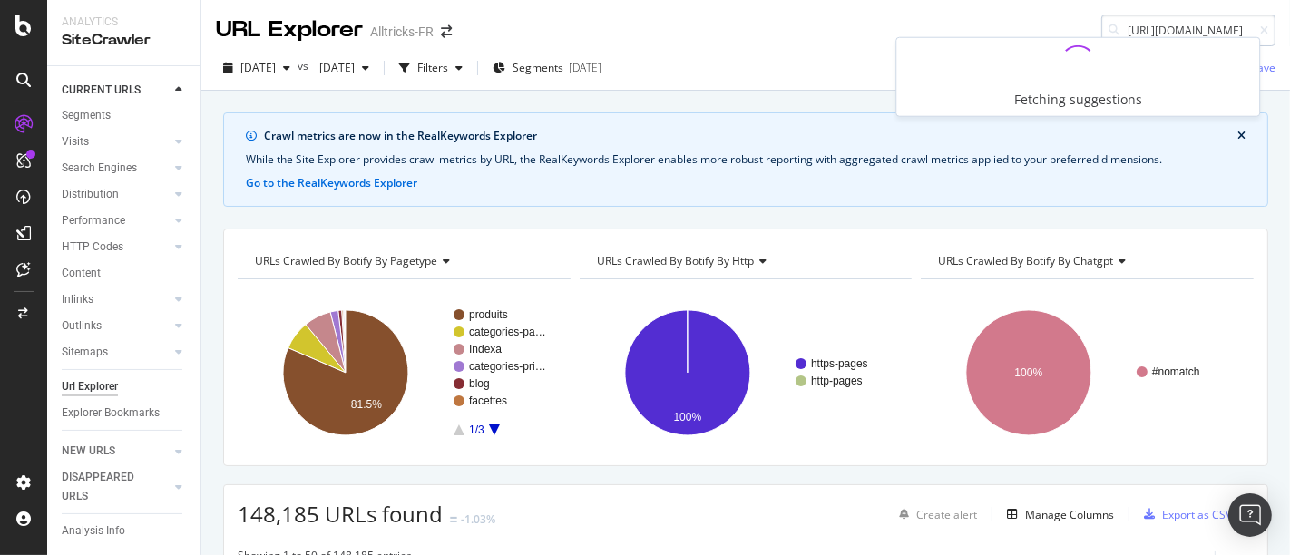
type input "https://www.alltricks.fr/F-46290-pieces-transmission/P-254293-batterie_sram_eta…"
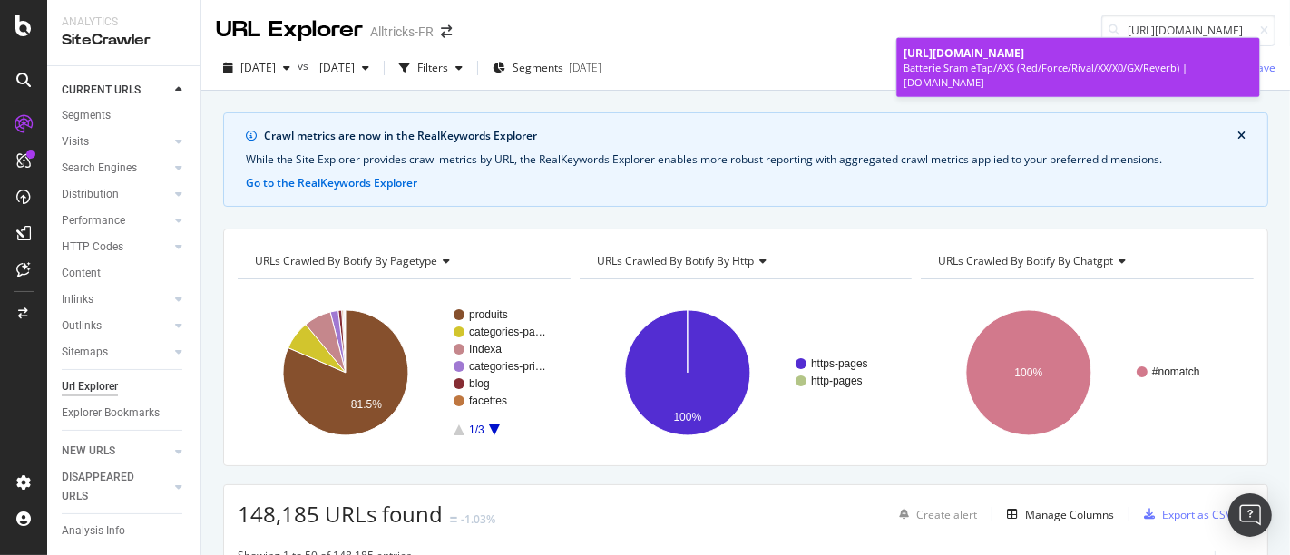
scroll to position [0, 0]
click at [1024, 60] on span "https://www.alltricks.fr/F-46290-pieces-transmission/P-254293-batterie_sram_eta…" at bounding box center [964, 52] width 121 height 15
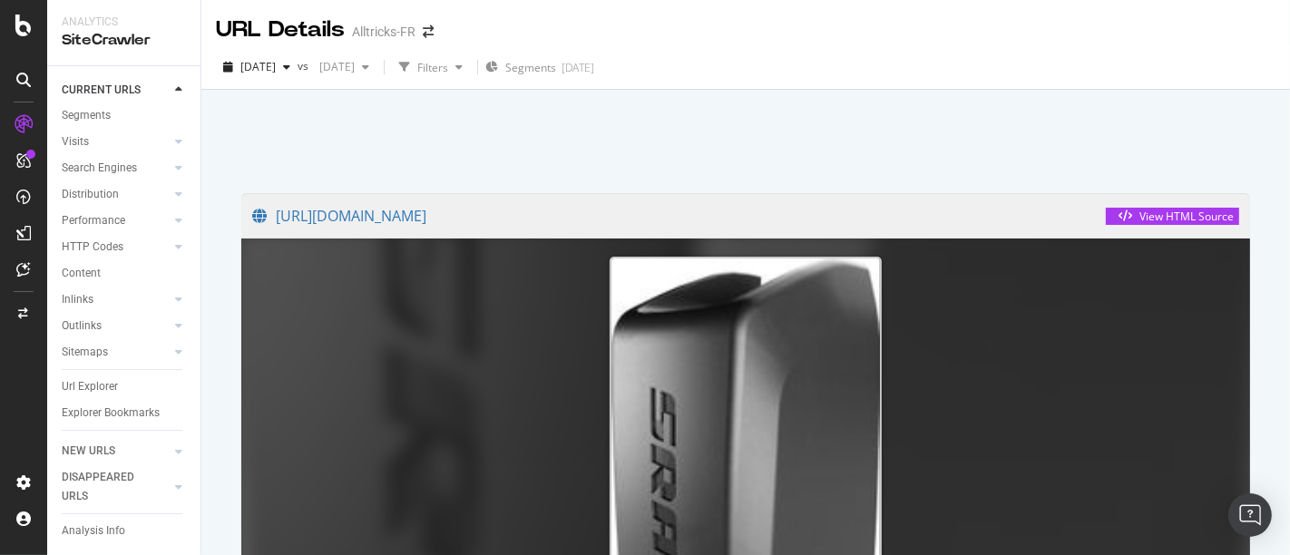
scroll to position [62, 0]
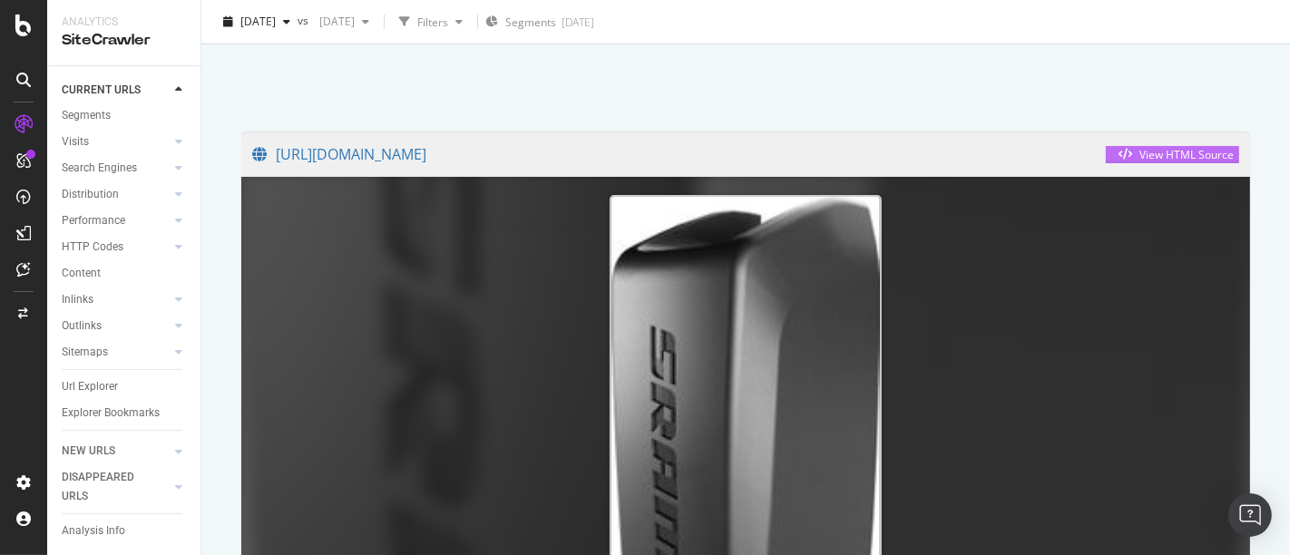
click at [1119, 152] on icon "button" at bounding box center [1126, 154] width 14 height 11
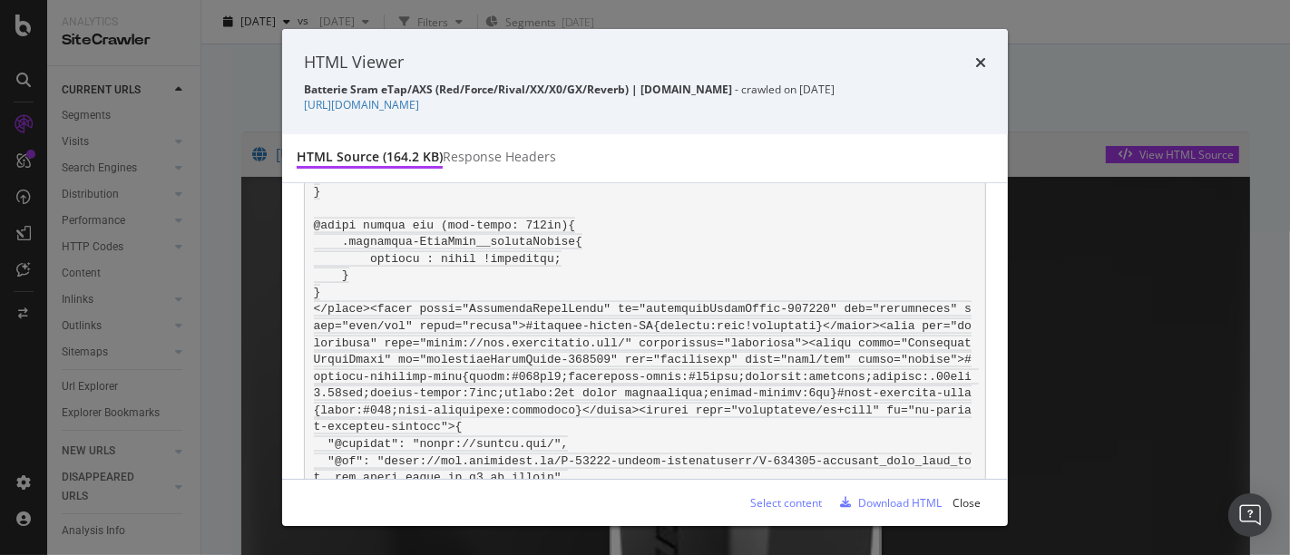
scroll to position [2574, 0]
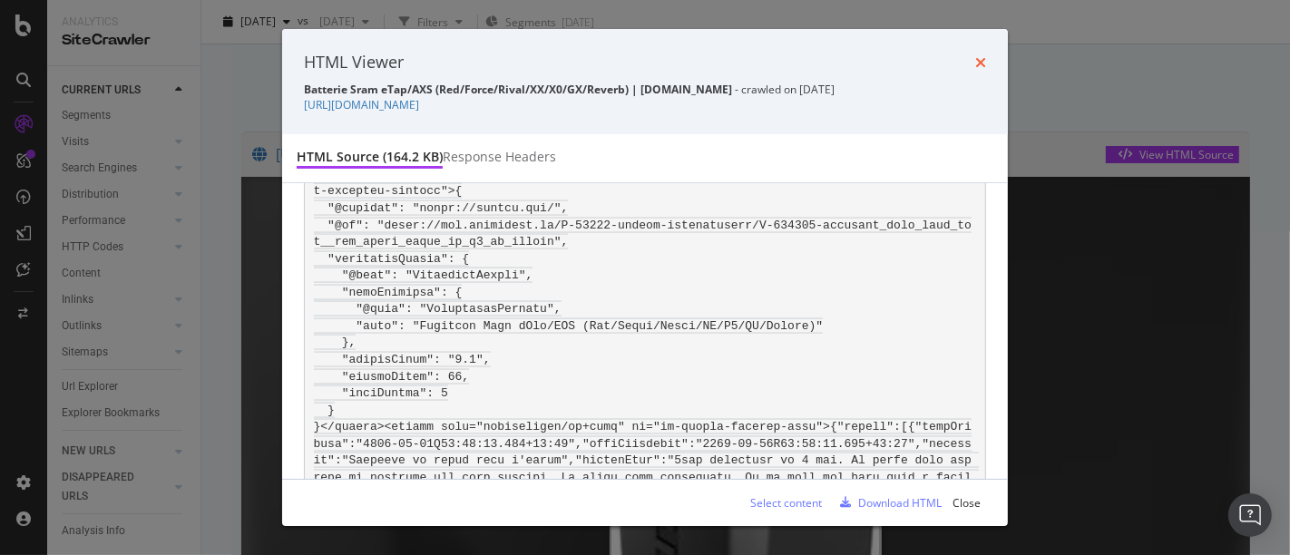
click at [981, 57] on icon "times" at bounding box center [980, 62] width 11 height 15
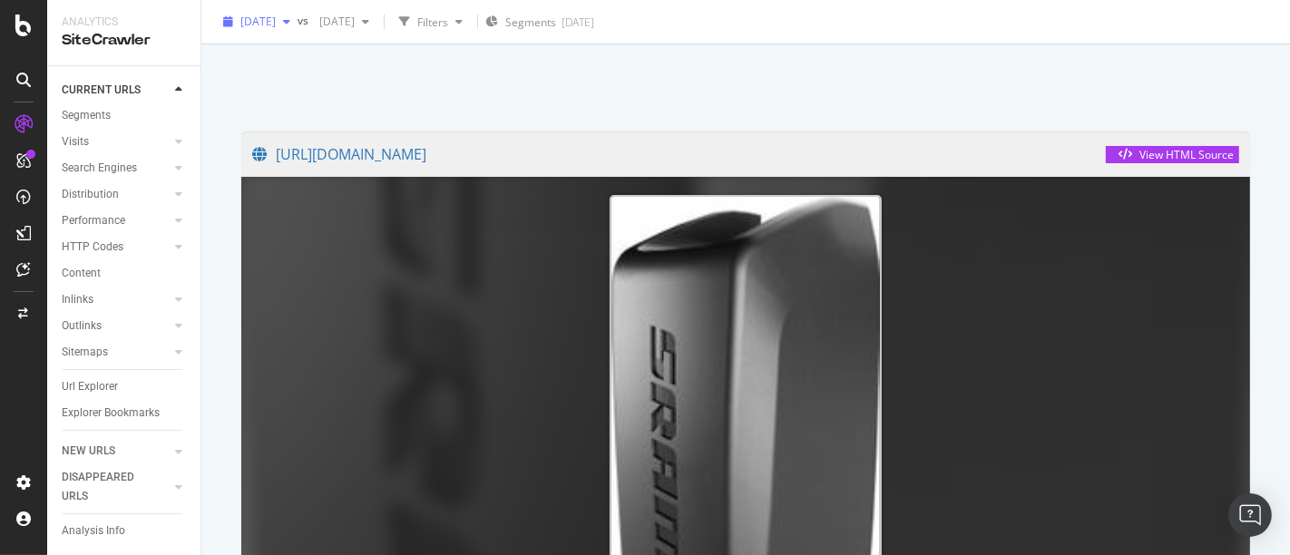
click at [276, 21] on span "2025 Aug. 25th" at bounding box center [257, 21] width 35 height 15
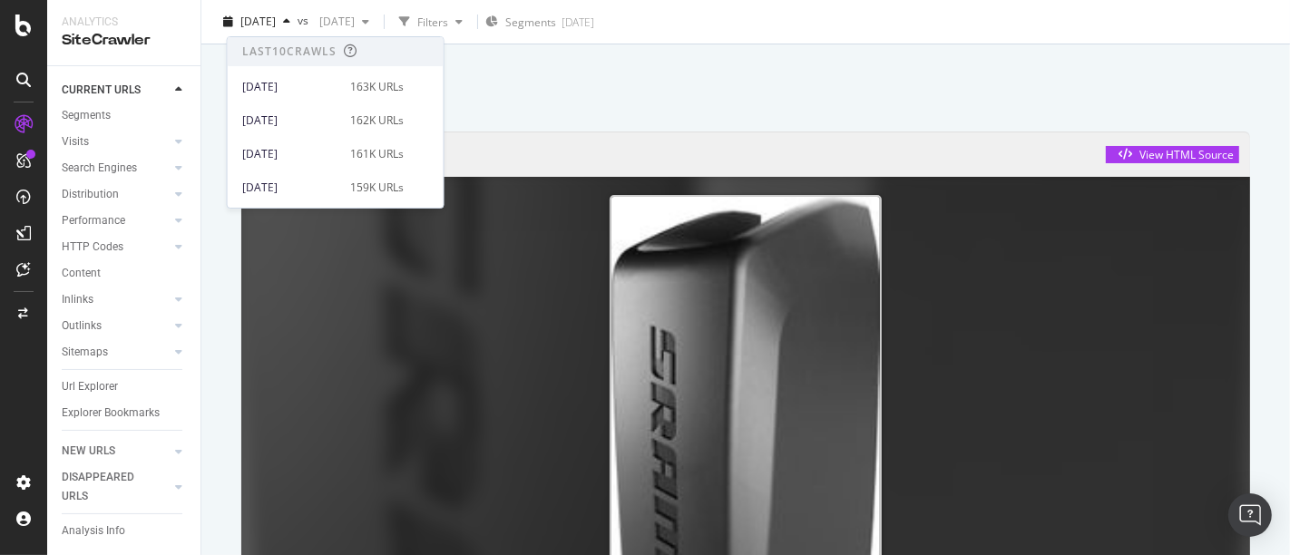
click at [907, 72] on div at bounding box center [745, 74] width 1045 height 77
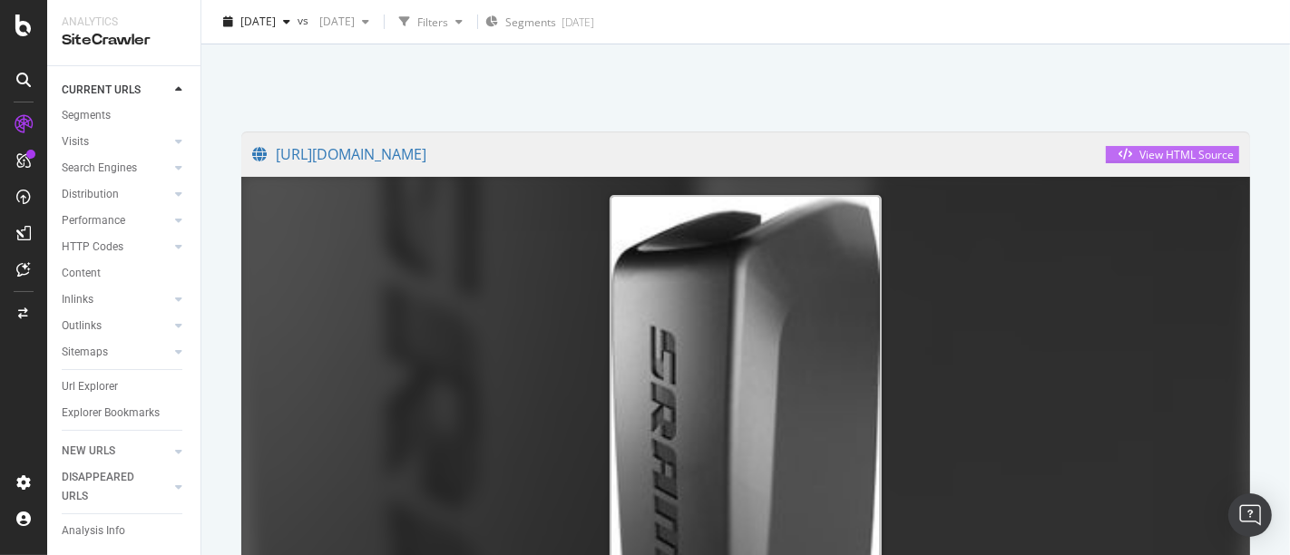
click at [1155, 150] on div "View HTML Source" at bounding box center [1187, 154] width 94 height 15
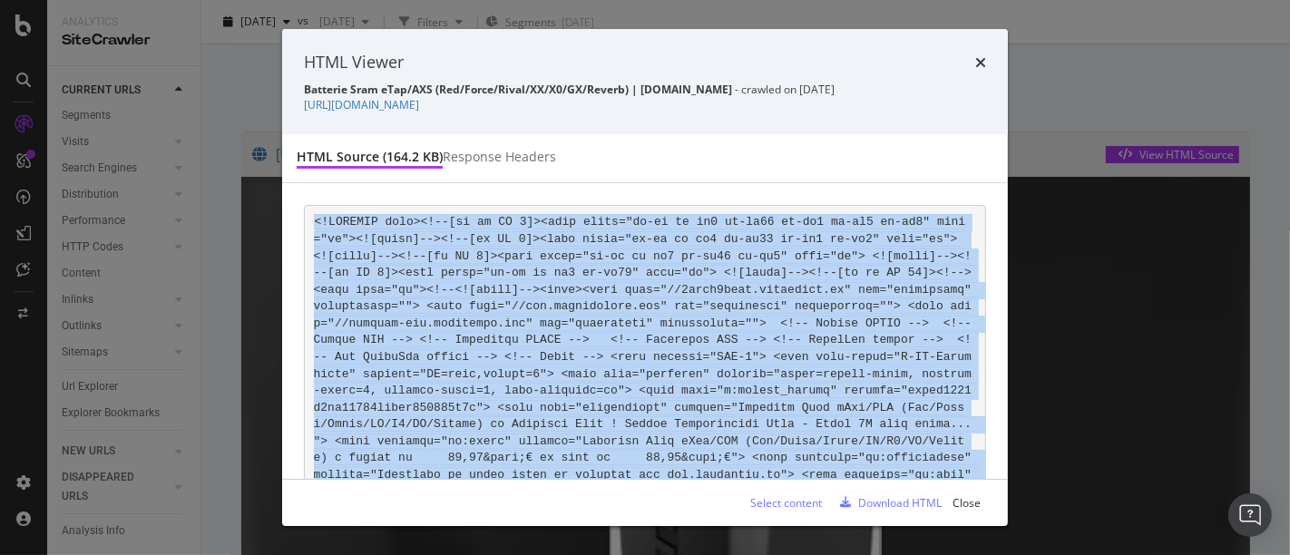
copy code "<!DOCTYPE html><!--[if lt IE 7]><html class="no-js ie ie6 lt-ie10 lt-ie9 lt-ie8…"
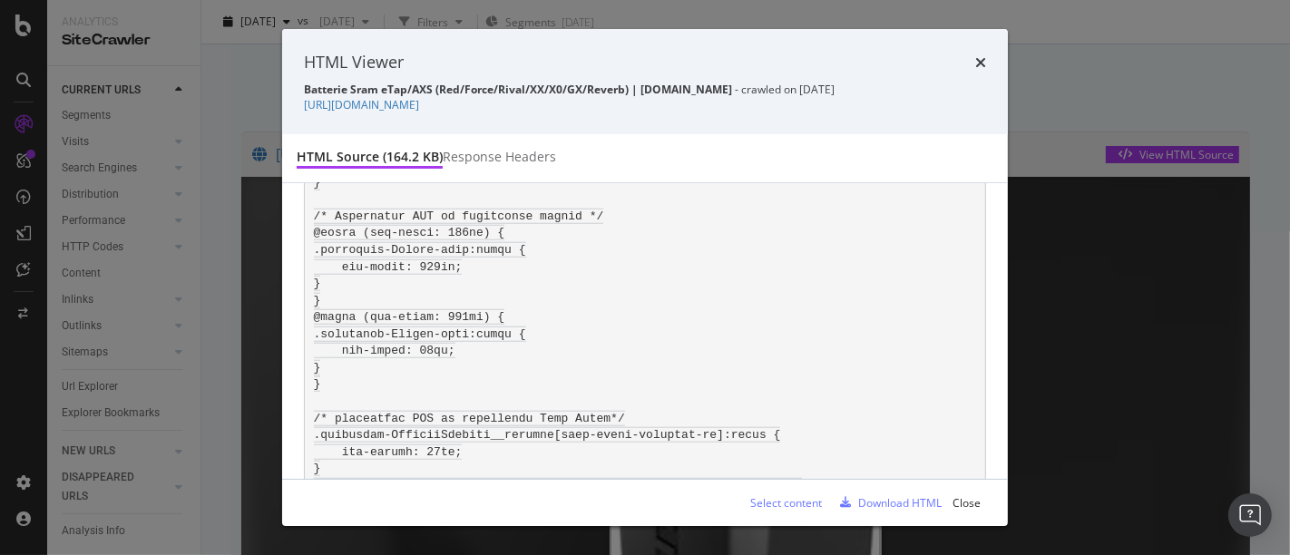
scroll to position [1282, 0]
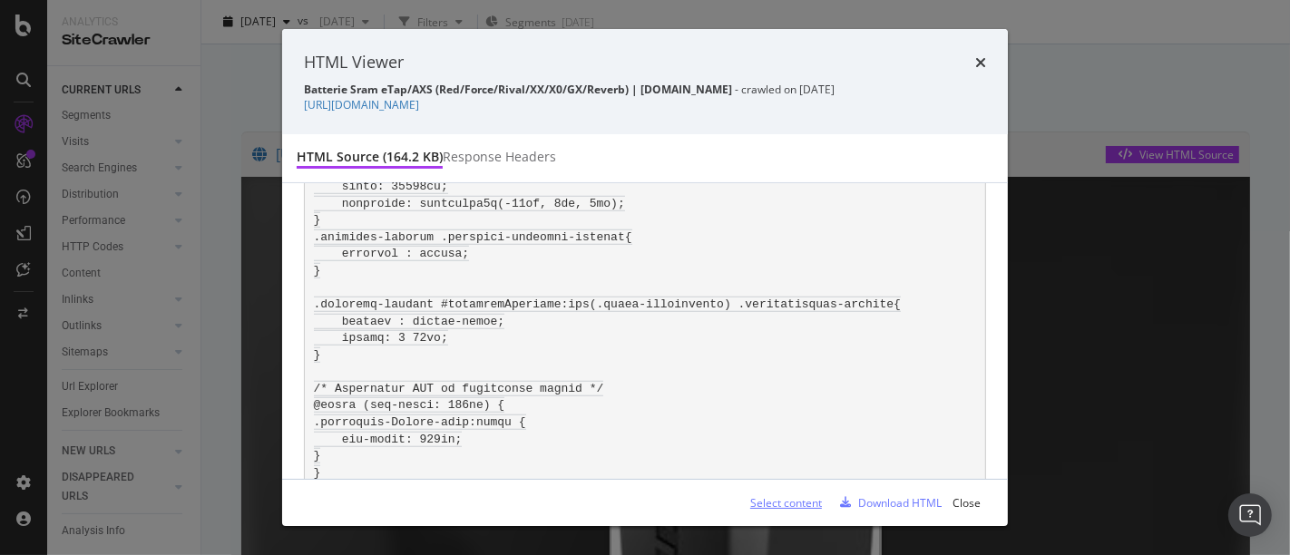
click at [784, 495] on div "Select content" at bounding box center [786, 502] width 72 height 15
click at [249, 135] on div "HTML Viewer Batterie Sram eTap/AXS (Red/Force/Rival/XX/X0/GX/Reverb) | Alltrick…" at bounding box center [645, 277] width 1290 height 555
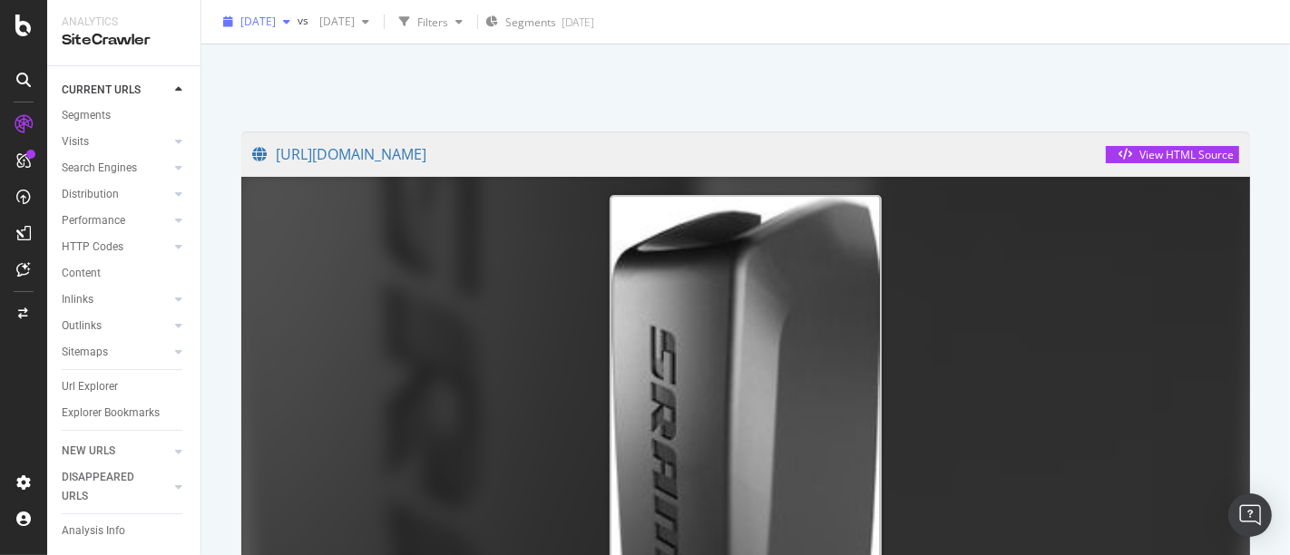
click at [276, 23] on span "2025 Aug. 25th" at bounding box center [257, 21] width 35 height 15
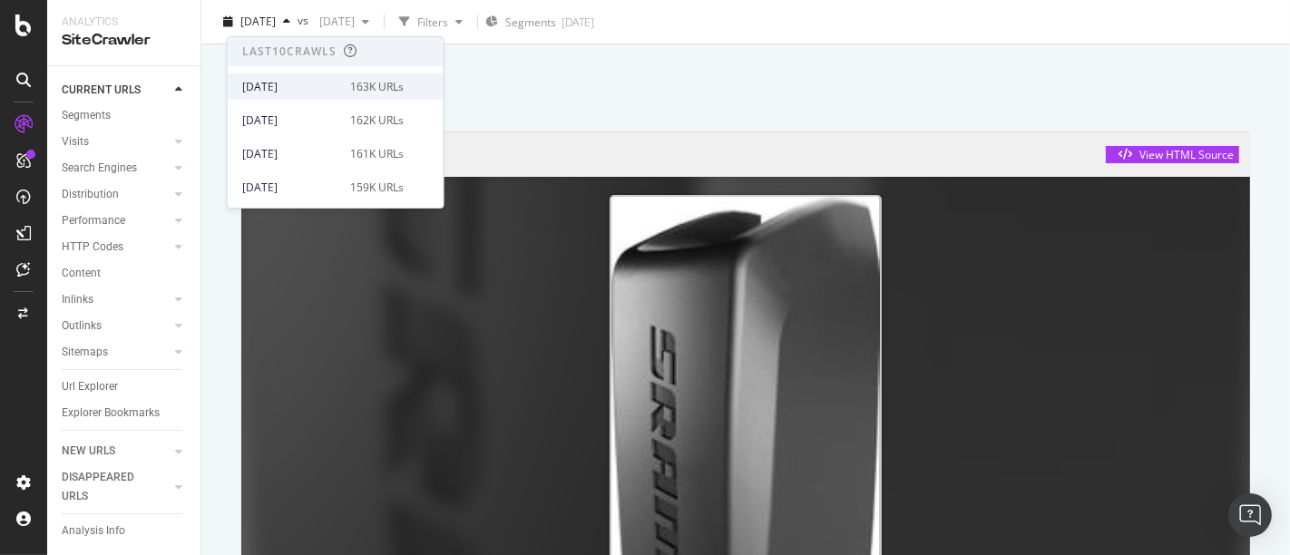
click at [285, 83] on div "2025 Oct. 6th" at bounding box center [290, 87] width 97 height 16
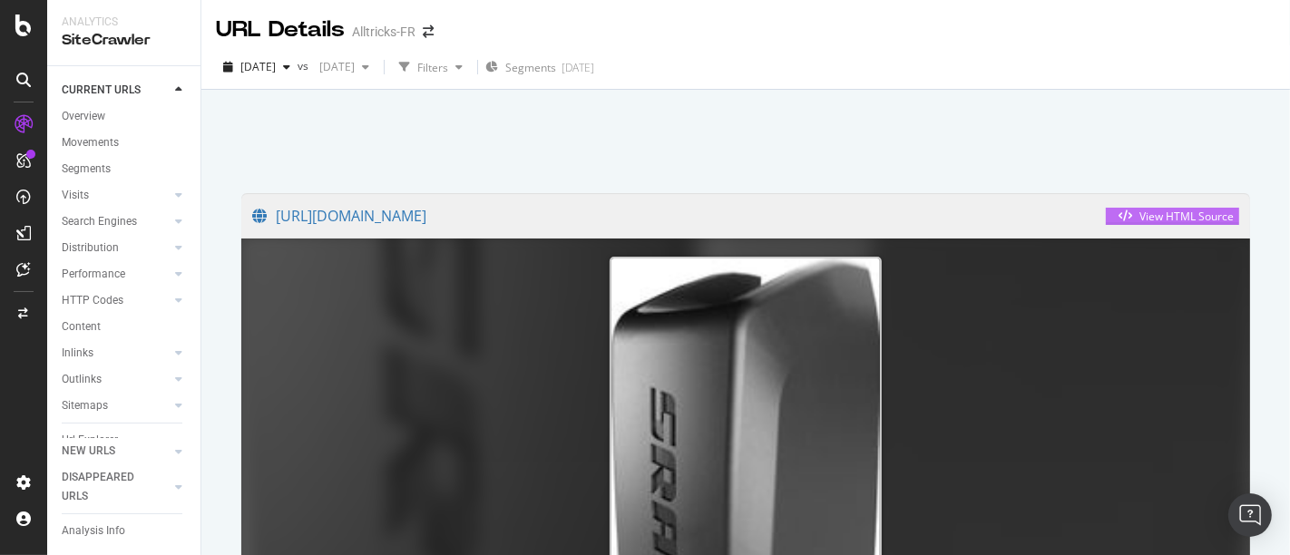
click at [1112, 224] on div "View HTML Source" at bounding box center [1173, 216] width 122 height 15
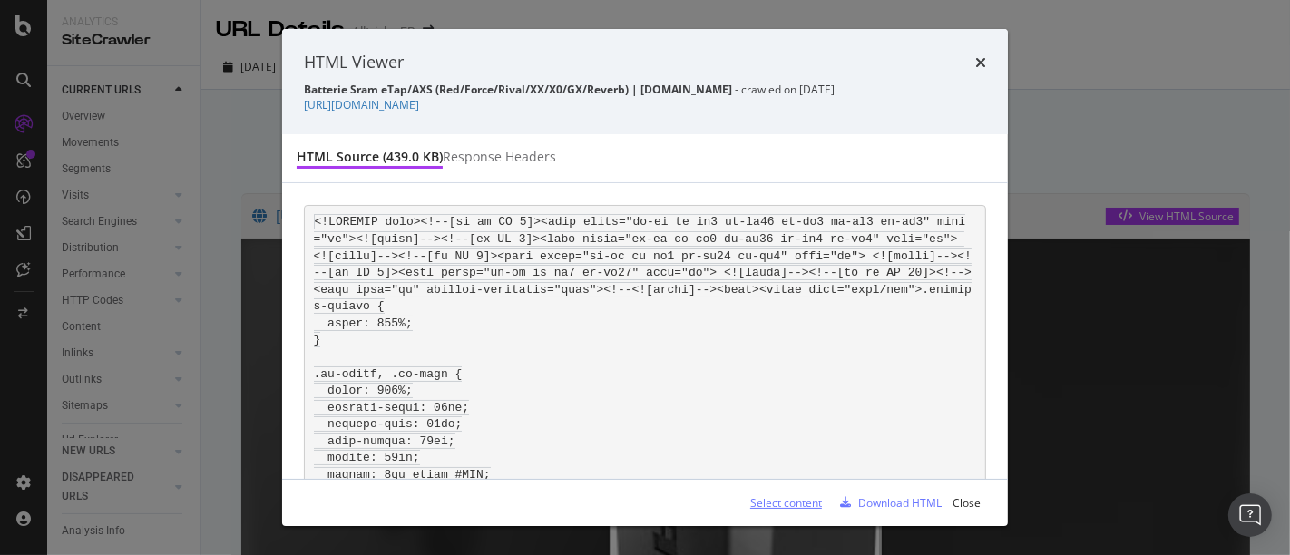
click at [798, 495] on div "Select content" at bounding box center [779, 502] width 86 height 15
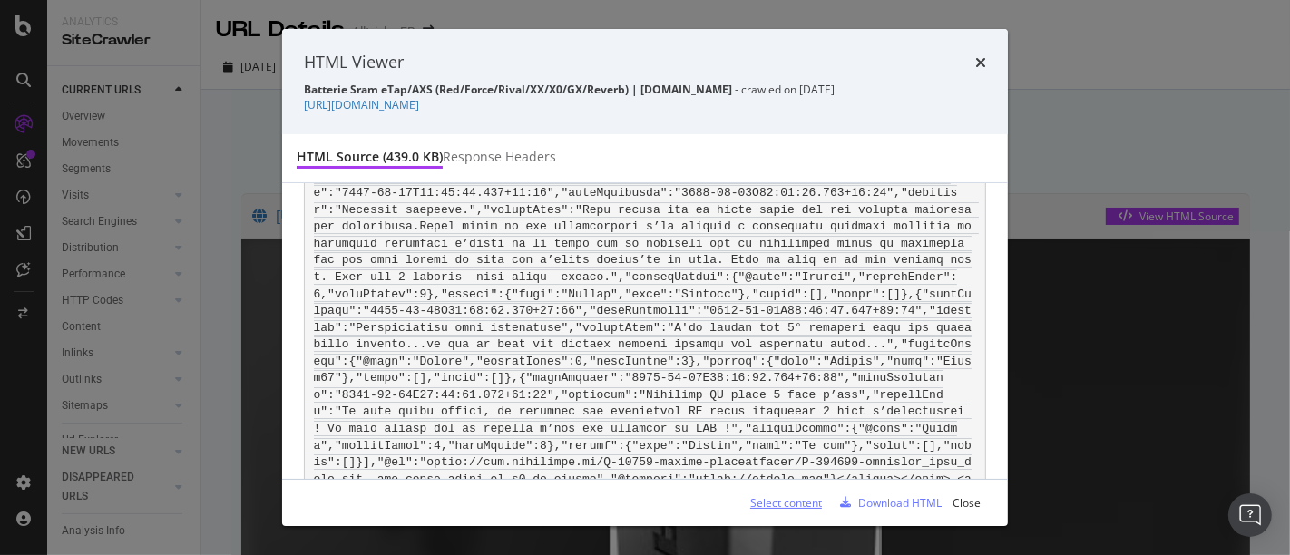
scroll to position [5718, 0]
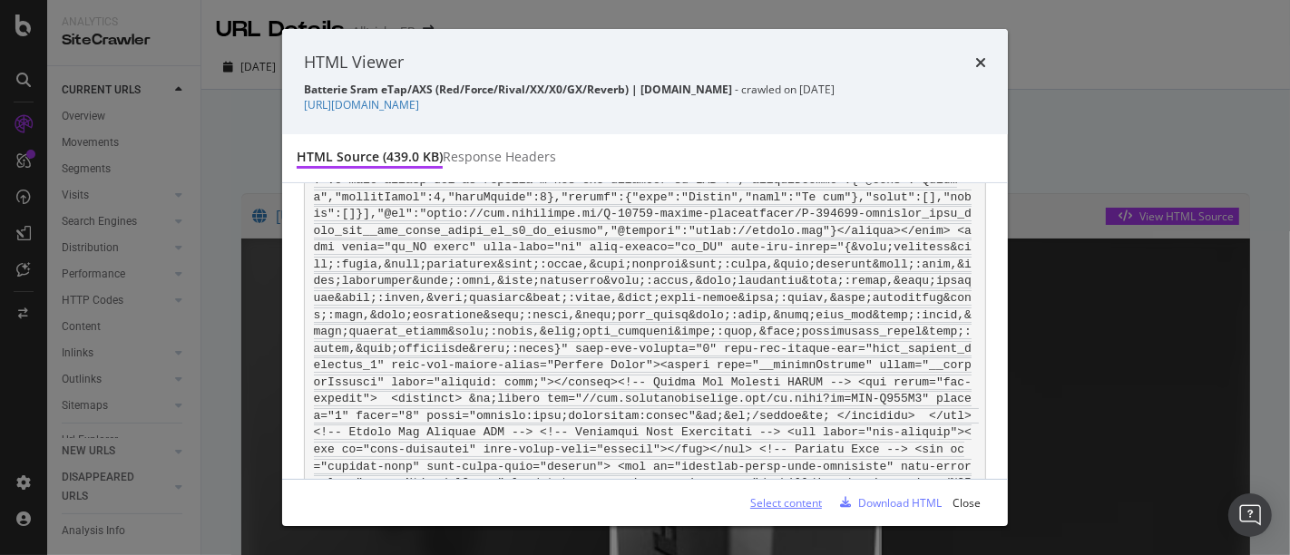
click at [789, 509] on div "Select content" at bounding box center [779, 502] width 86 height 15
click at [792, 497] on div "Select content" at bounding box center [786, 502] width 72 height 15
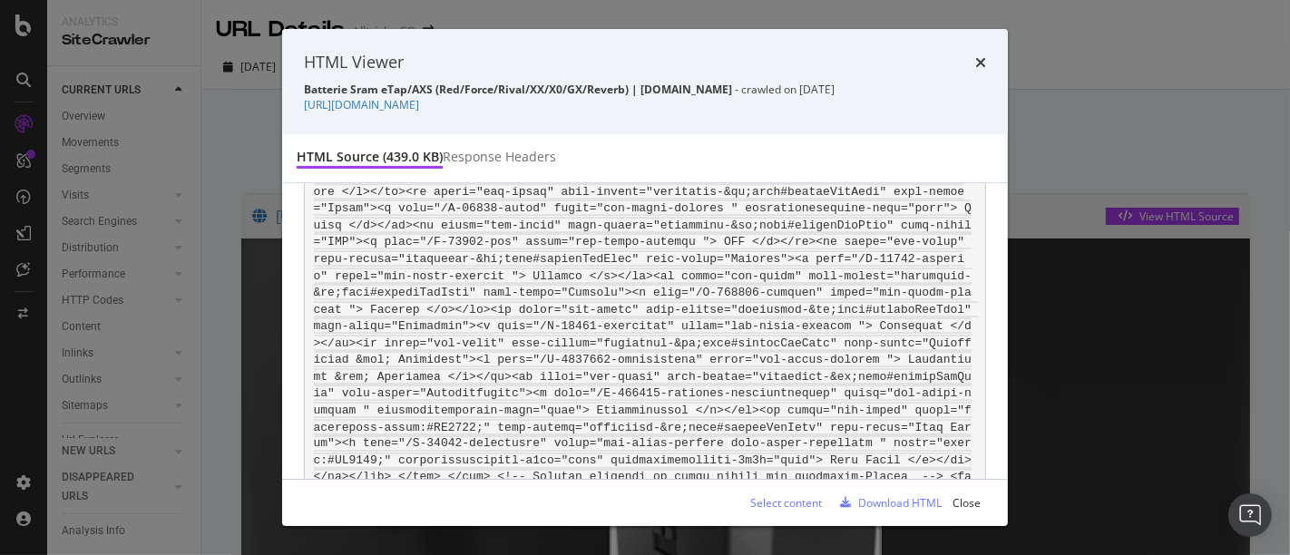
scroll to position [88263, 0]
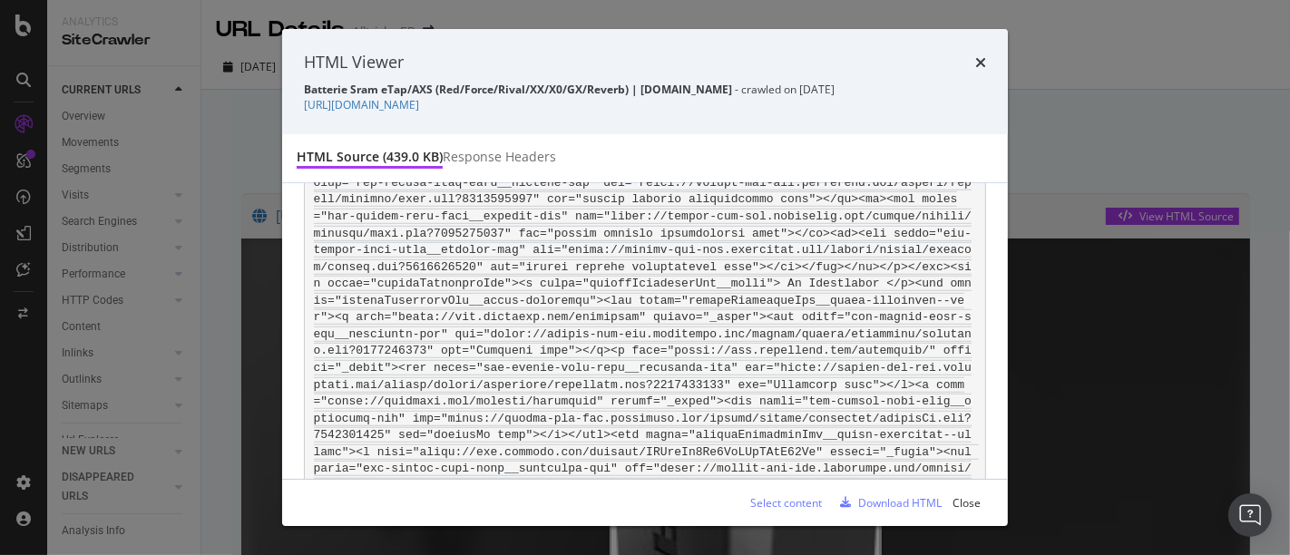
click at [1093, 163] on div "HTML Viewer Batterie Sram eTap/AXS (Red/Force/Rival/XX/X0/GX/Reverb) | Alltrick…" at bounding box center [645, 277] width 1290 height 555
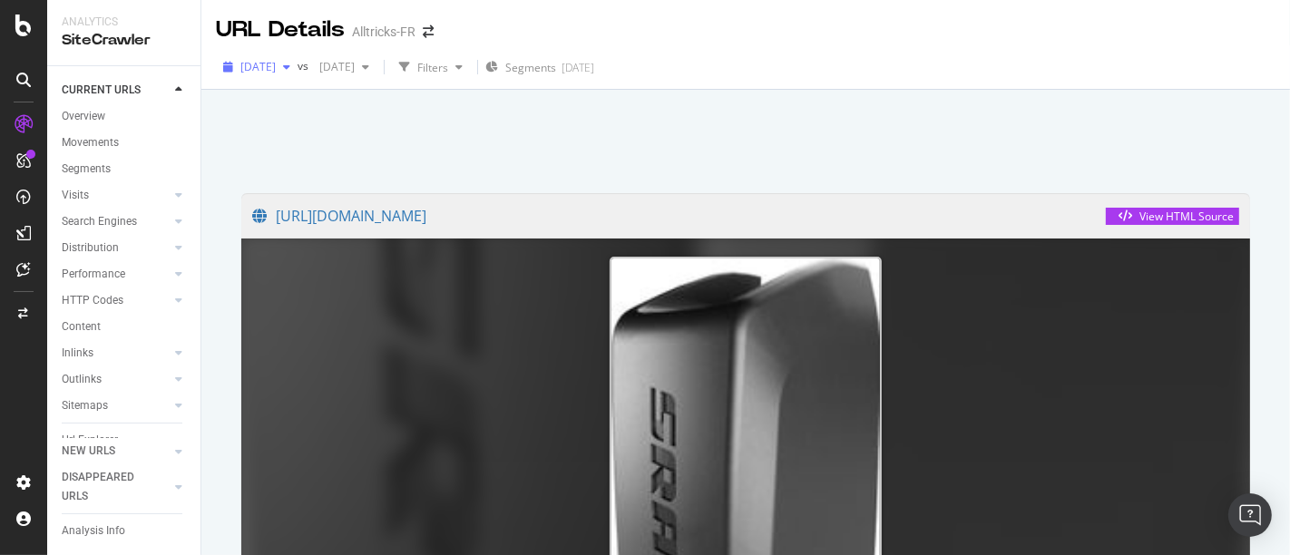
click at [298, 64] on div "button" at bounding box center [287, 67] width 22 height 11
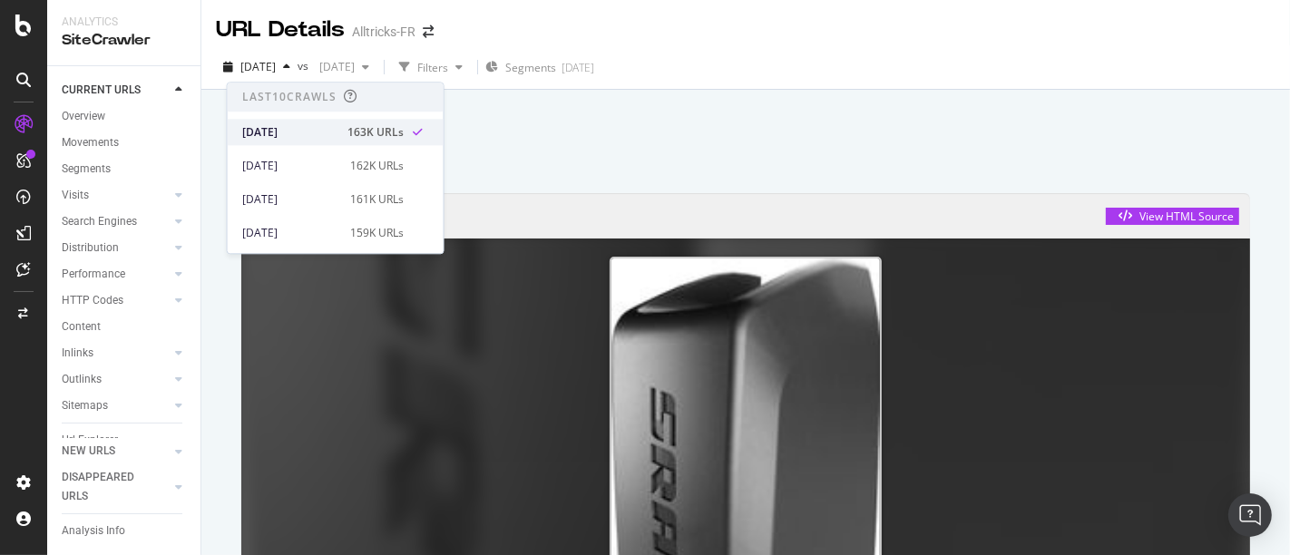
click at [306, 124] on div "2025 Oct. 6th" at bounding box center [289, 132] width 94 height 16
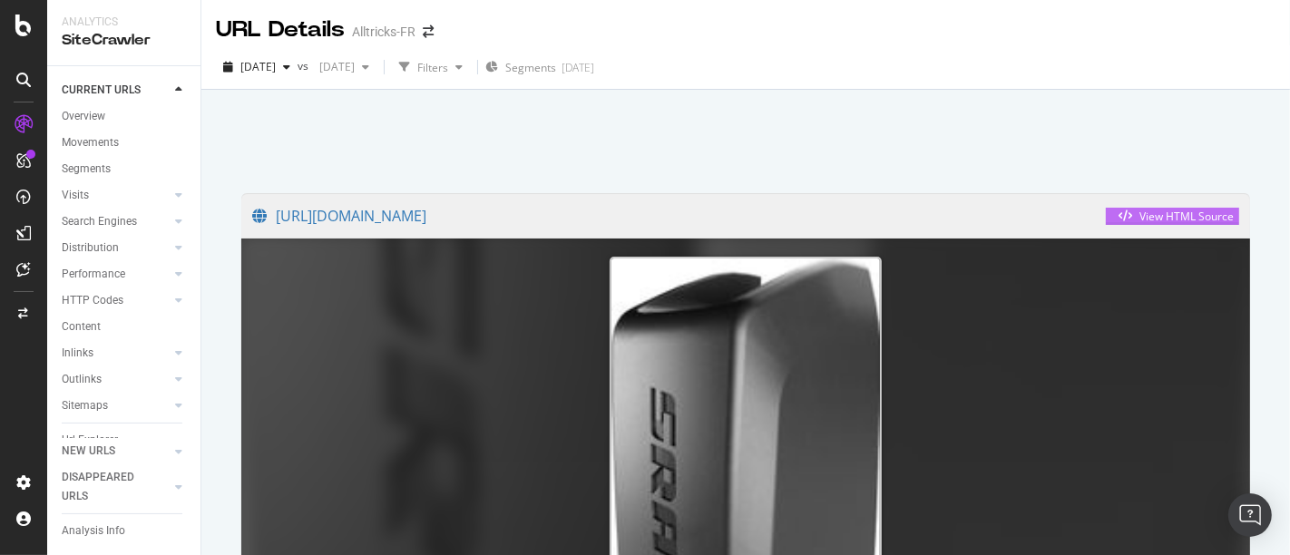
click at [1140, 216] on div "View HTML Source" at bounding box center [1187, 216] width 94 height 15
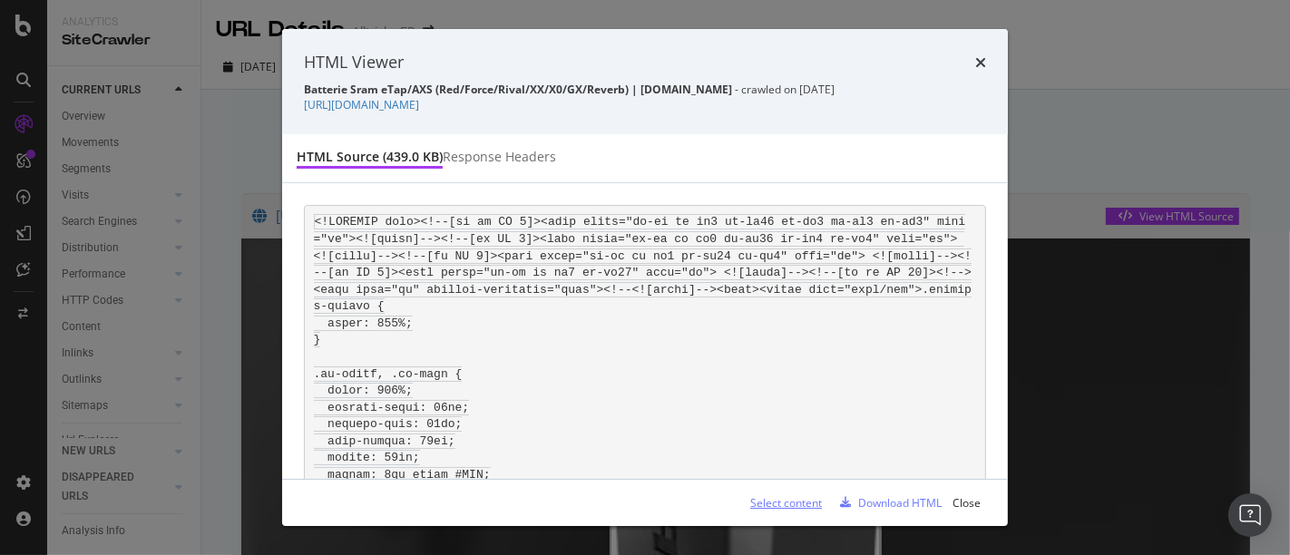
click at [795, 495] on div "Select content" at bounding box center [779, 502] width 86 height 15
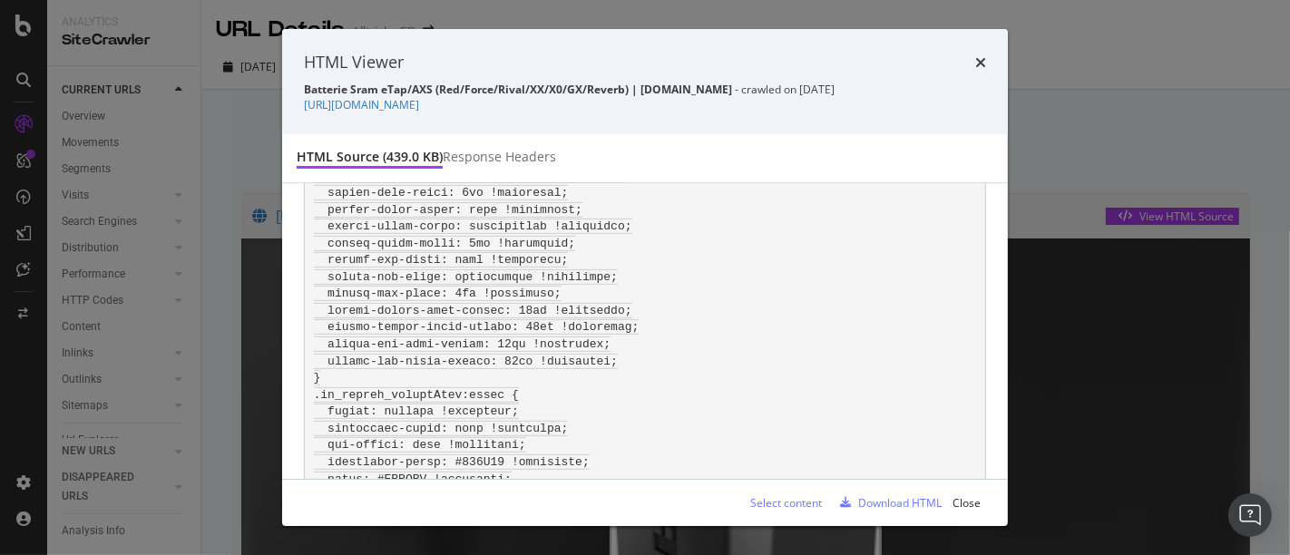
scroll to position [53496, 0]
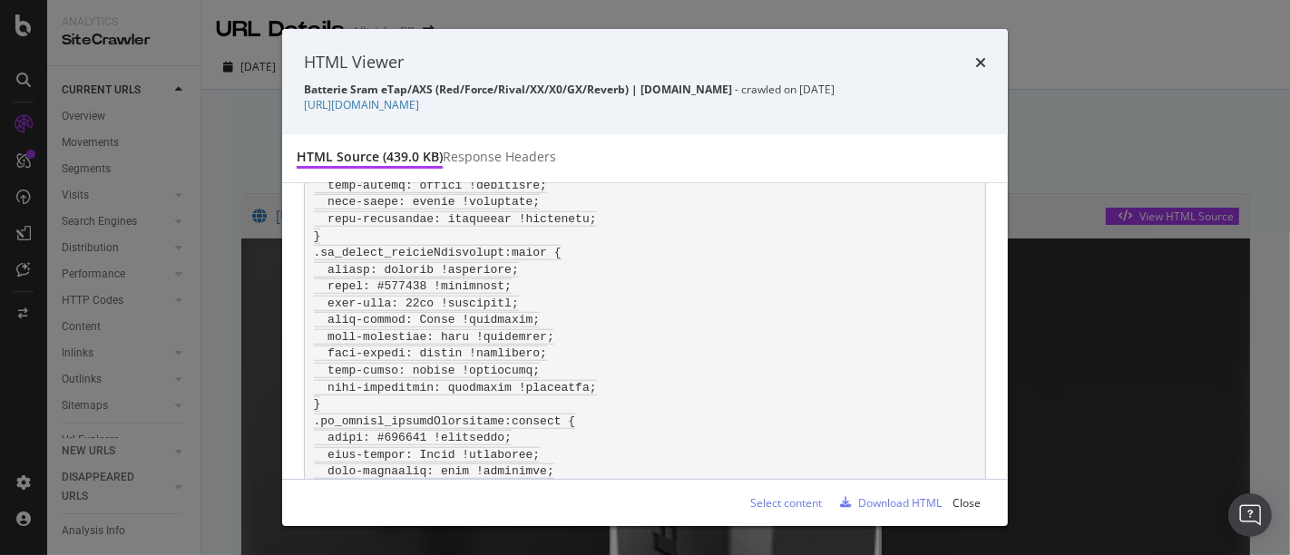
click at [1063, 105] on div "HTML Viewer Batterie Sram eTap/AXS (Red/Force/Rival/XX/X0/GX/Reverb) | Alltrick…" at bounding box center [645, 277] width 1290 height 555
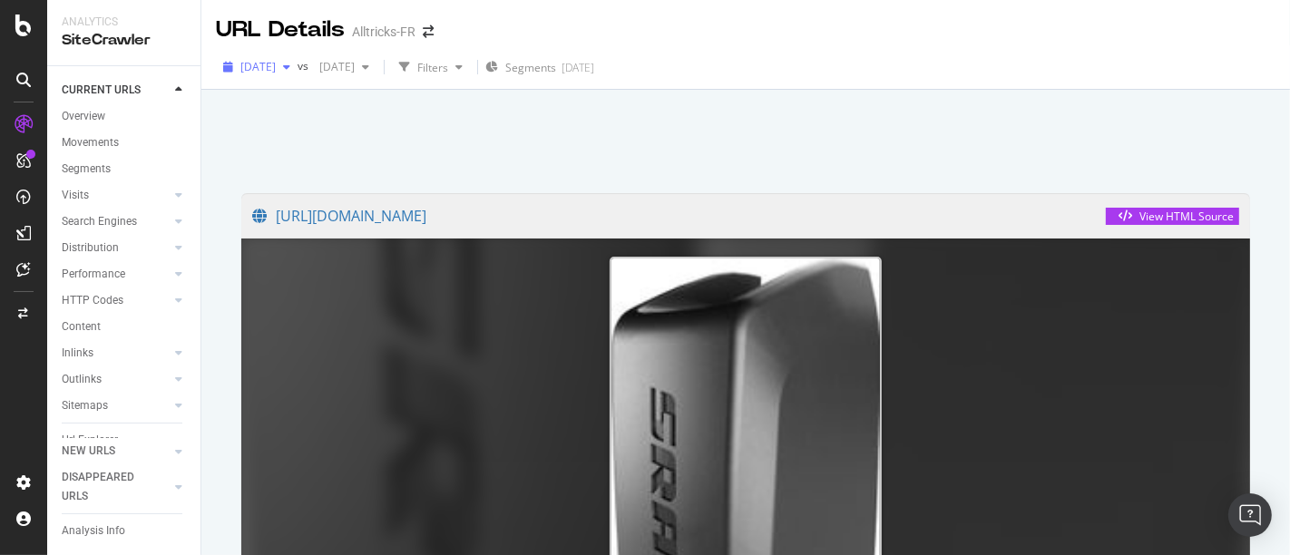
click at [276, 64] on span "2025 Oct. 6th" at bounding box center [257, 66] width 35 height 15
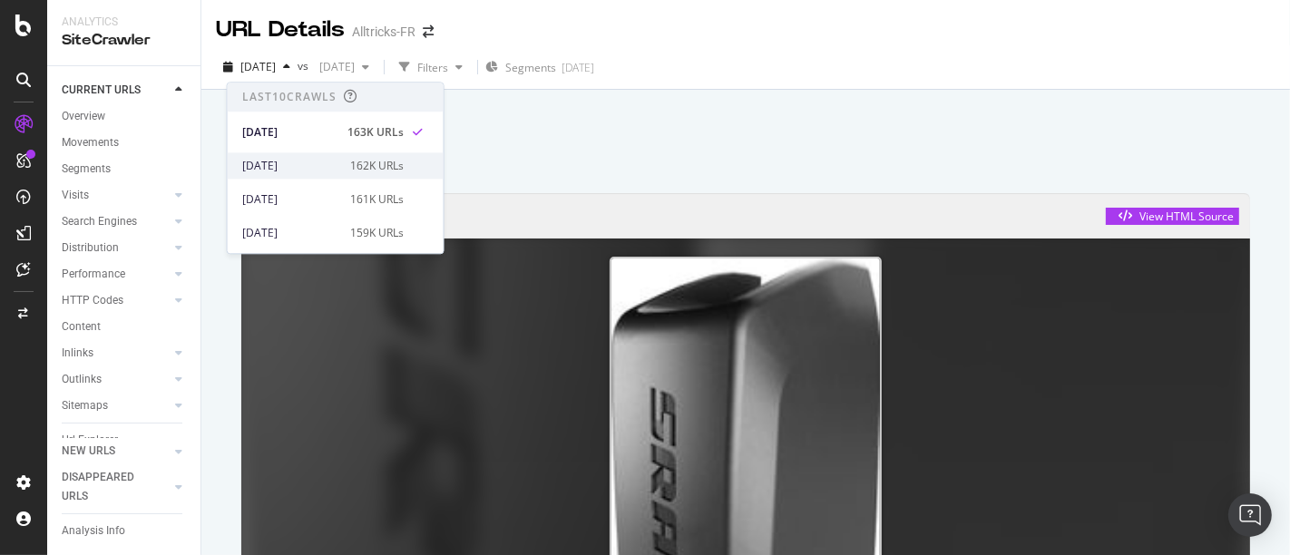
click at [293, 164] on div "2025 Sep. 29th" at bounding box center [290, 166] width 97 height 16
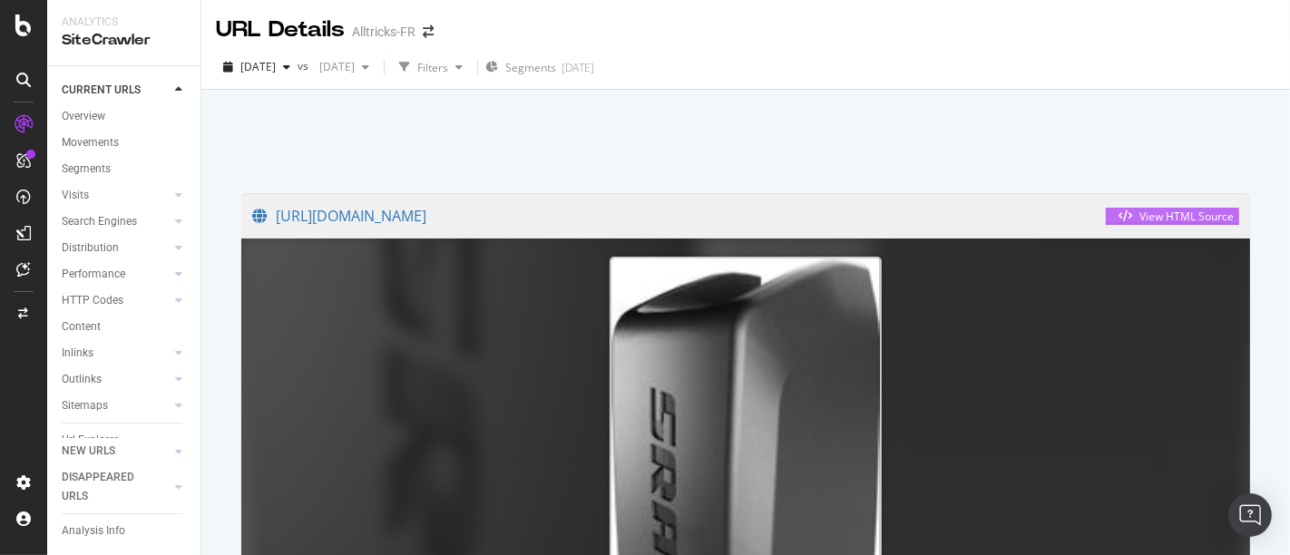
click at [1135, 209] on div "View HTML Source" at bounding box center [1173, 216] width 122 height 15
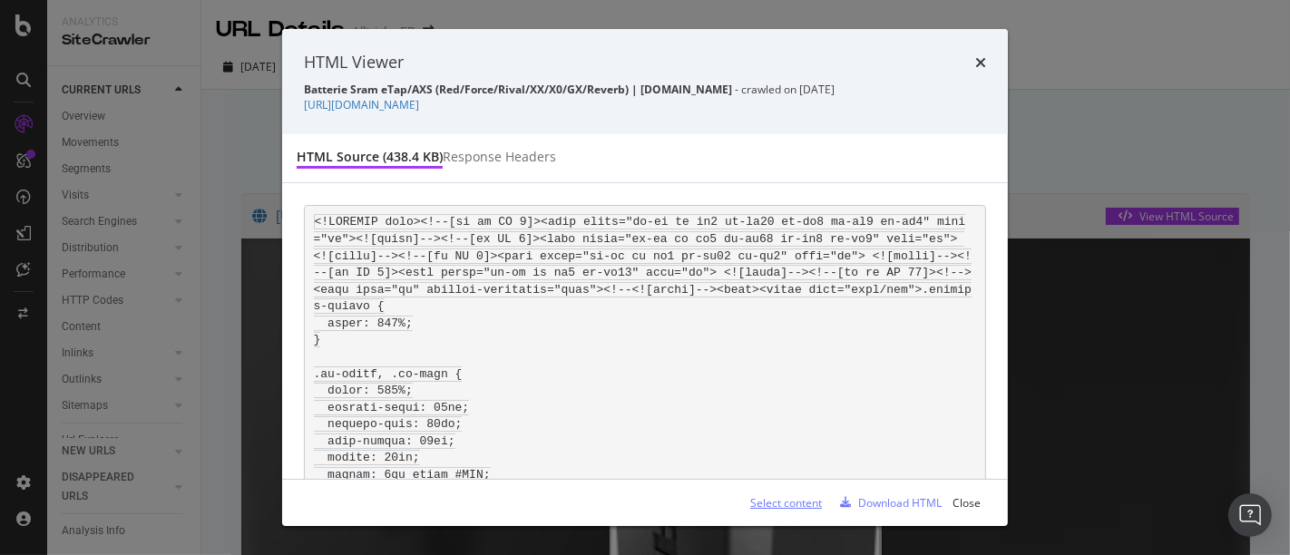
click at [791, 495] on div "Select content" at bounding box center [779, 502] width 86 height 15
click at [987, 58] on div "HTML Viewer Batterie Sram eTap/AXS (Red/Force/Rival/XX/X0/GX/Reverb) | Alltrick…" at bounding box center [645, 81] width 726 height 105
click at [982, 64] on icon "times" at bounding box center [980, 62] width 11 height 15
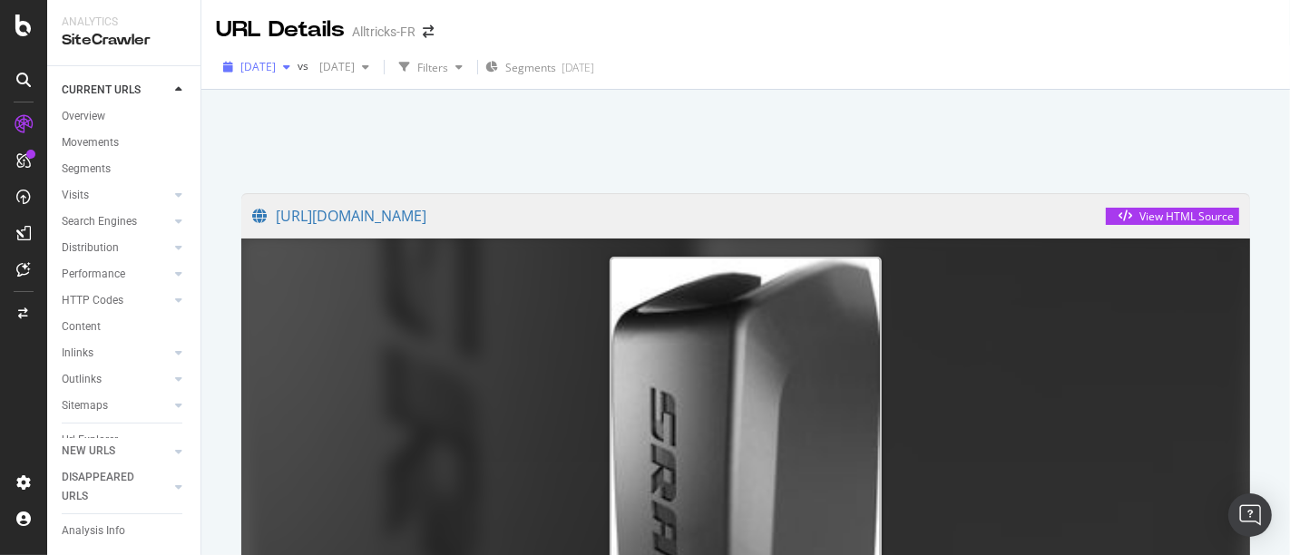
click at [276, 66] on span "2025 Sep. 29th" at bounding box center [257, 66] width 35 height 15
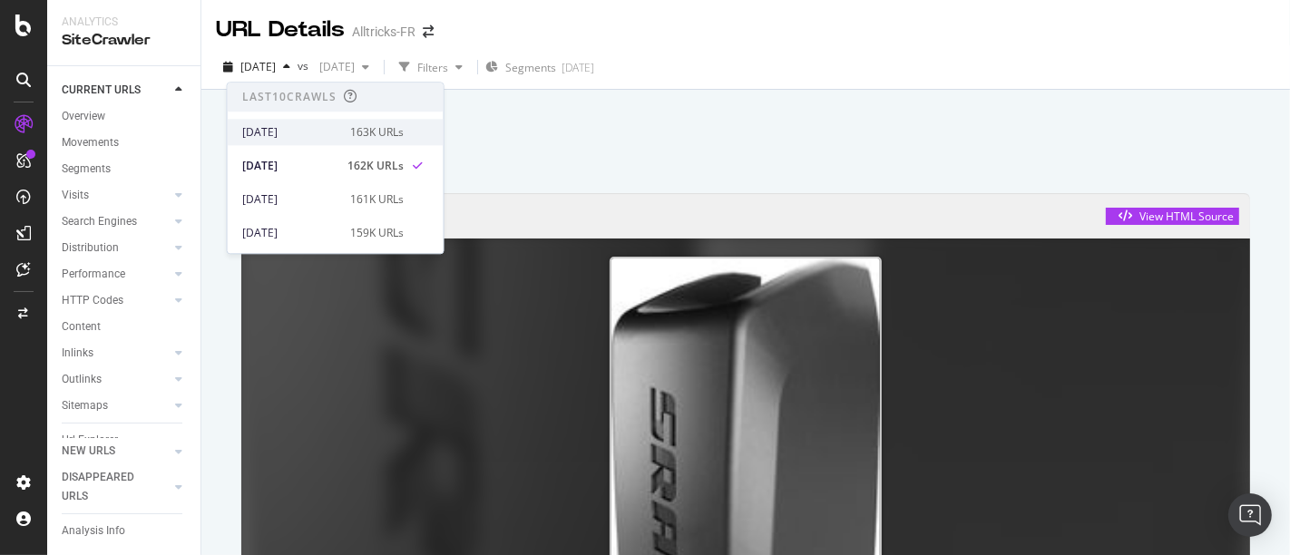
click at [318, 139] on div "2025 Oct. 6th" at bounding box center [290, 132] width 97 height 16
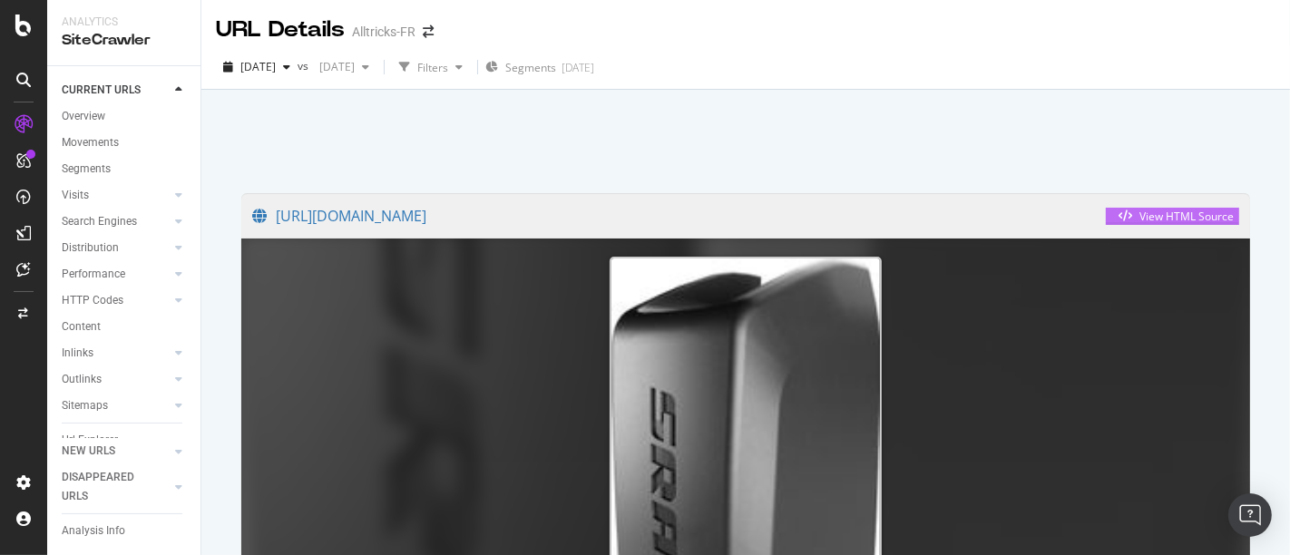
click at [1140, 211] on div "View HTML Source" at bounding box center [1187, 216] width 94 height 15
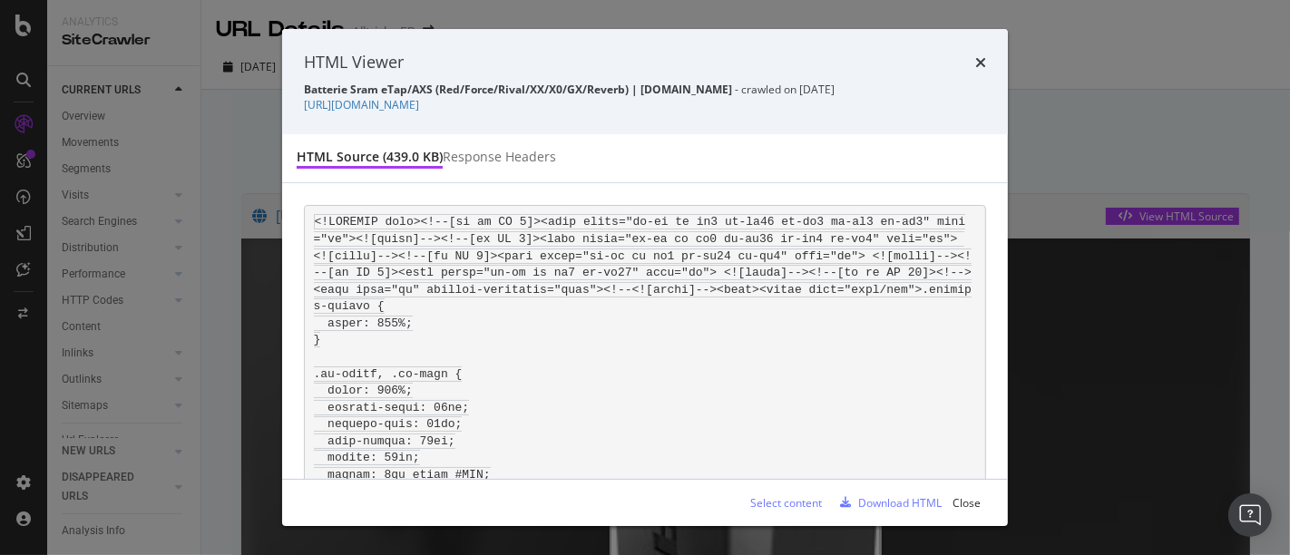
click at [790, 495] on div "Select content" at bounding box center [786, 502] width 72 height 15
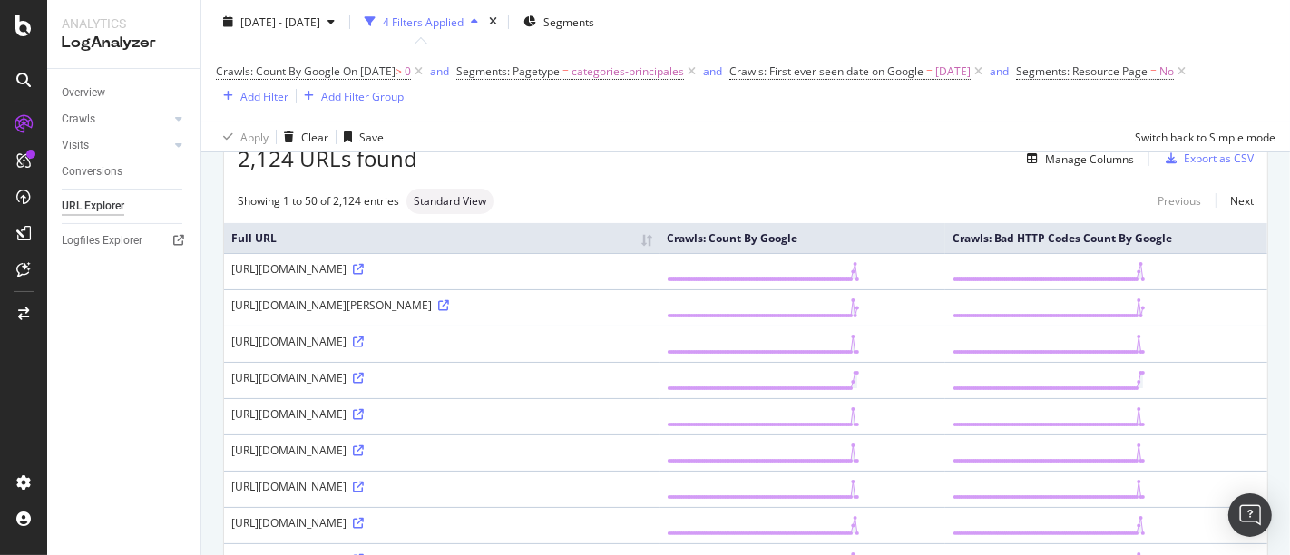
scroll to position [302, 0]
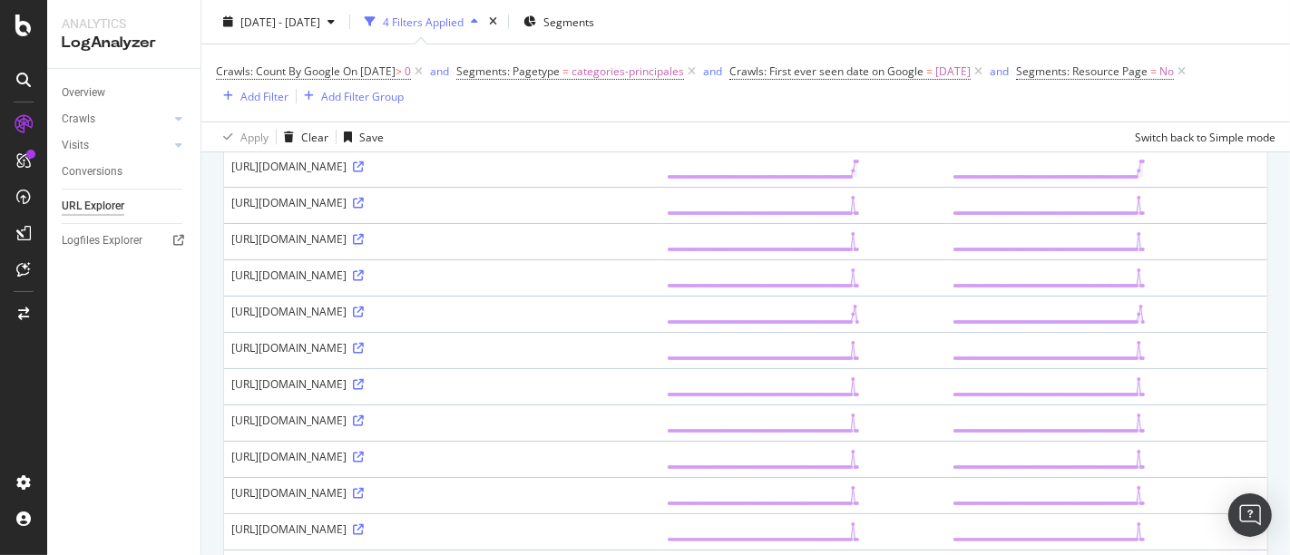
click at [413, 351] on div "https://www.alltricks.fr/C-1096711-bodybuilding-training-fitness" at bounding box center [441, 347] width 421 height 15
click at [413, 346] on div "https://www.alltricks.fr/C-1096711-bodybuilding-training-fitness" at bounding box center [441, 347] width 421 height 15
click at [415, 346] on div "https://www.alltricks.fr/C-1096711-bodybuilding-training-fitness" at bounding box center [441, 347] width 421 height 15
copy div "https://www.alltricks.fr/C-1096711-bodybuilding-training-fitness"
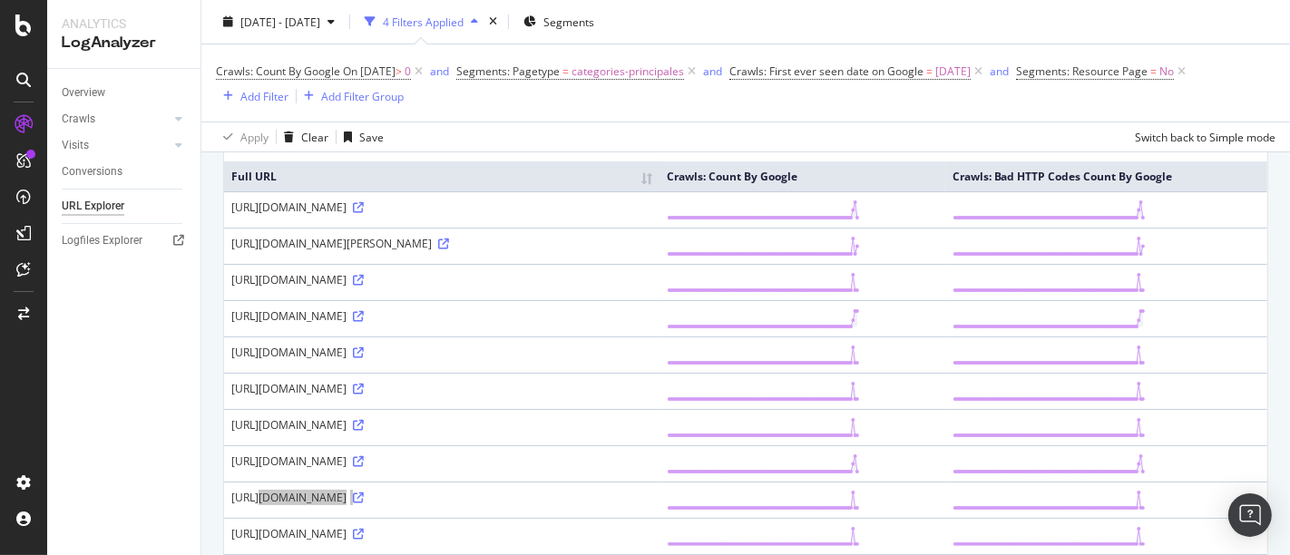
scroll to position [154, 0]
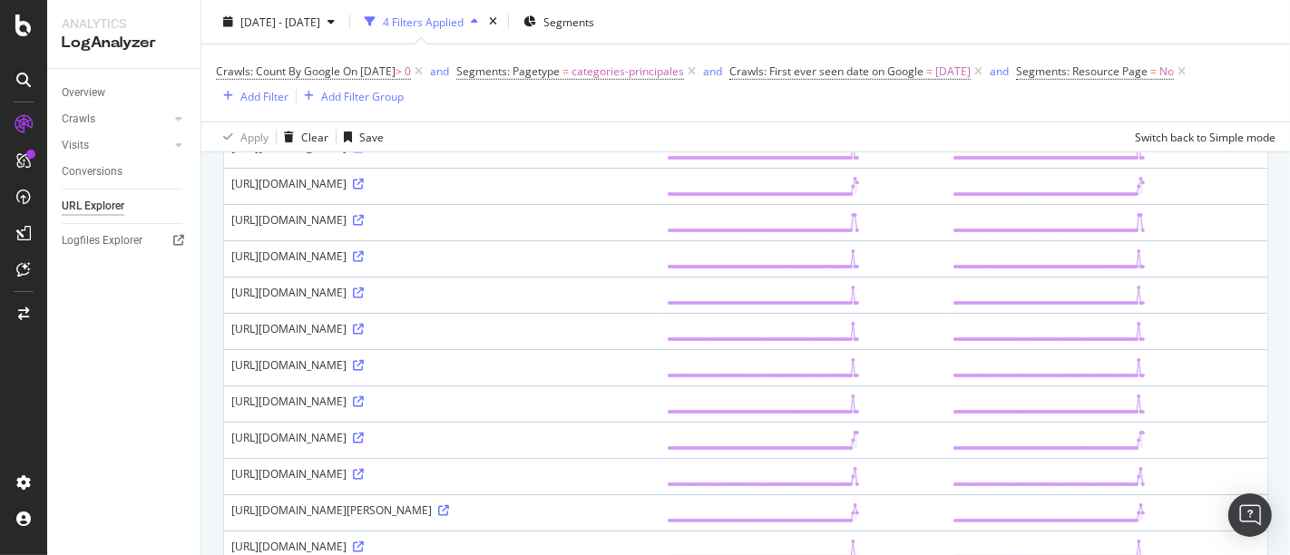
scroll to position [1008, 0]
click at [29, 36] on div at bounding box center [23, 277] width 47 height 555
click at [31, 25] on icon at bounding box center [23, 26] width 16 height 22
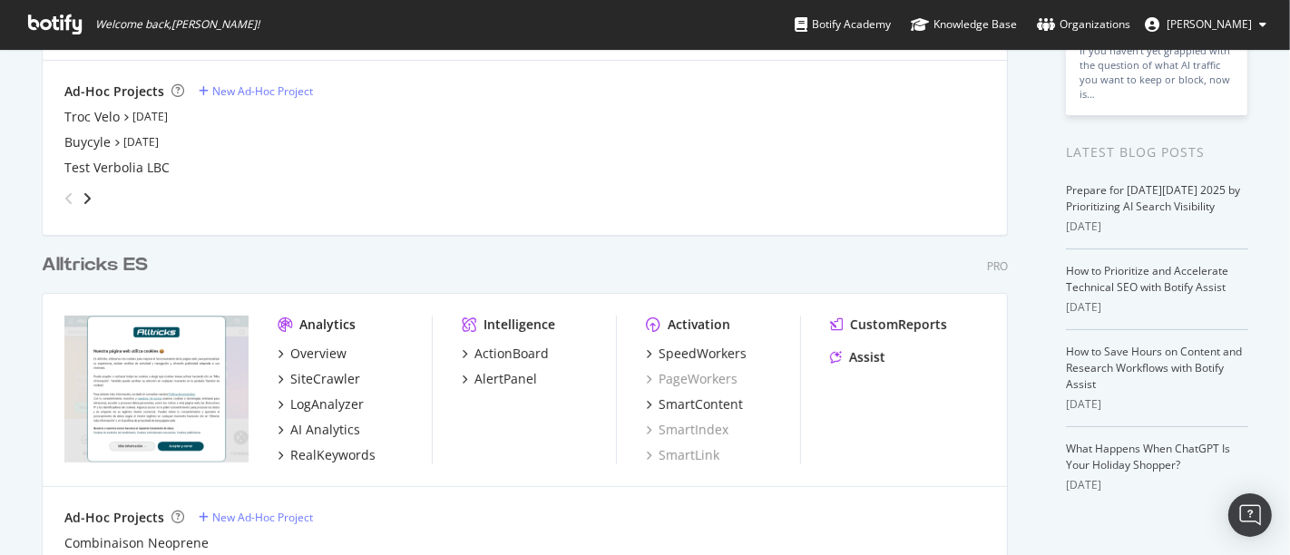
scroll to position [309, 0]
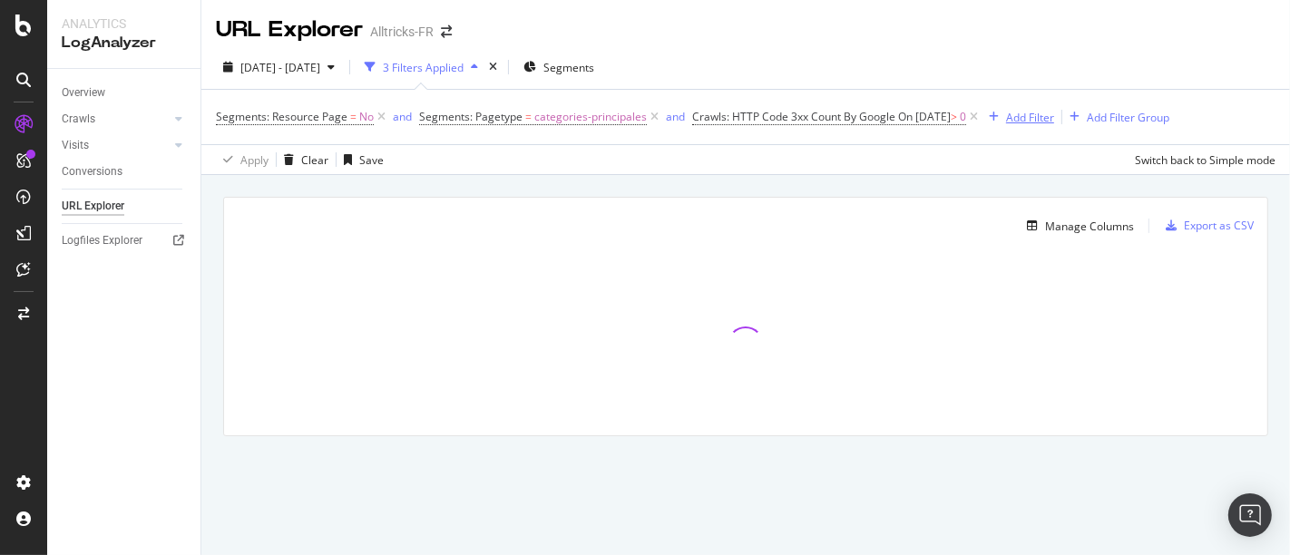
click at [1054, 118] on div "Add Filter" at bounding box center [1030, 117] width 48 height 15
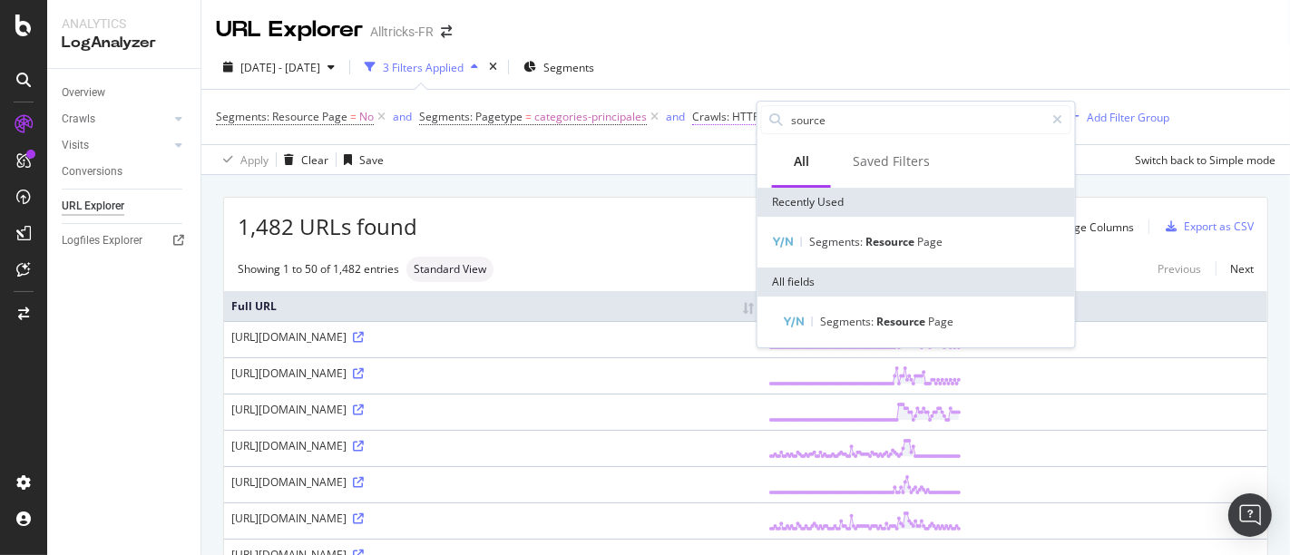
drag, startPoint x: 865, startPoint y: 122, endPoint x: 728, endPoint y: 114, distance: 137.3
click at [728, 114] on body "Analytics LogAnalyzer Overview Crawls Daily Distribution Segments Distribution …" at bounding box center [645, 277] width 1290 height 555
type input "inli"
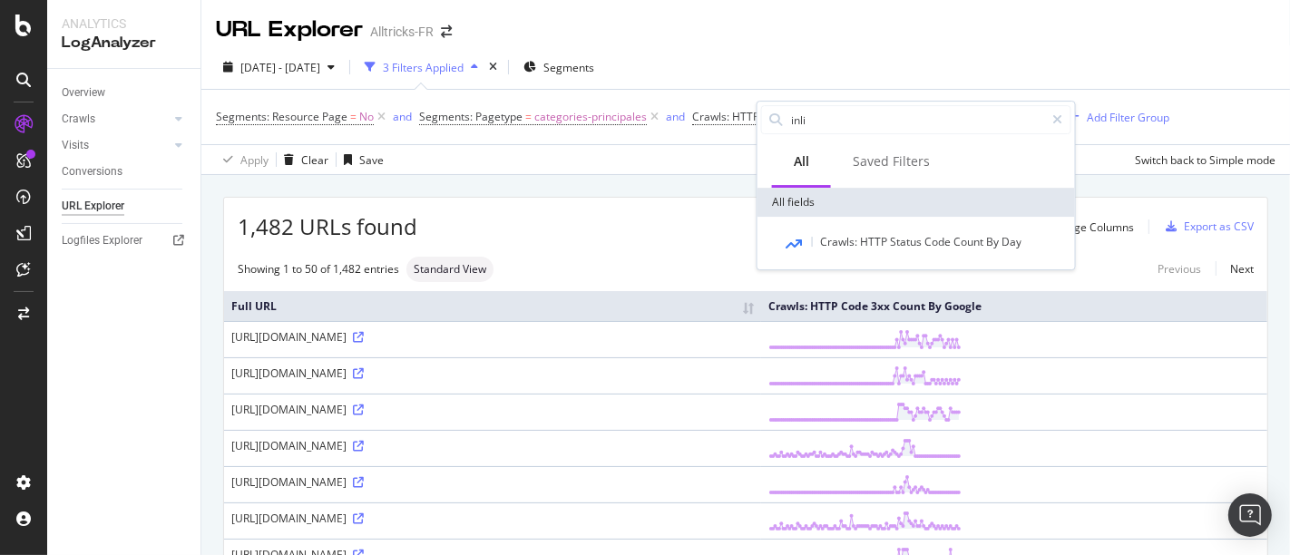
click at [934, 33] on div "URL Explorer Alltricks-FR" at bounding box center [745, 22] width 1089 height 45
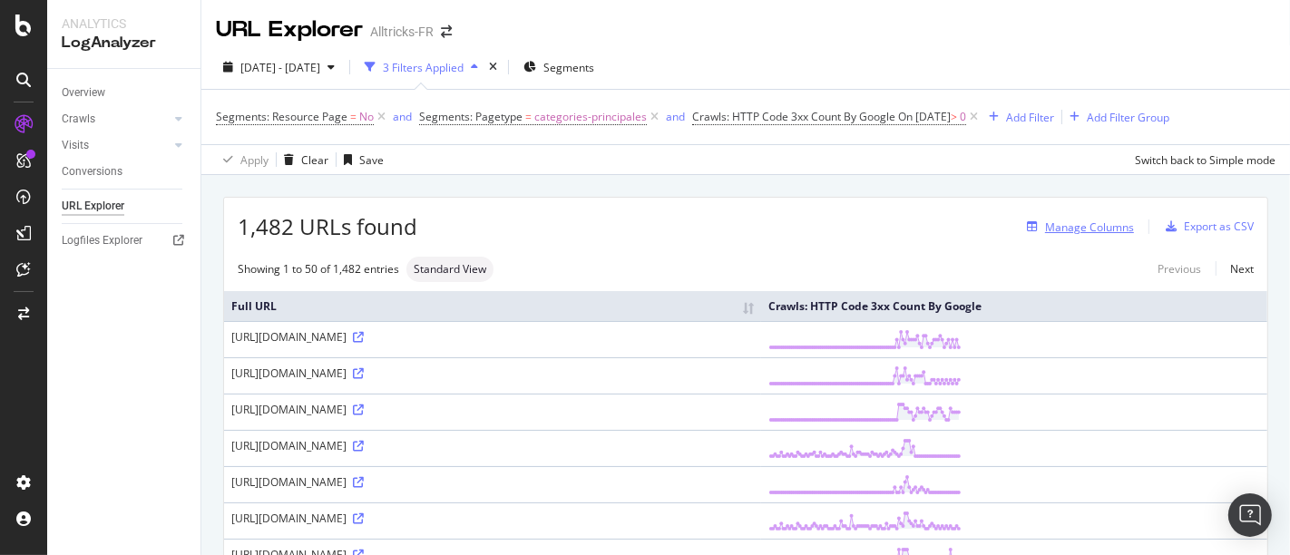
click at [1075, 234] on div "Manage Columns" at bounding box center [1077, 227] width 114 height 20
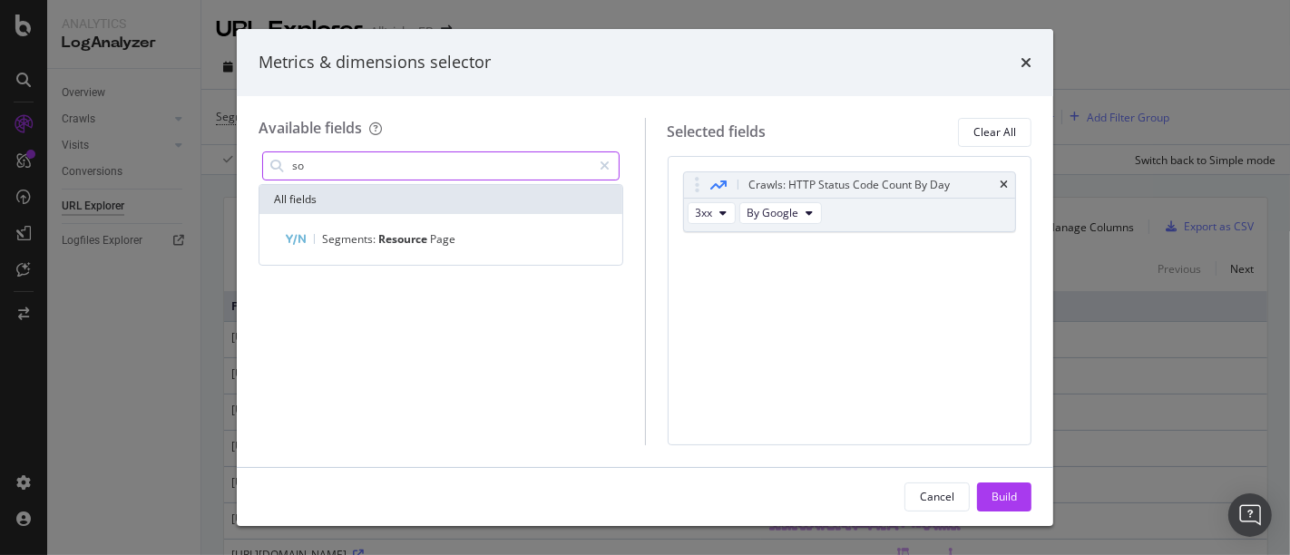
type input "s"
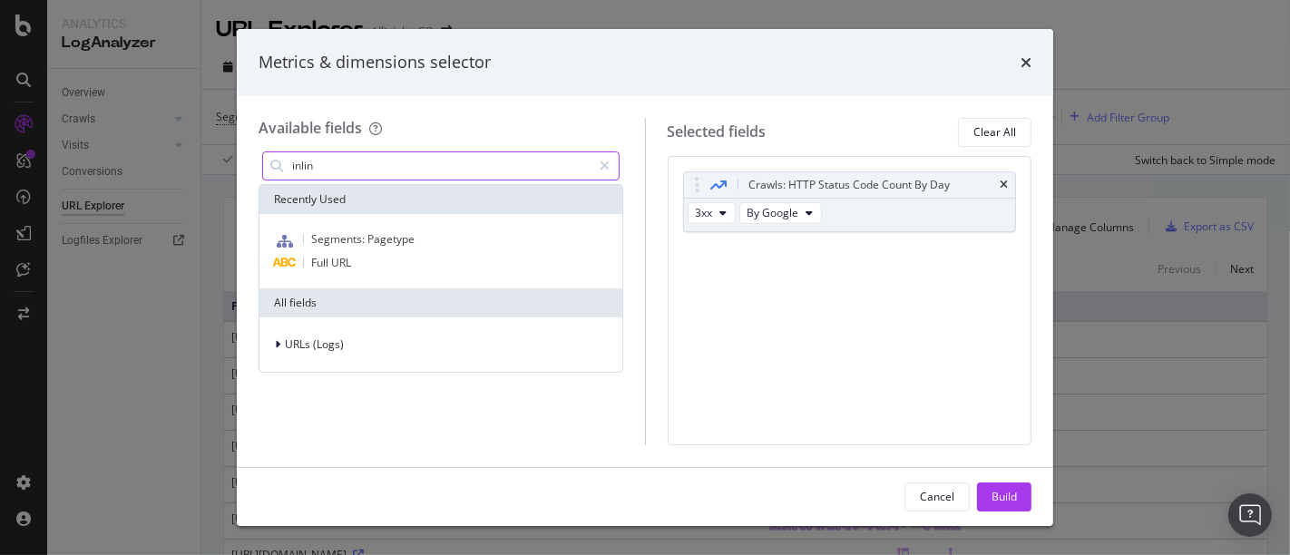
type input "inlink"
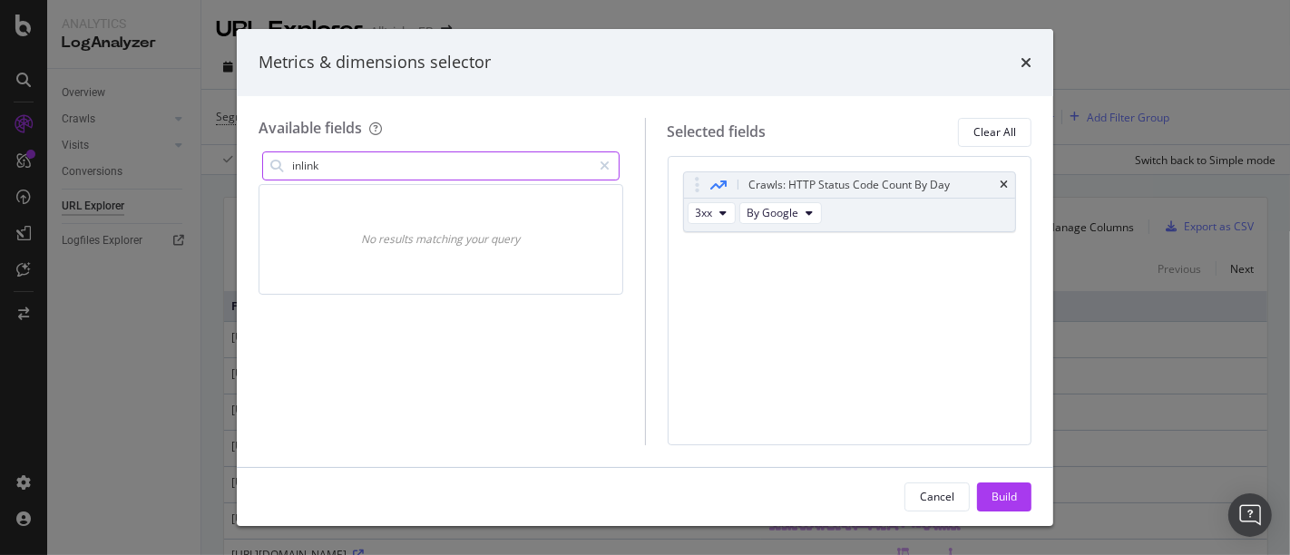
drag, startPoint x: 471, startPoint y: 171, endPoint x: 283, endPoint y: 154, distance: 188.5
click at [283, 154] on div "inlink" at bounding box center [441, 166] width 358 height 29
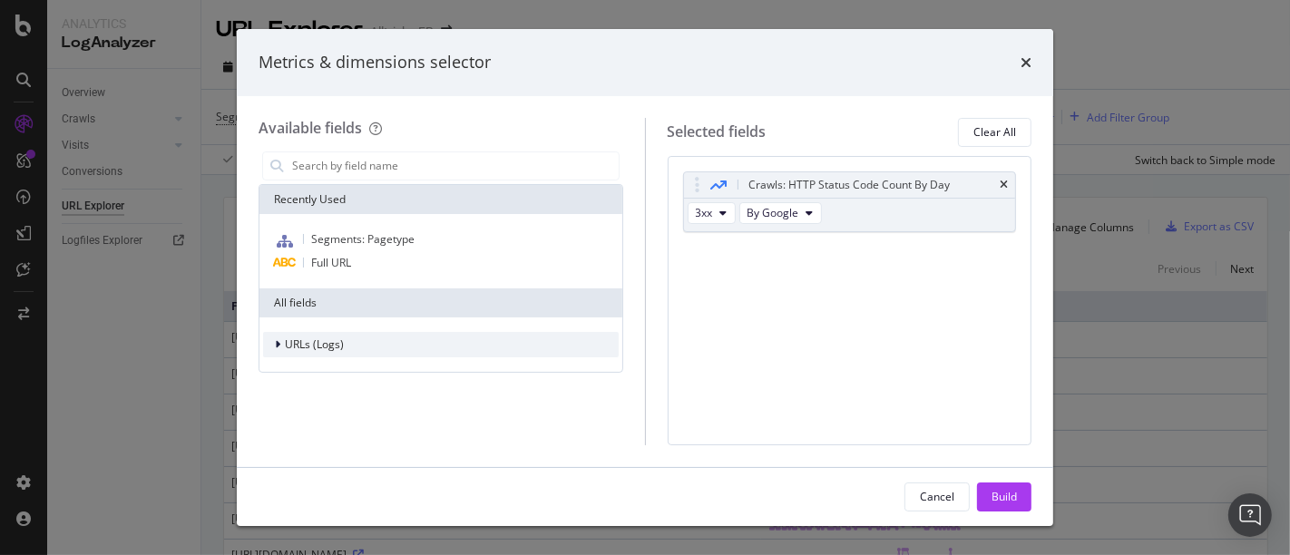
click at [338, 348] on span "URLs (Logs)" at bounding box center [314, 344] width 59 height 15
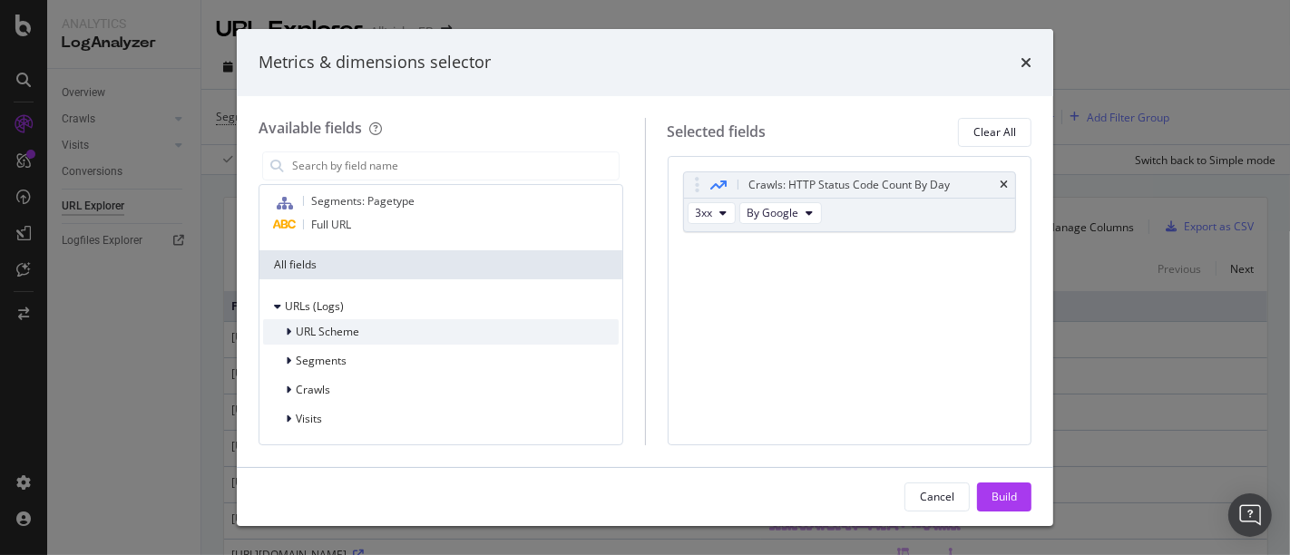
click at [341, 339] on div "URL Scheme" at bounding box center [311, 332] width 96 height 18
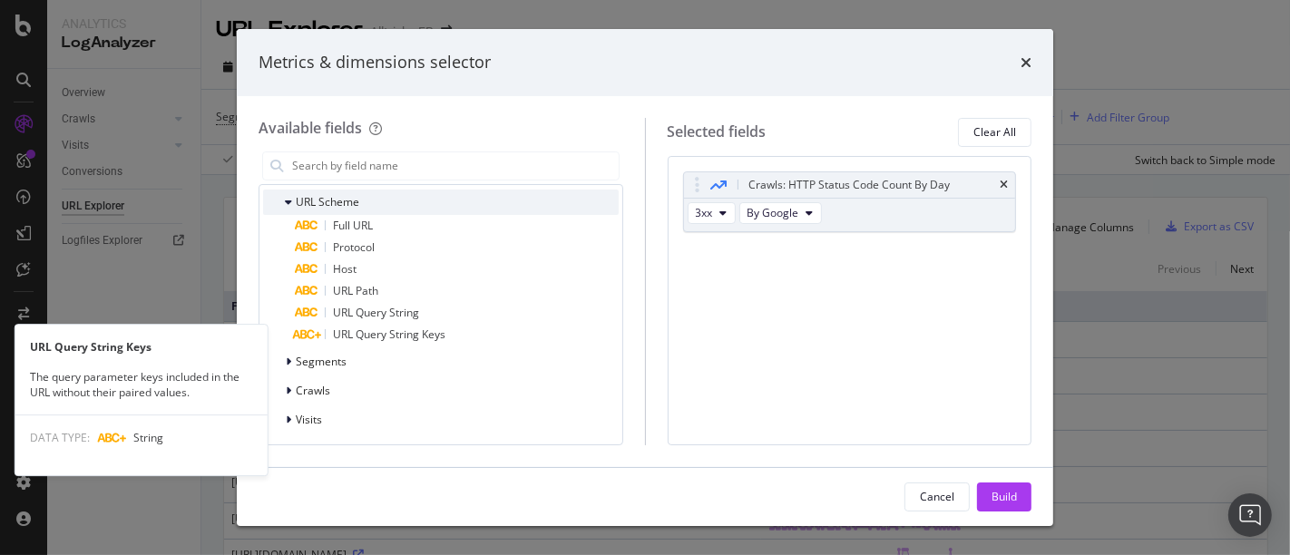
scroll to position [166, 0]
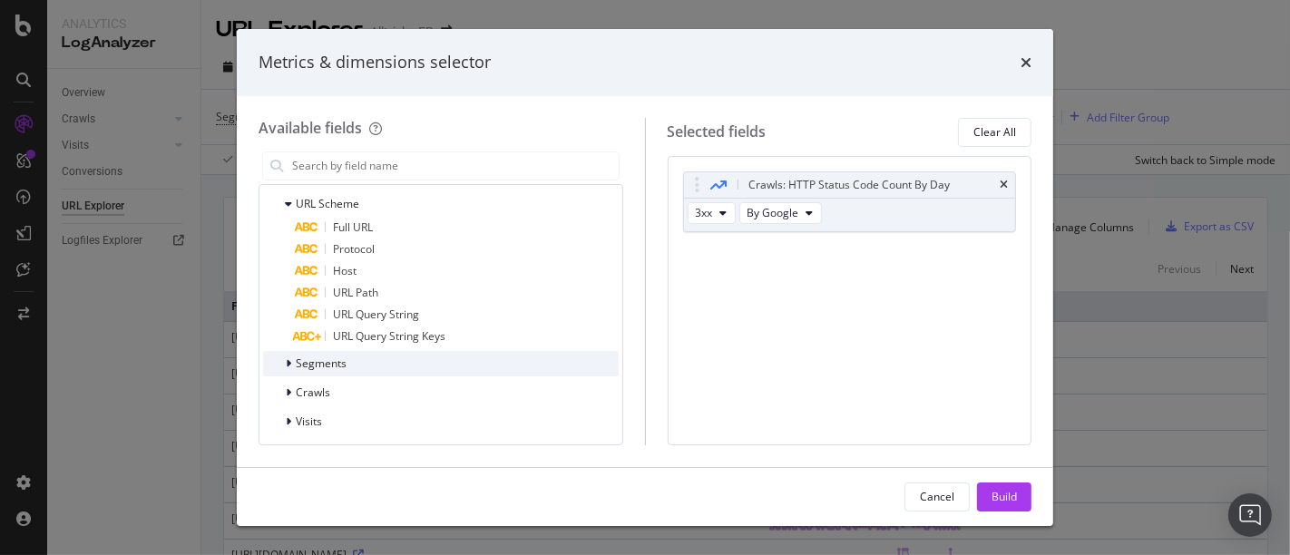
click at [340, 365] on span "Segments" at bounding box center [321, 363] width 51 height 15
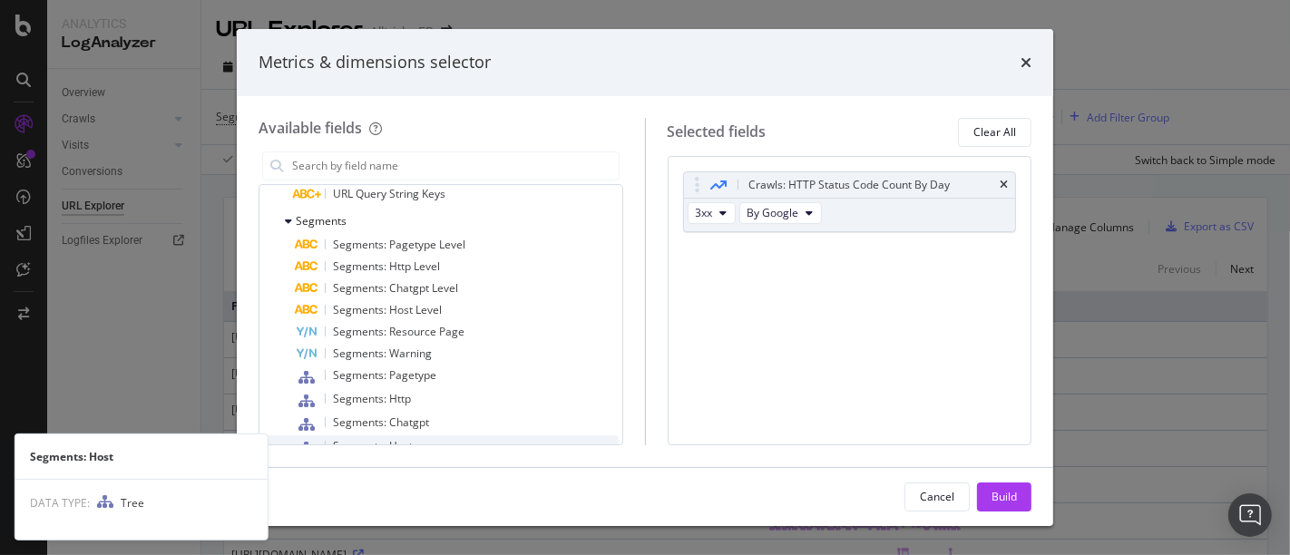
scroll to position [309, 0]
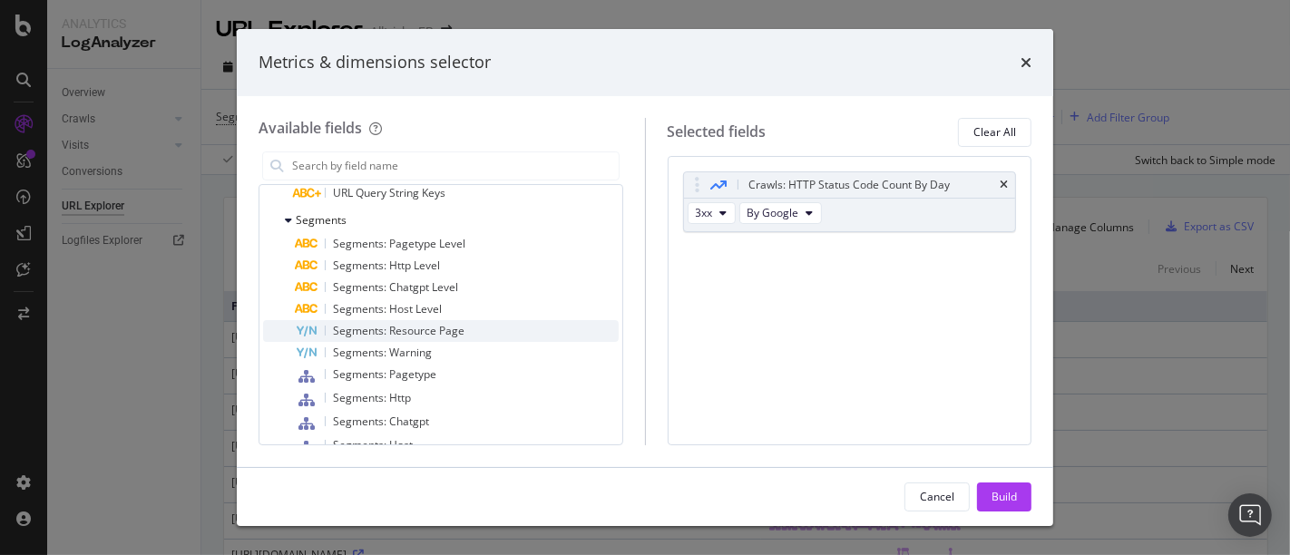
click at [449, 325] on span "Segments: Resource Page" at bounding box center [399, 330] width 132 height 15
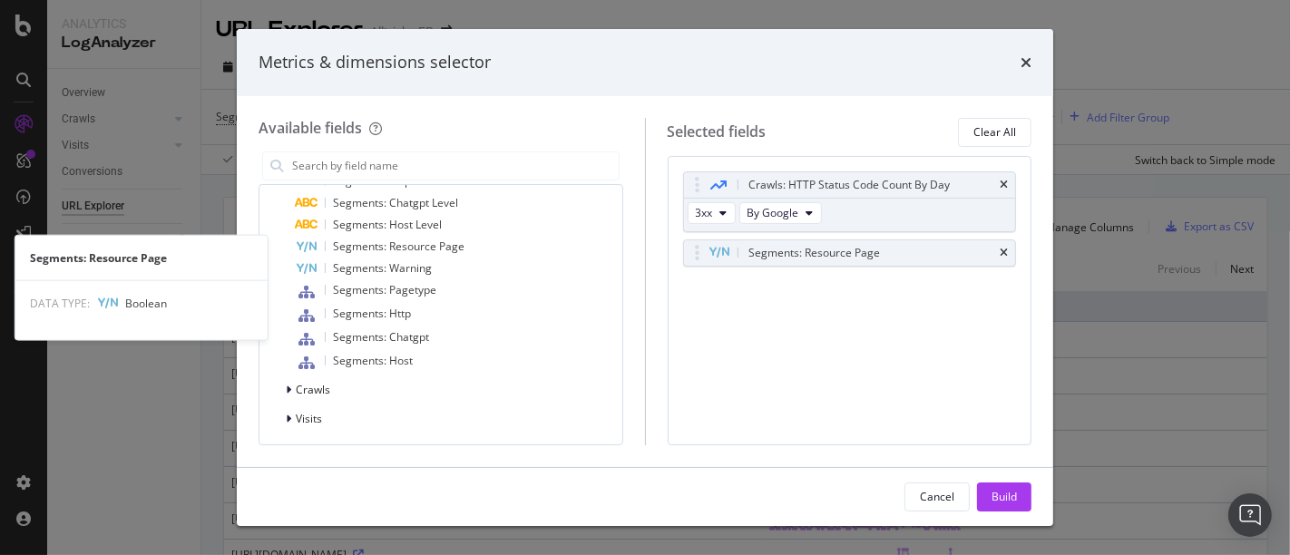
scroll to position [391, 0]
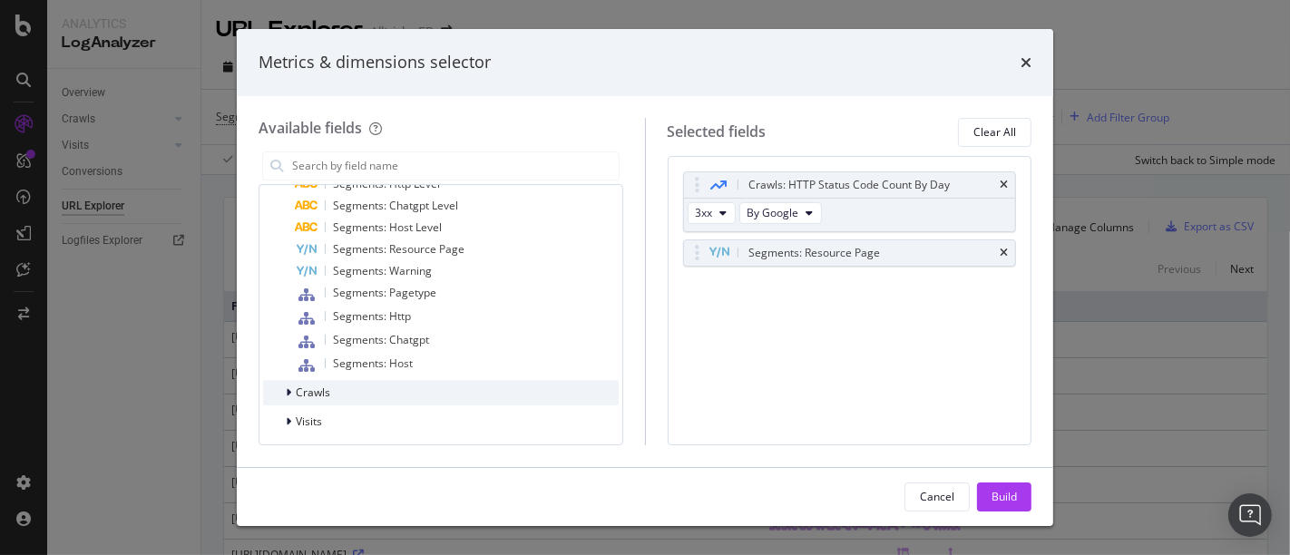
click at [379, 392] on div "Crawls" at bounding box center [441, 392] width 356 height 25
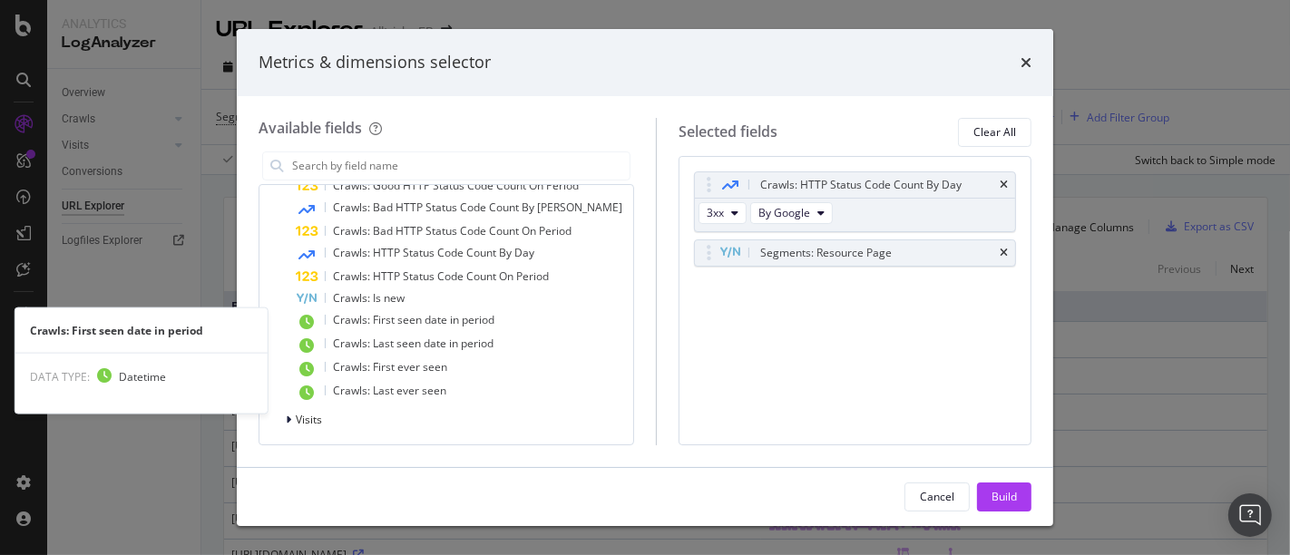
scroll to position [731, 0]
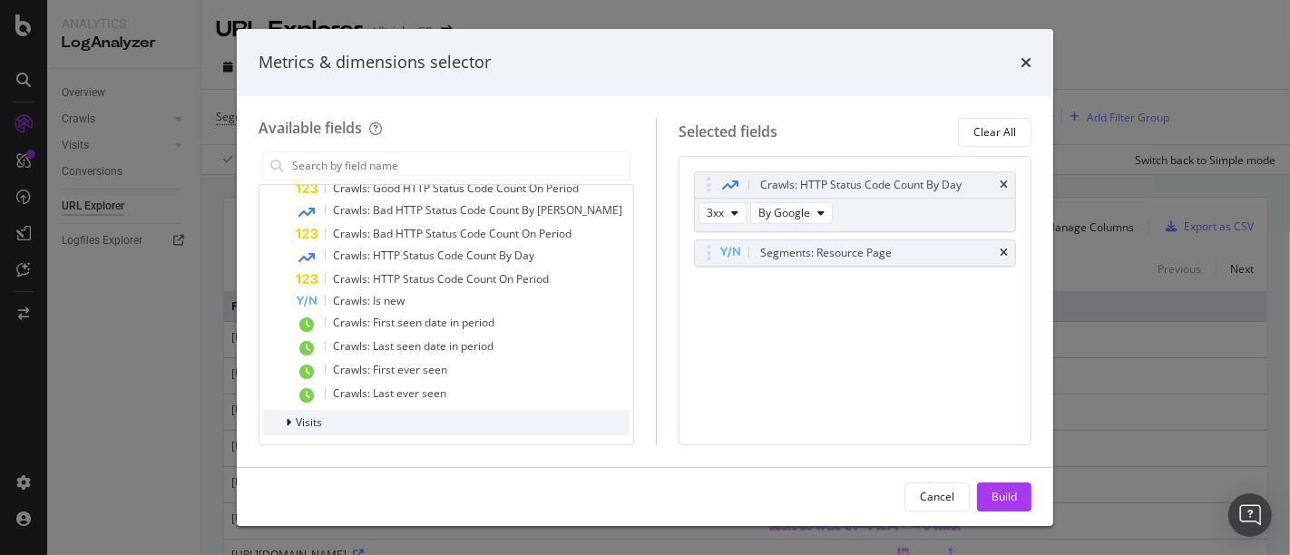
click at [329, 421] on div "Visits" at bounding box center [446, 422] width 367 height 25
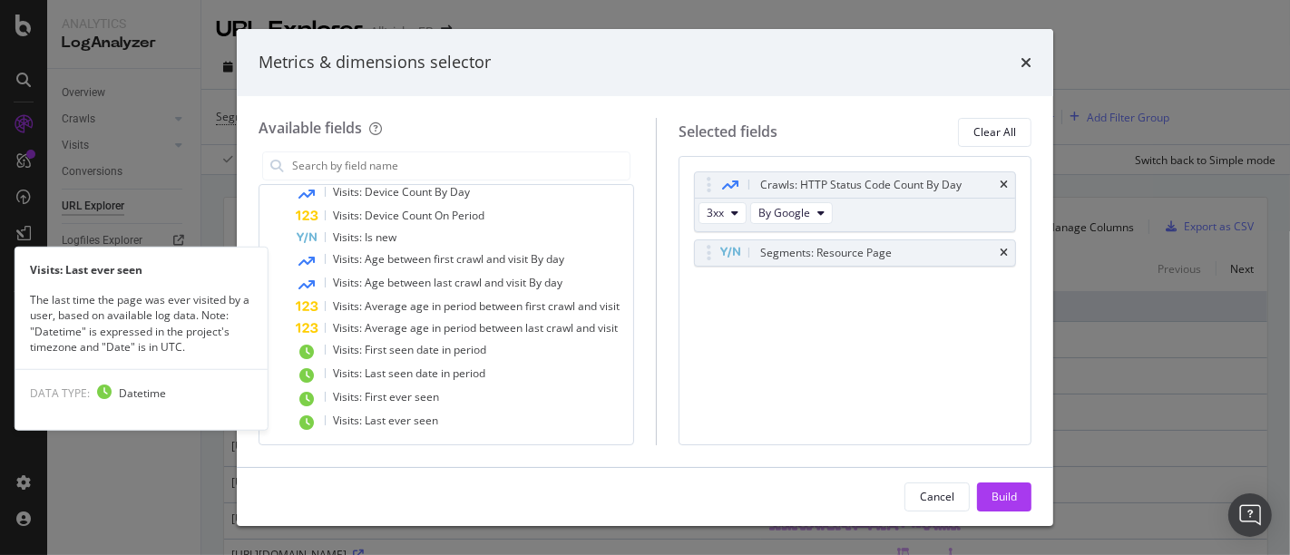
scroll to position [1210, 0]
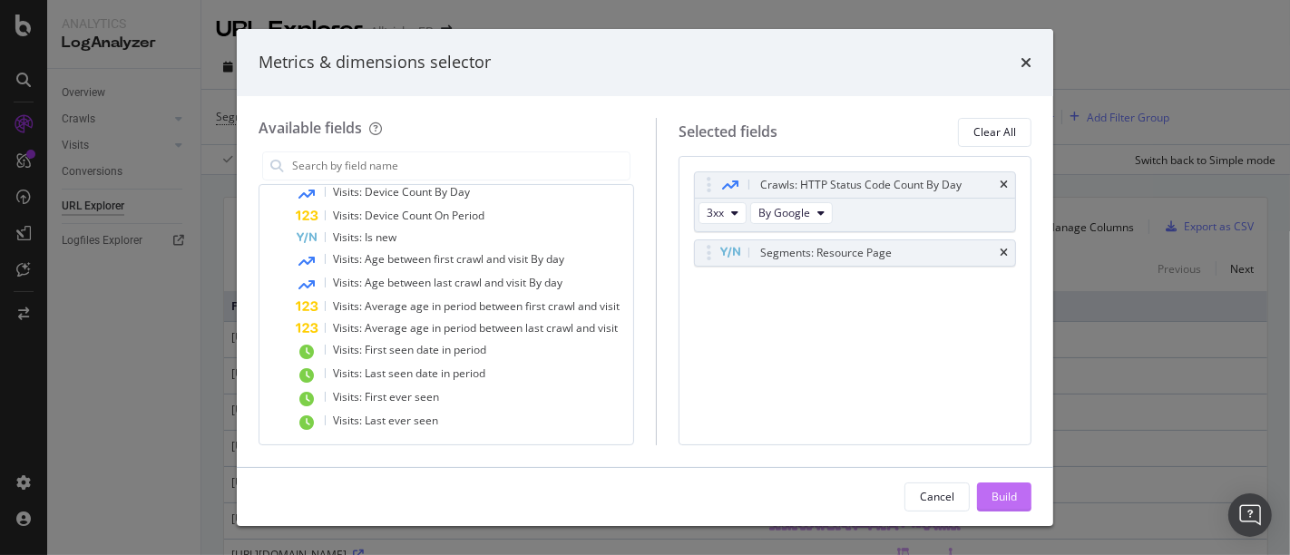
click at [997, 487] on div "Build" at bounding box center [1004, 497] width 25 height 27
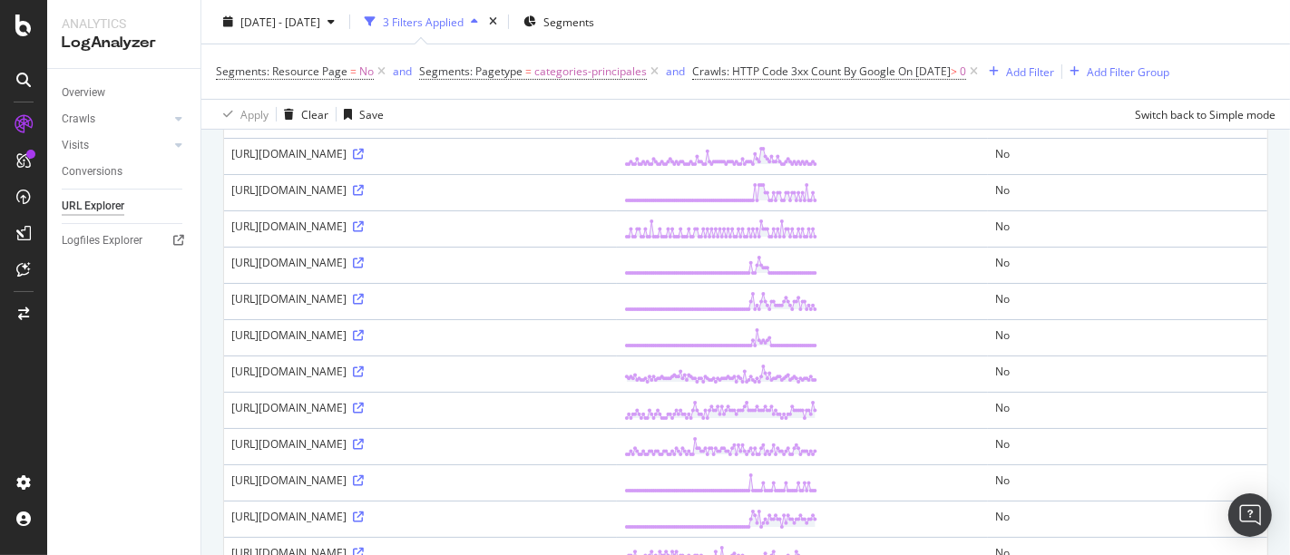
scroll to position [365, 0]
